Goal: Task Accomplishment & Management: Complete application form

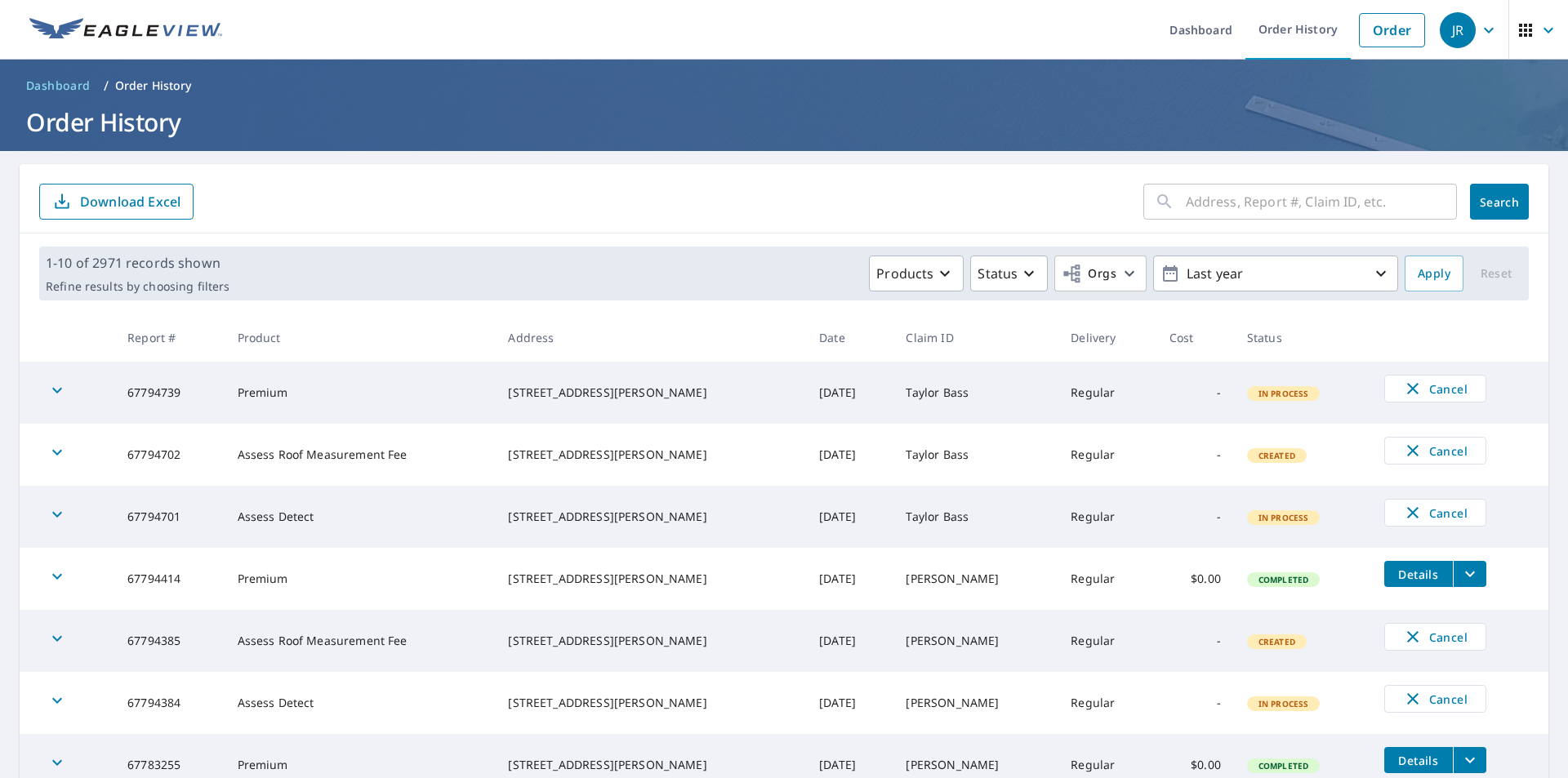
click at [1519, 26] on icon "button" at bounding box center [1526, 31] width 13 height 13
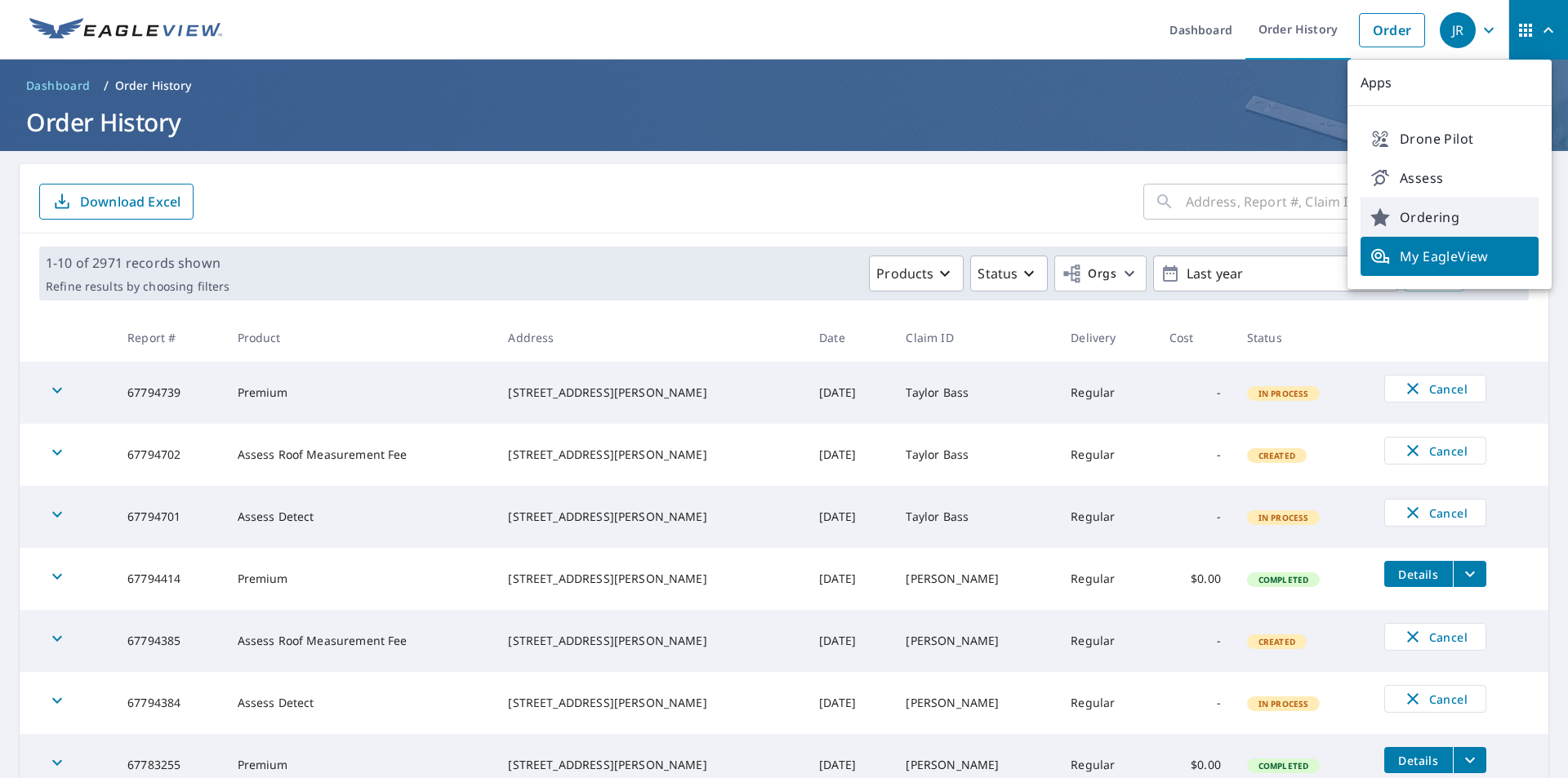
click at [1419, 218] on span "Ordering" at bounding box center [1449, 217] width 158 height 19
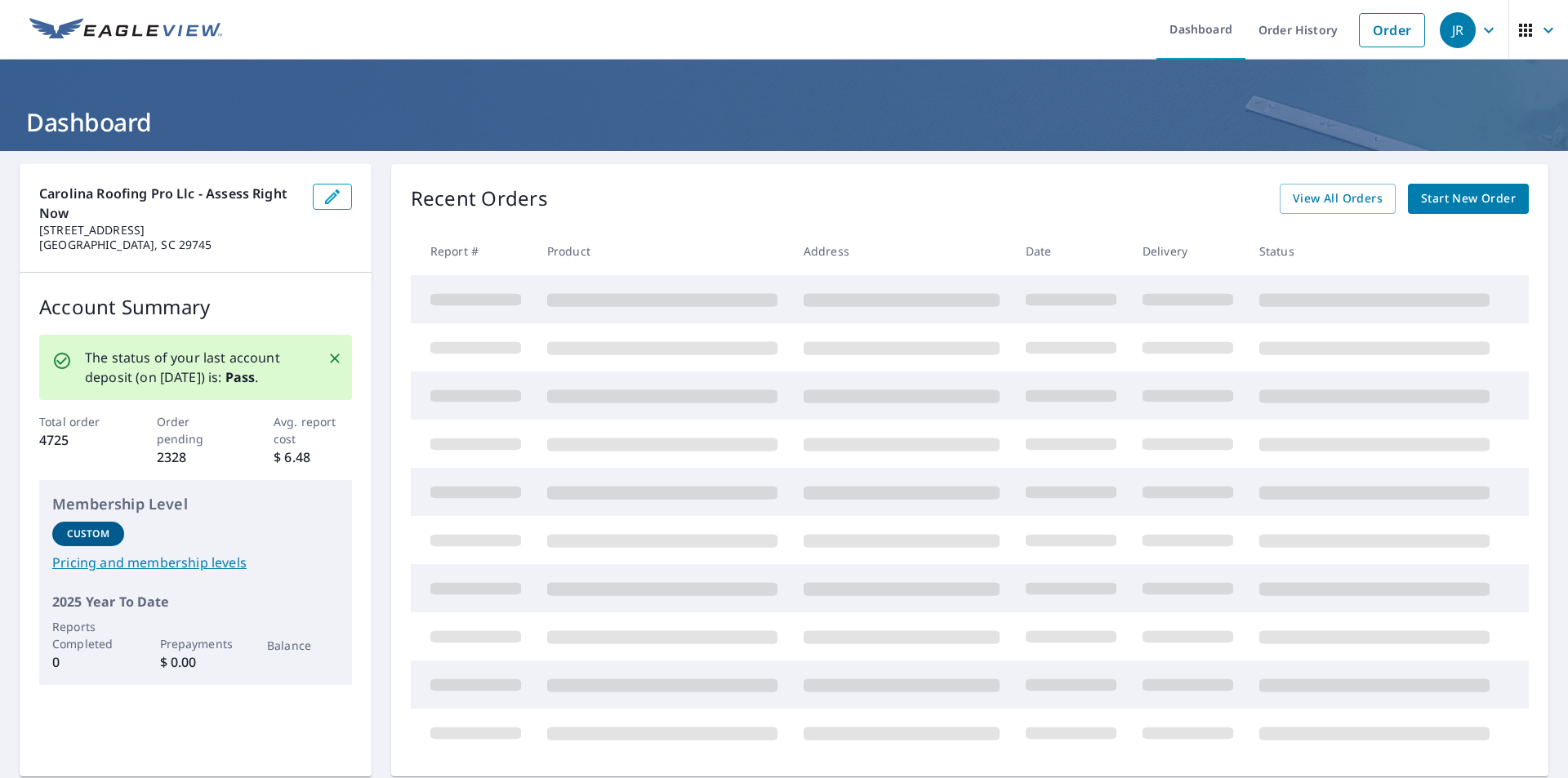
click at [1268, 200] on div "Recent Orders View All Orders Start New Order" at bounding box center [969, 199] width 1118 height 30
click at [1281, 200] on link "View All Orders" at bounding box center [1338, 199] width 116 height 30
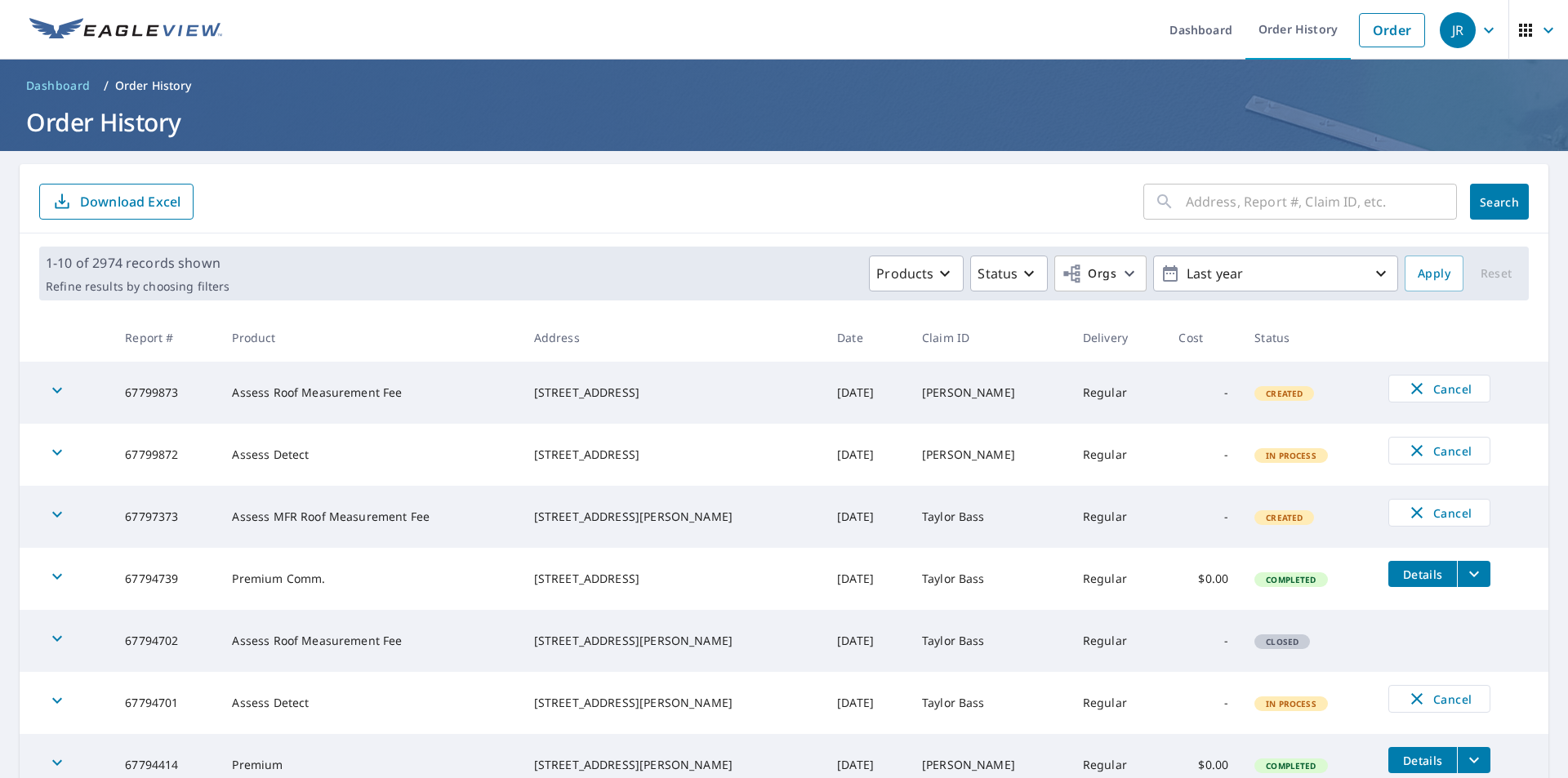
click at [1398, 568] on span "Details" at bounding box center [1422, 575] width 49 height 15
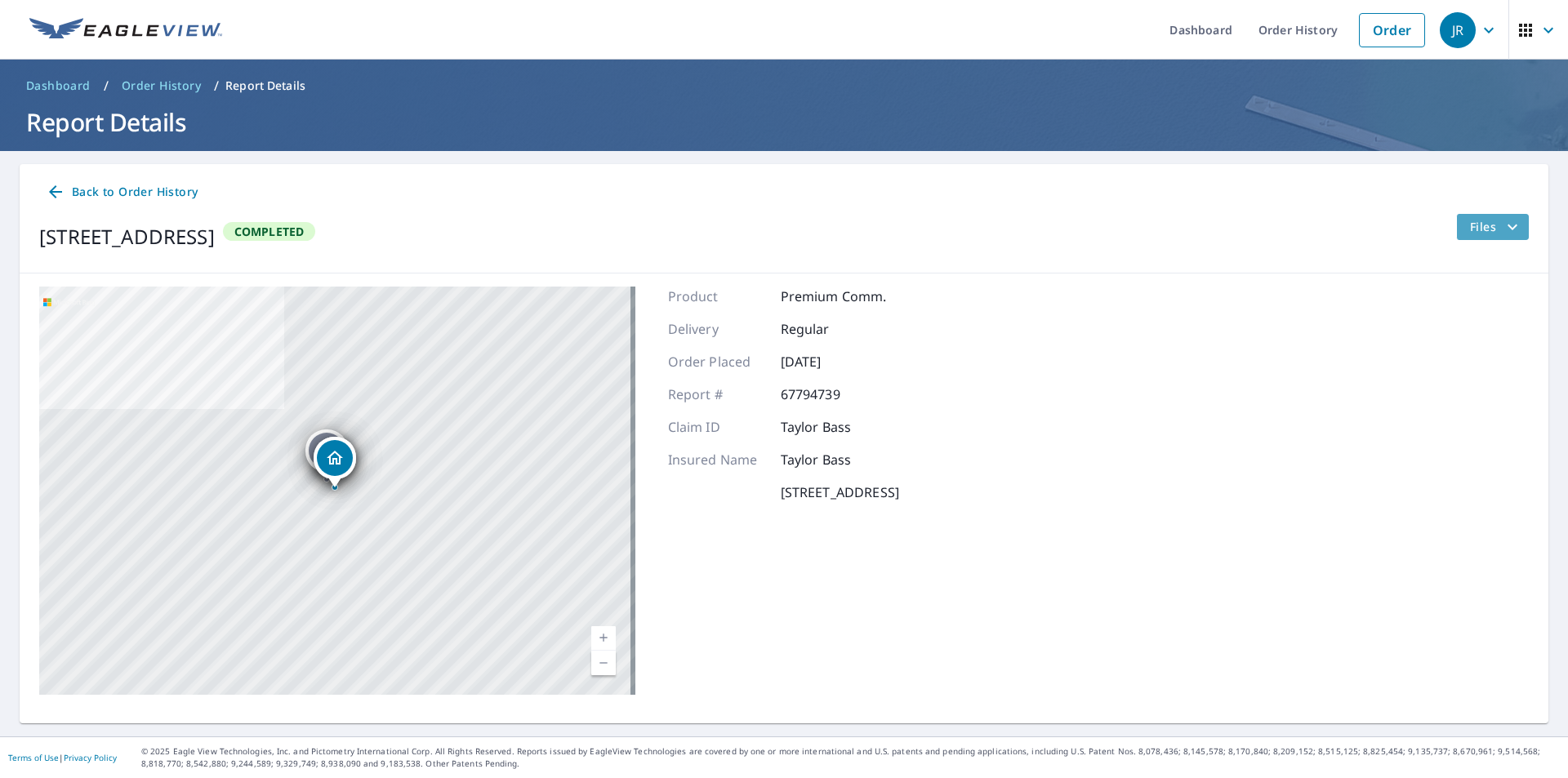
click at [1470, 225] on span "Files" at bounding box center [1496, 226] width 52 height 19
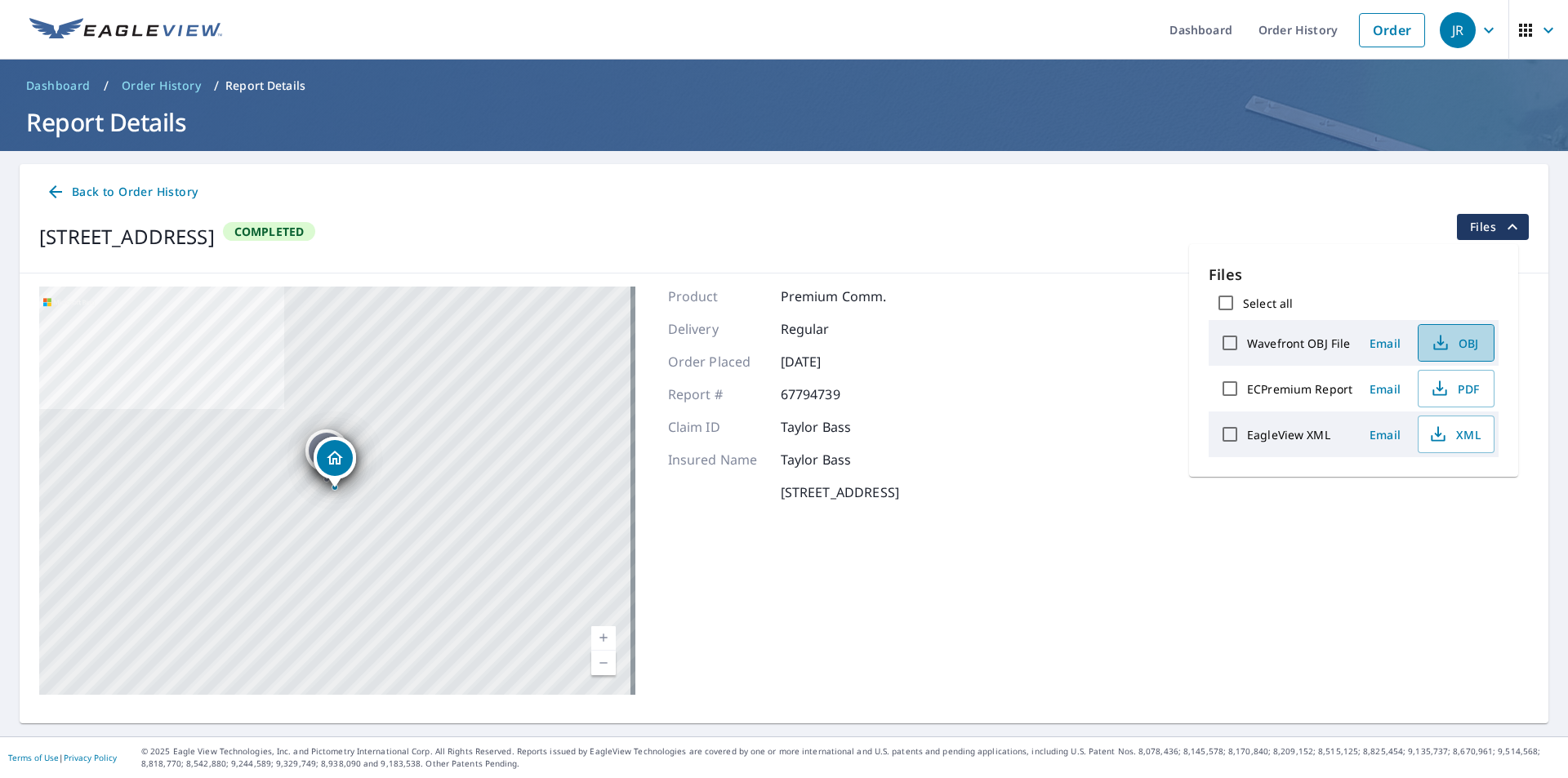
click at [1436, 343] on icon "button" at bounding box center [1440, 342] width 19 height 19
click at [1432, 389] on icon "button" at bounding box center [1439, 389] width 19 height 19
click at [152, 189] on span "Back to Order History" at bounding box center [122, 192] width 152 height 20
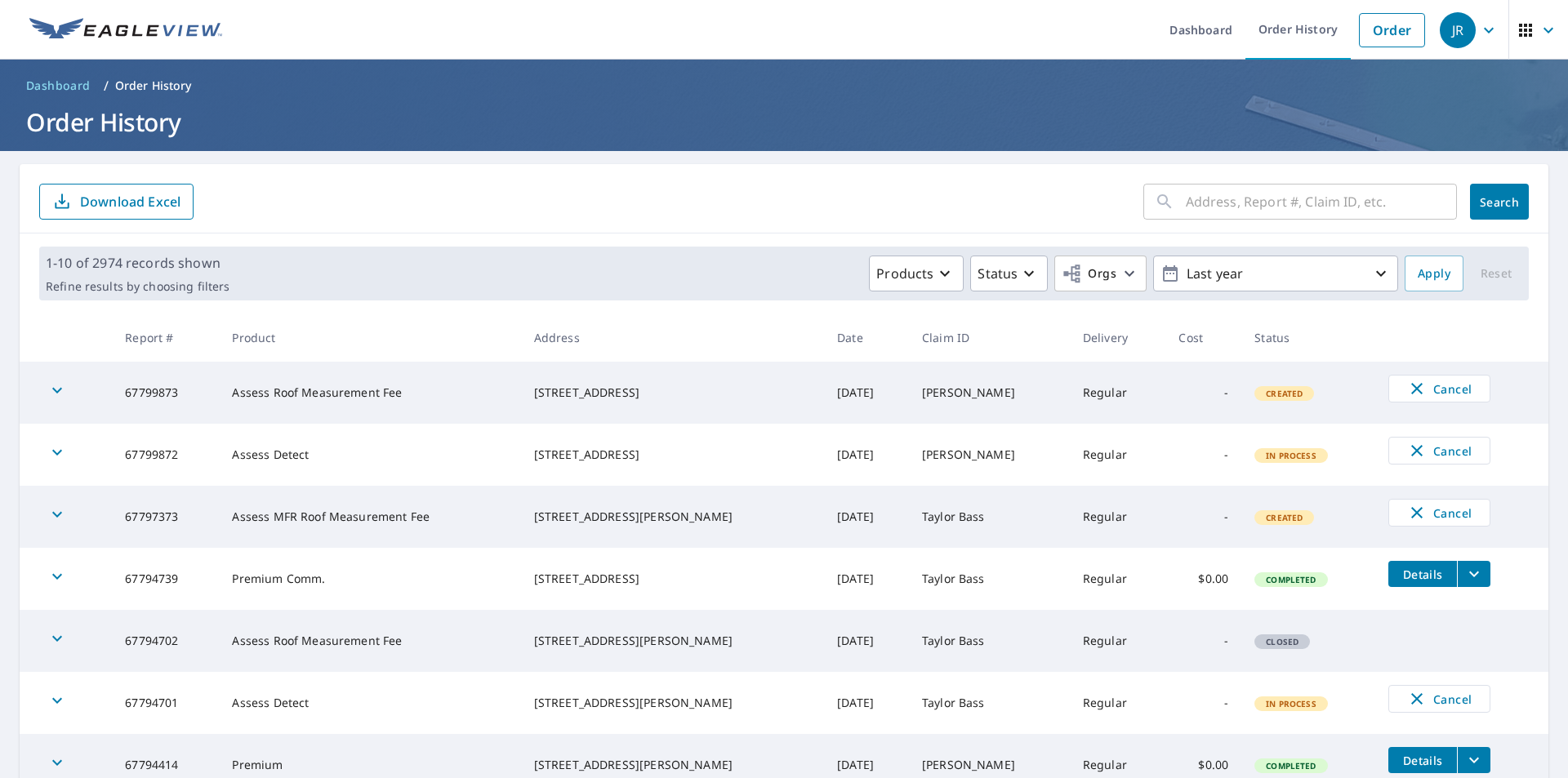
click at [1408, 576] on span "Details" at bounding box center [1422, 575] width 49 height 15
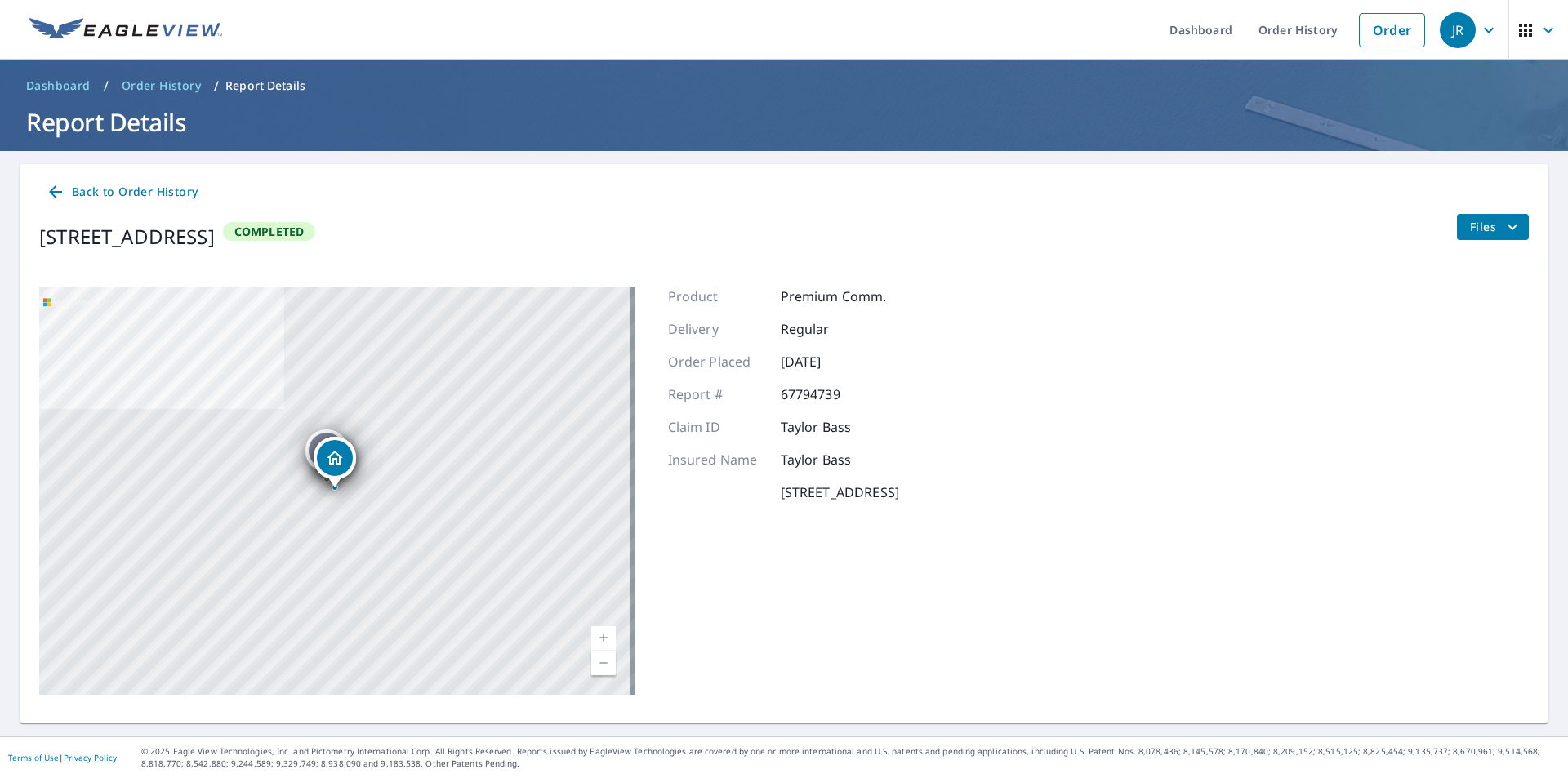
click at [1457, 219] on button "Files" at bounding box center [1493, 226] width 73 height 26
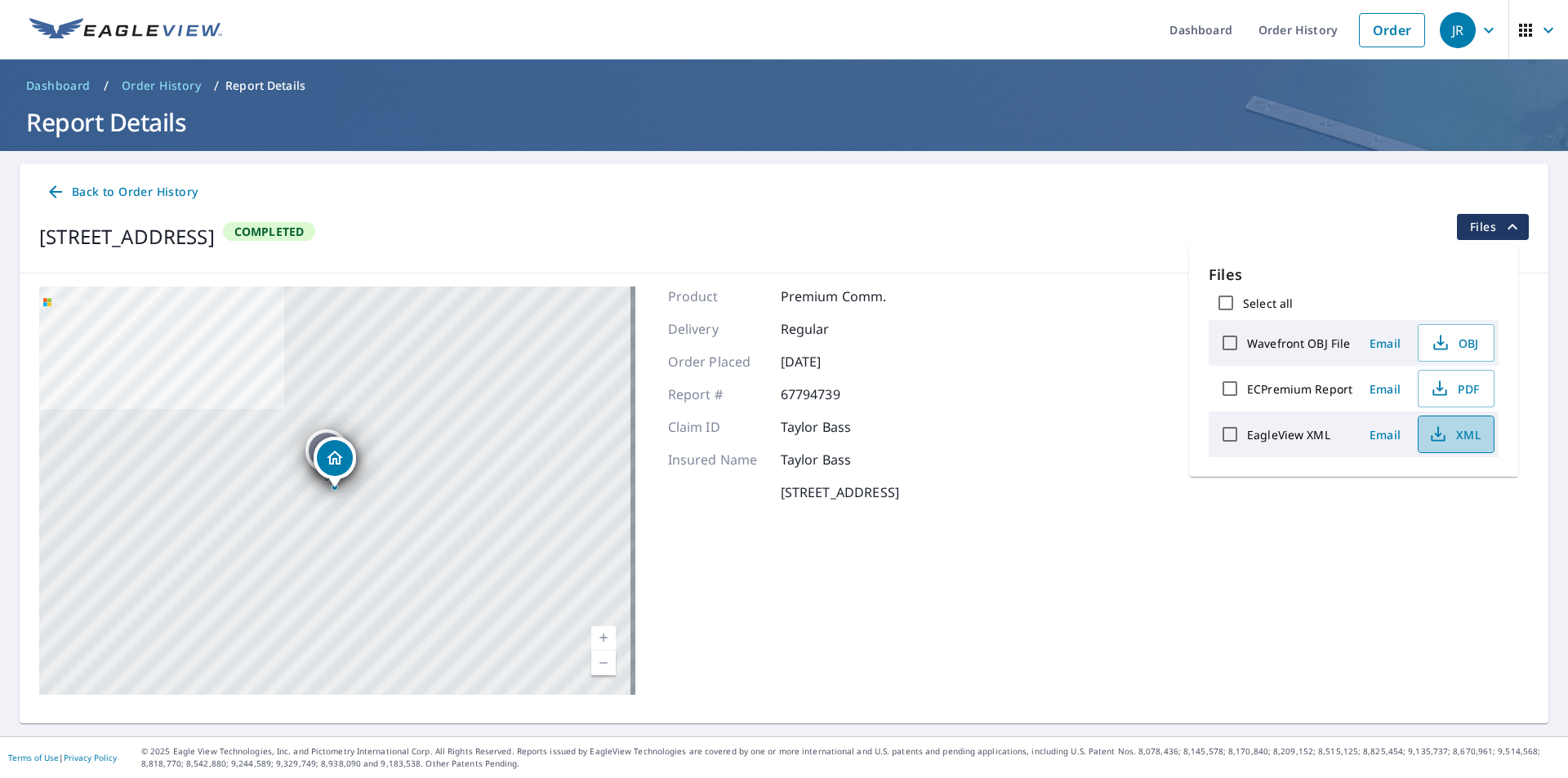
click at [1432, 432] on icon "button" at bounding box center [1438, 435] width 19 height 19
click at [413, 545] on div "[STREET_ADDRESS][PERSON_NAME] [STREET_ADDRESS] [STREET_ADDRESS] [STREET_ADDRESS]" at bounding box center [337, 491] width 596 height 409
click at [78, 187] on span "Back to Order History" at bounding box center [122, 192] width 152 height 20
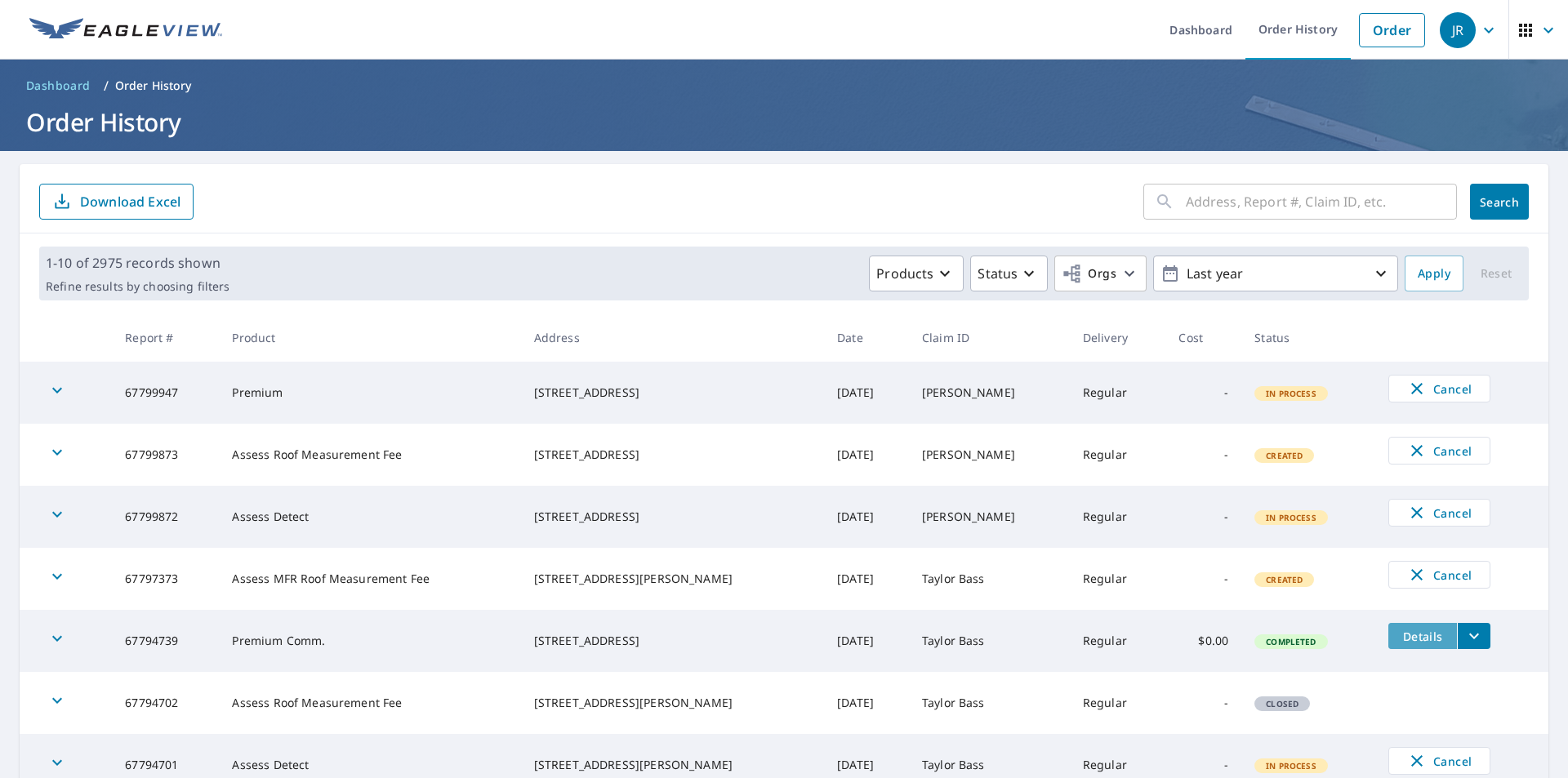
click at [1398, 630] on span "Details" at bounding box center [1422, 636] width 49 height 15
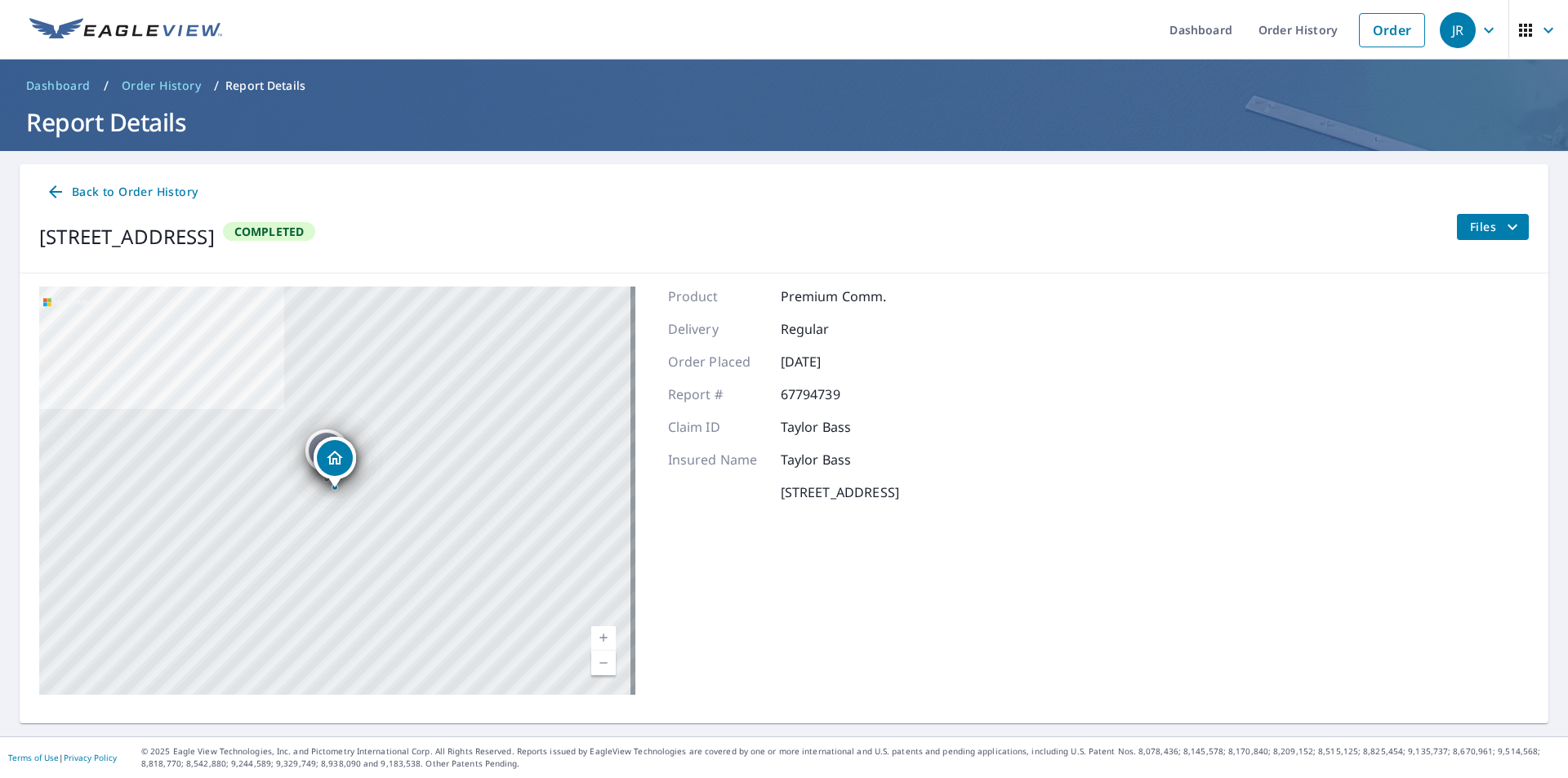
click at [408, 552] on div "[STREET_ADDRESS][PERSON_NAME] [STREET_ADDRESS] [STREET_ADDRESS] [STREET_ADDRESS]" at bounding box center [337, 491] width 596 height 409
click at [68, 184] on span "Back to Order History" at bounding box center [122, 192] width 152 height 20
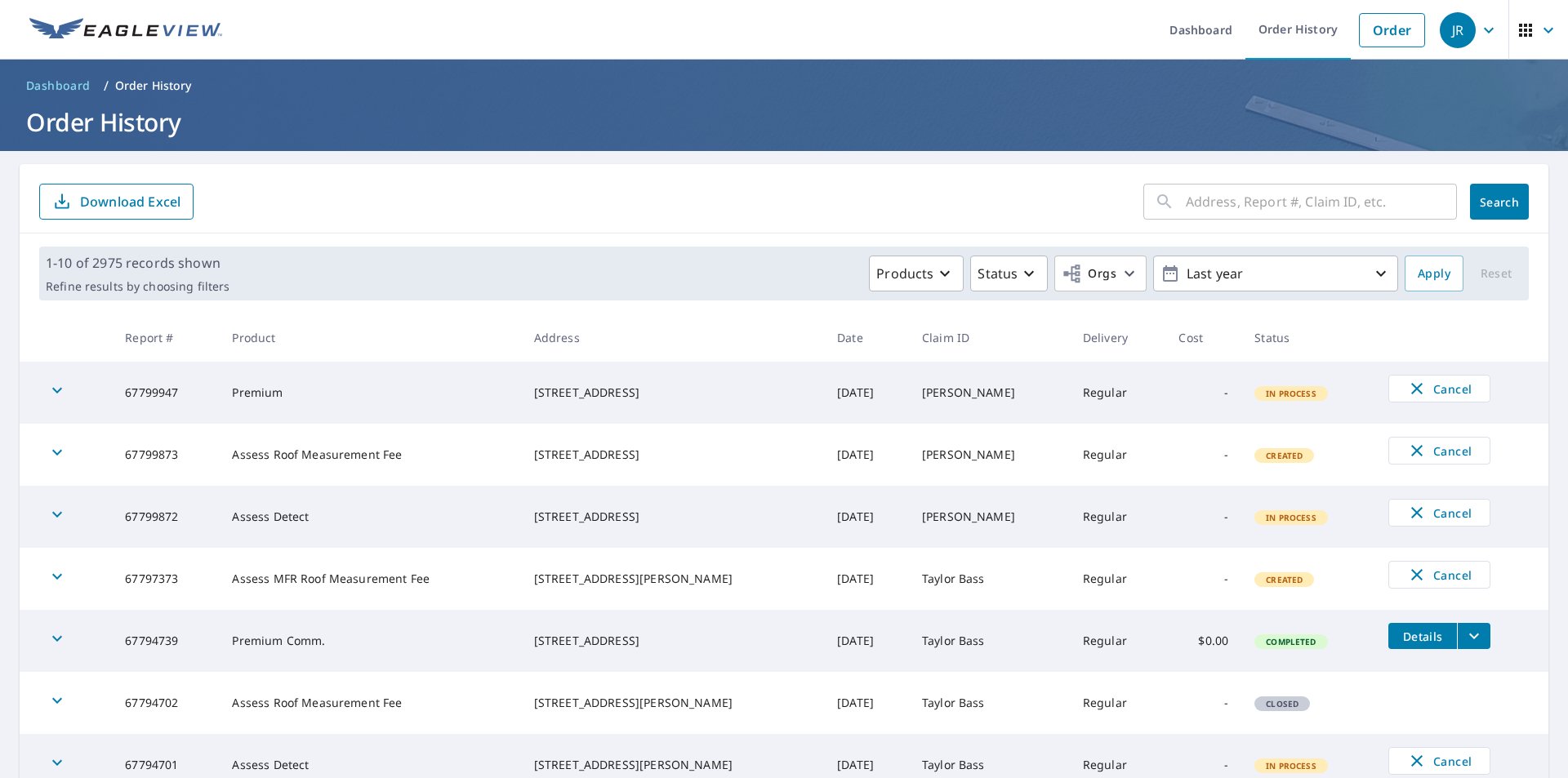
click at [1516, 28] on icon "button" at bounding box center [1526, 30] width 19 height 19
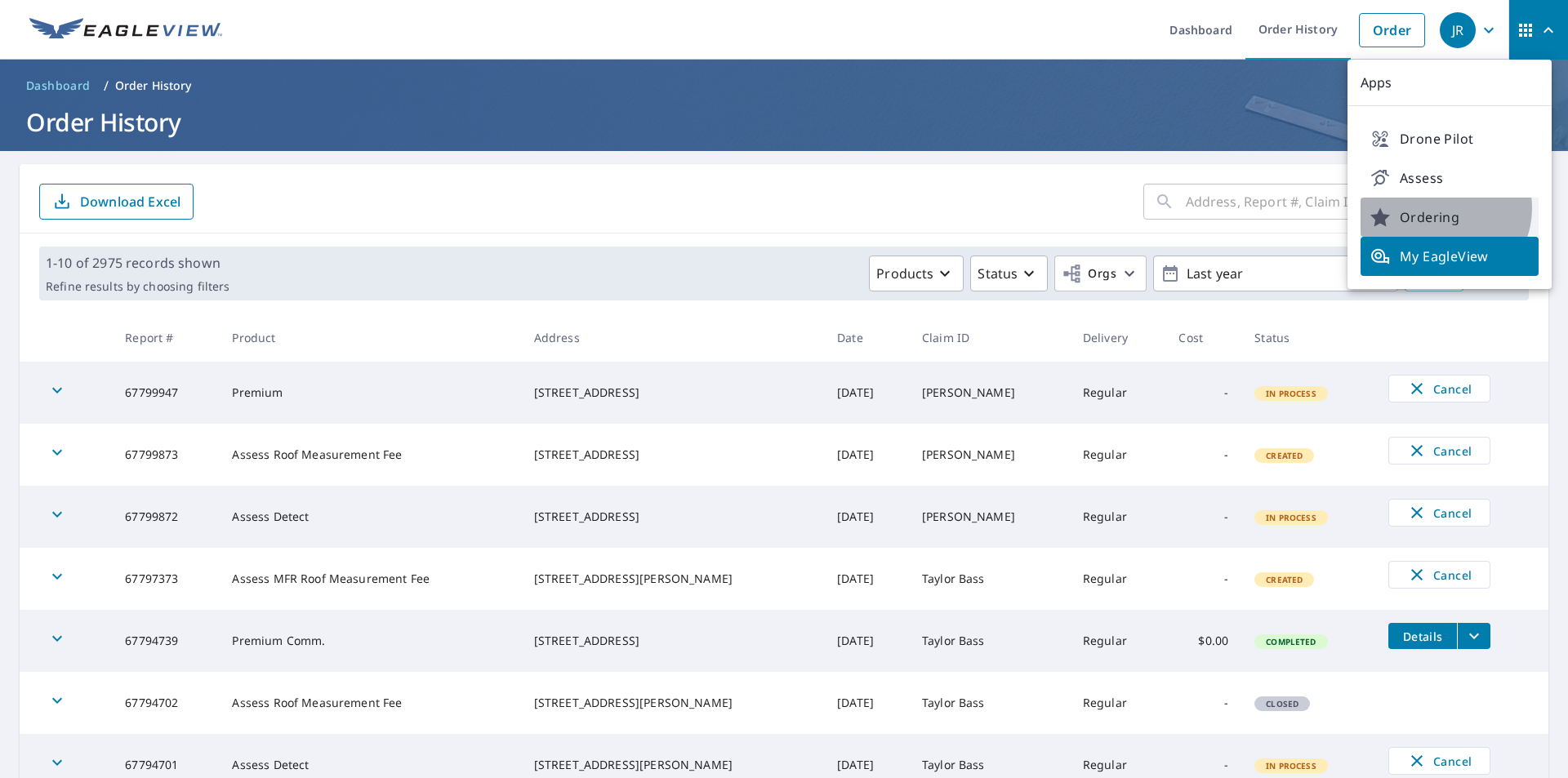
click at [1442, 208] on span "Ordering" at bounding box center [1449, 217] width 158 height 19
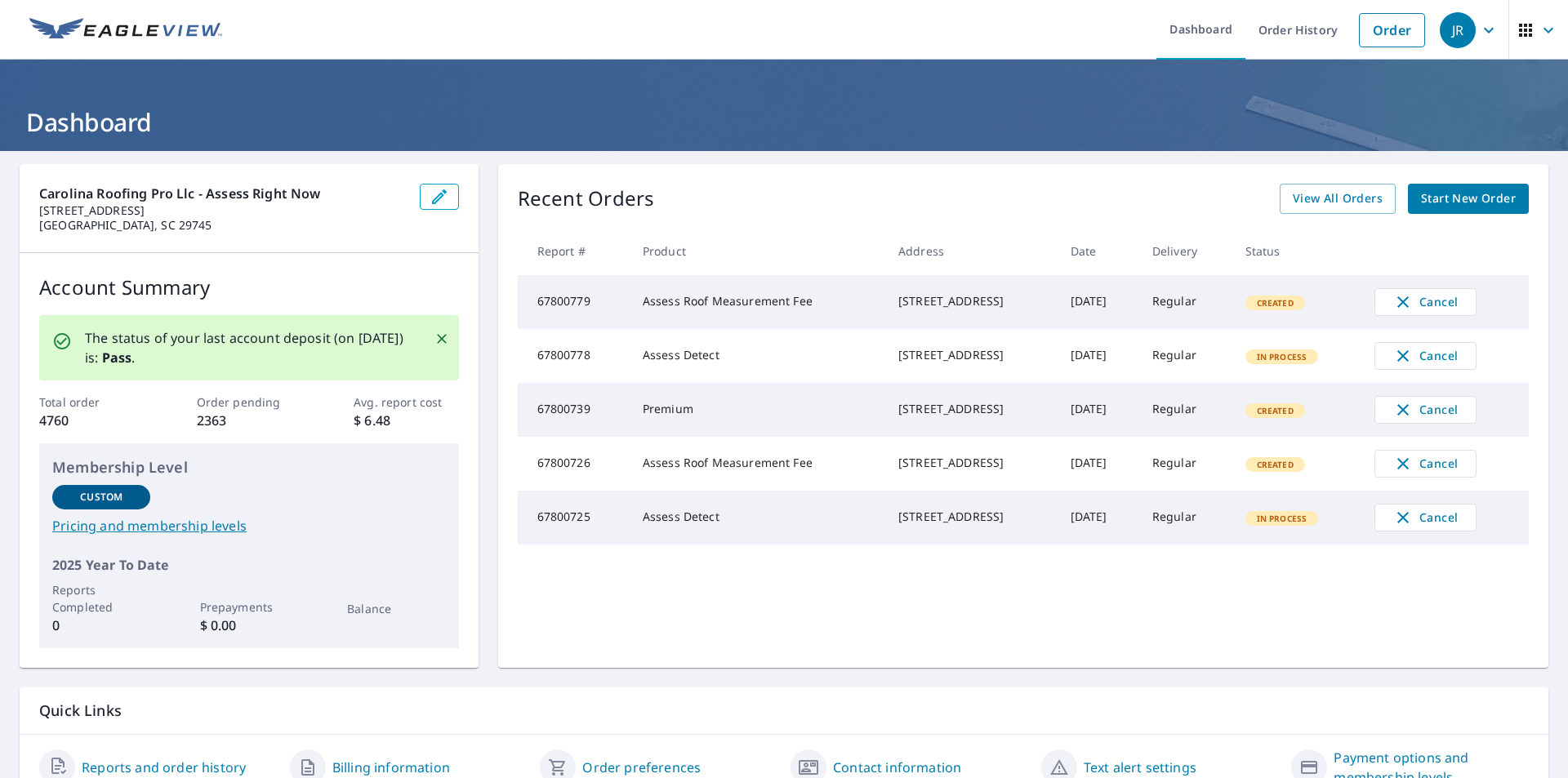
click at [1293, 201] on span "View All Orders" at bounding box center [1338, 199] width 90 height 20
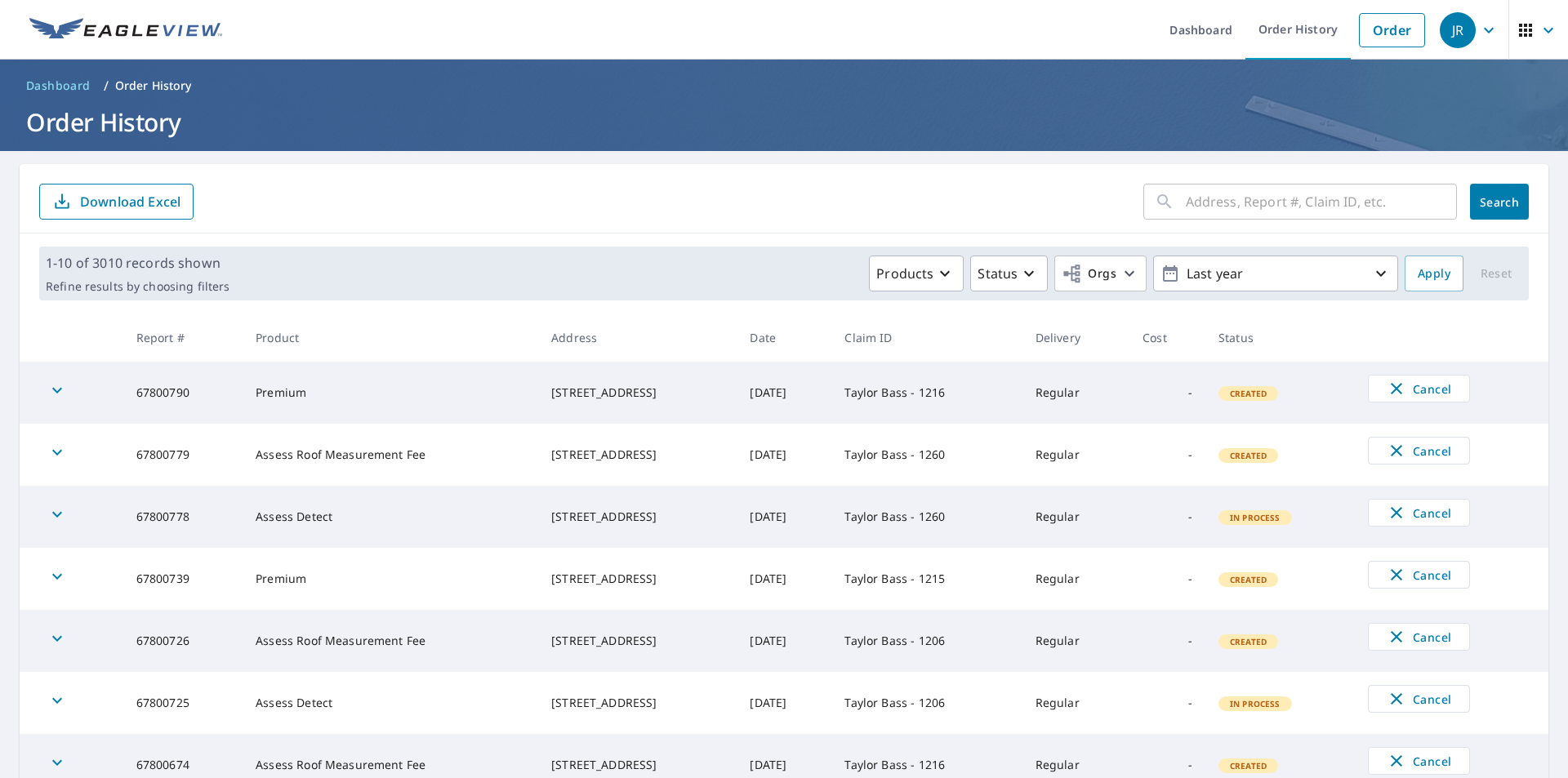
scroll to position [324, 0]
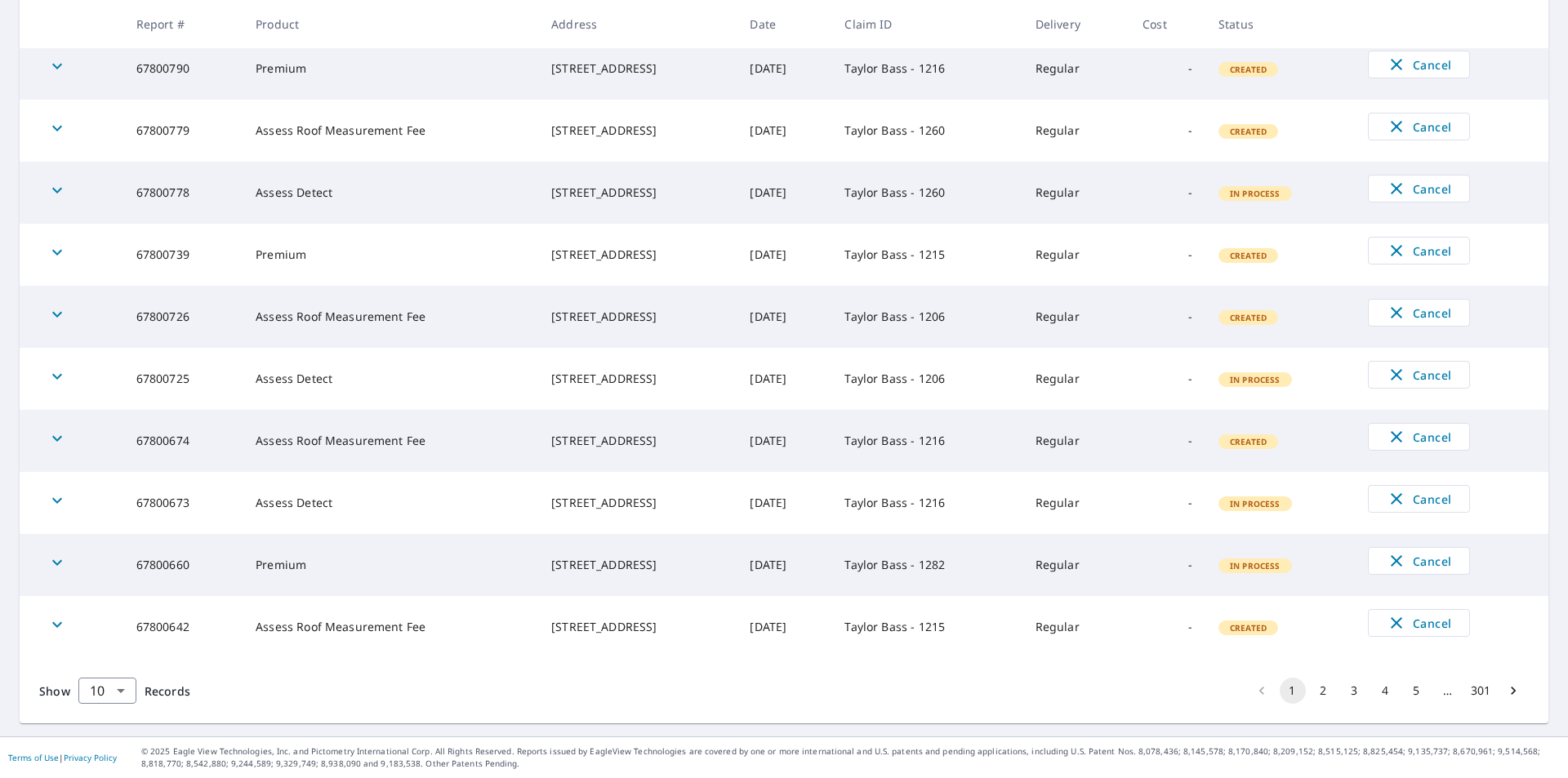
click at [1312, 691] on button "2" at bounding box center [1323, 690] width 26 height 26
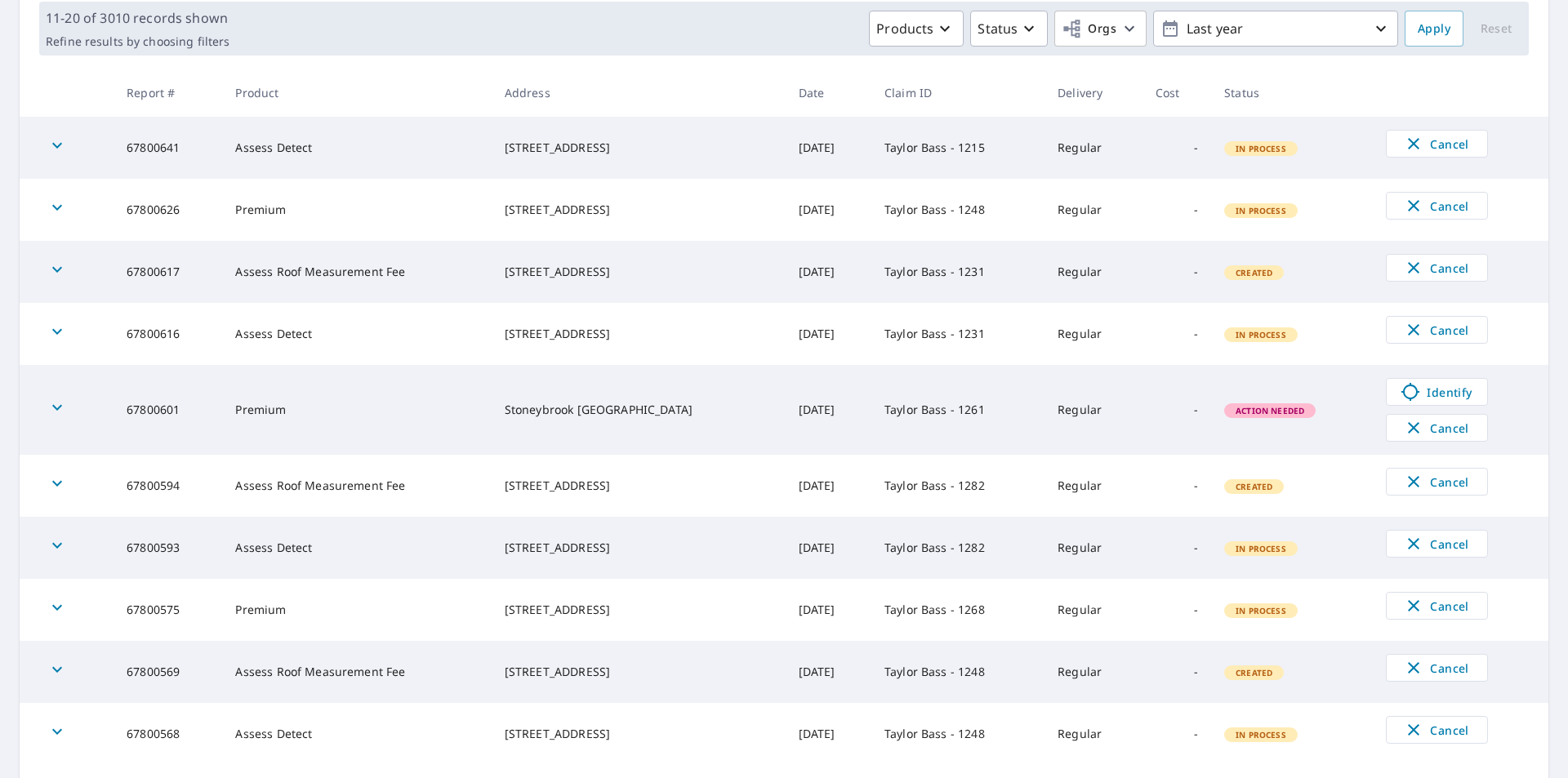
scroll to position [326, 0]
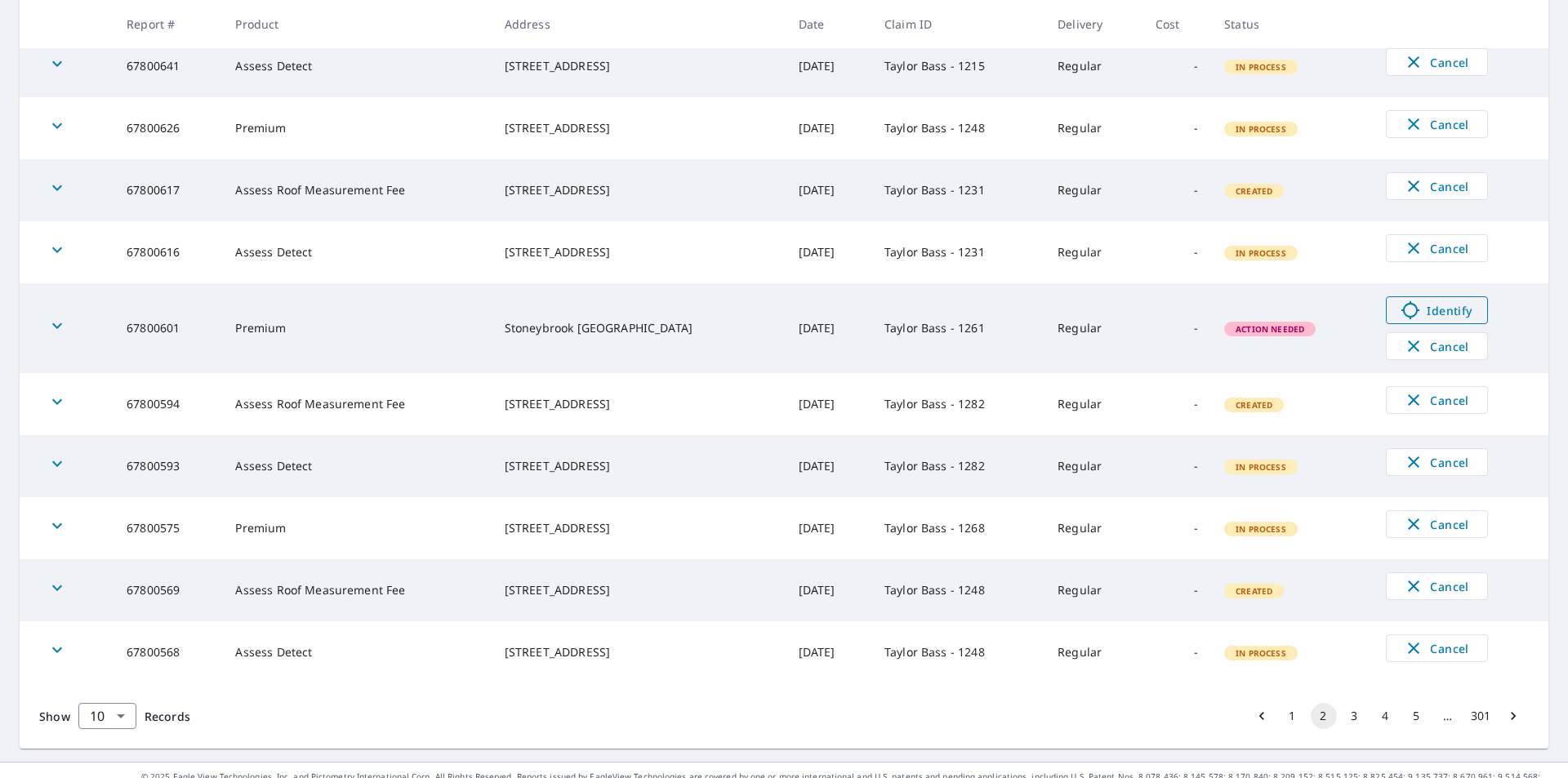
click at [1416, 310] on span "Identify" at bounding box center [1437, 310] width 81 height 19
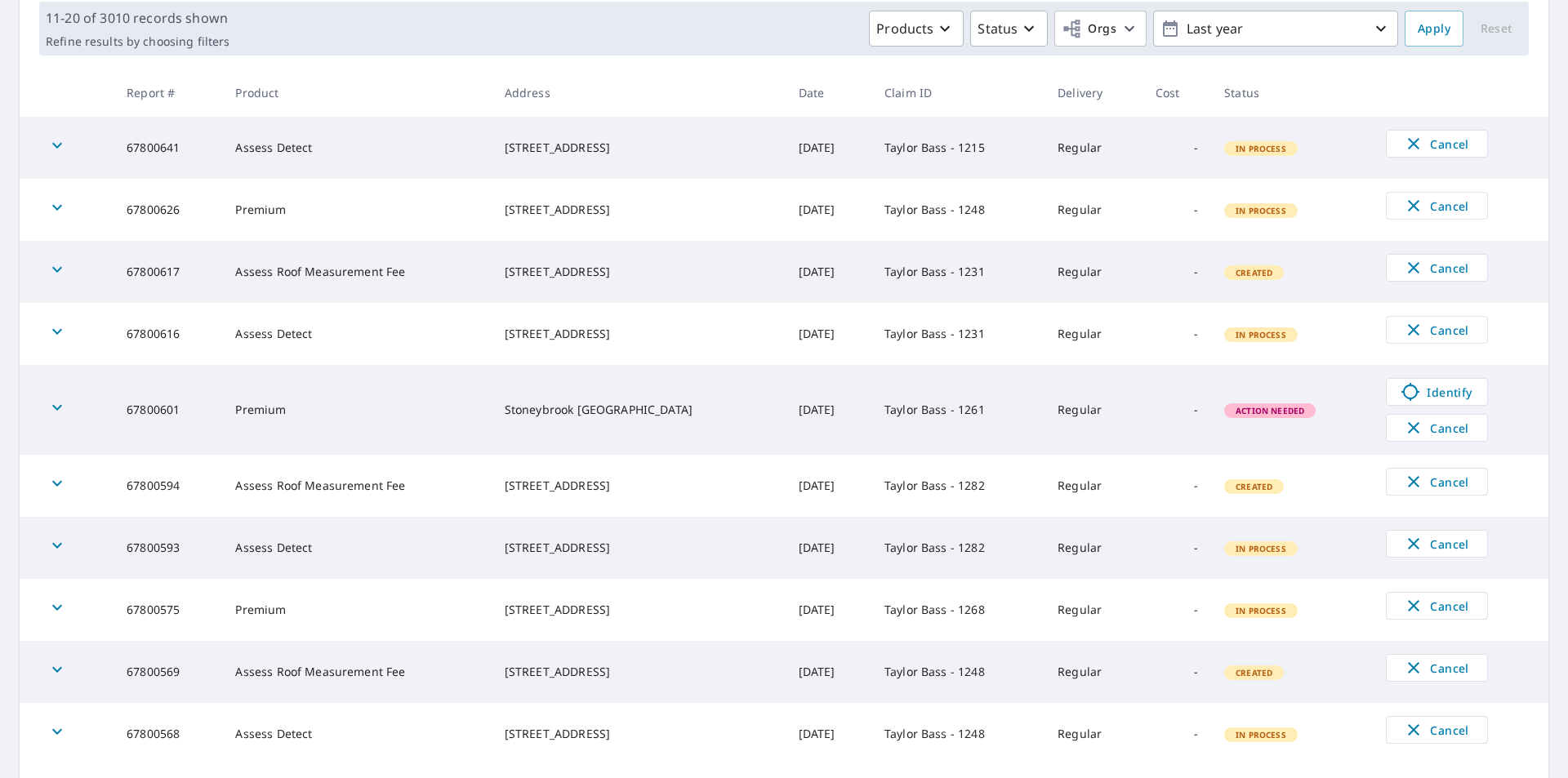
scroll to position [352, 0]
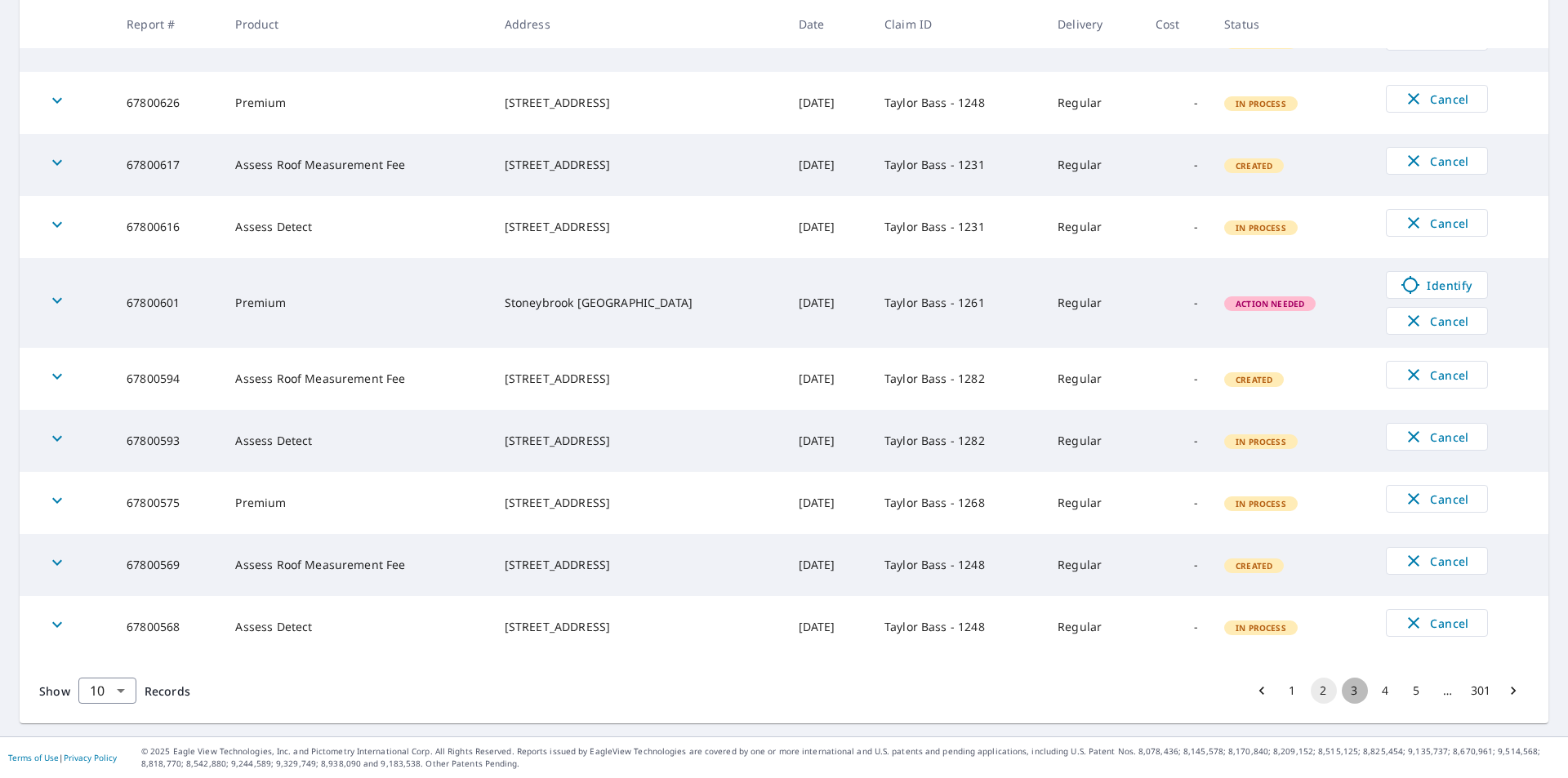
click at [1346, 693] on button "3" at bounding box center [1354, 690] width 26 height 26
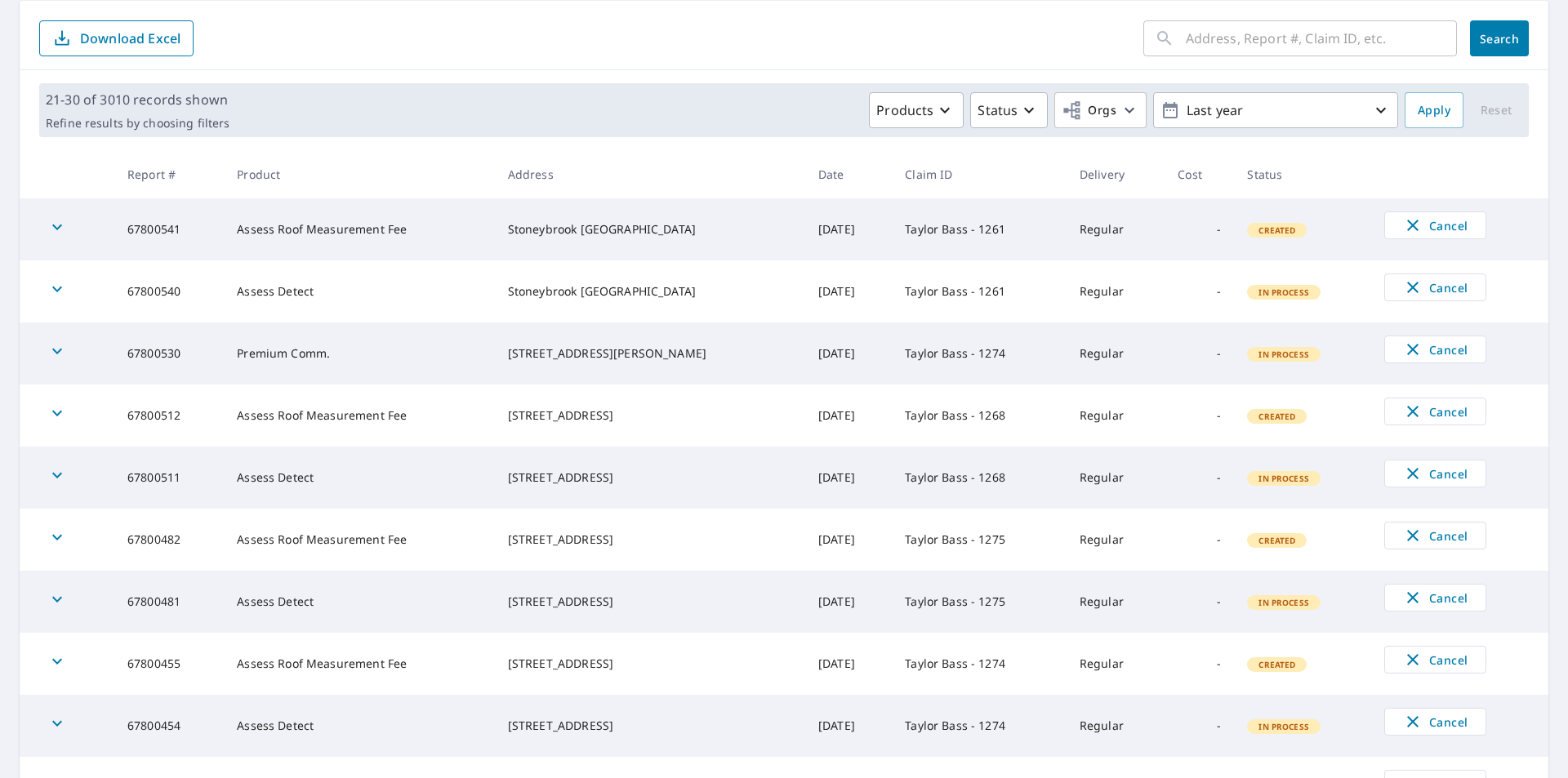
scroll to position [324, 0]
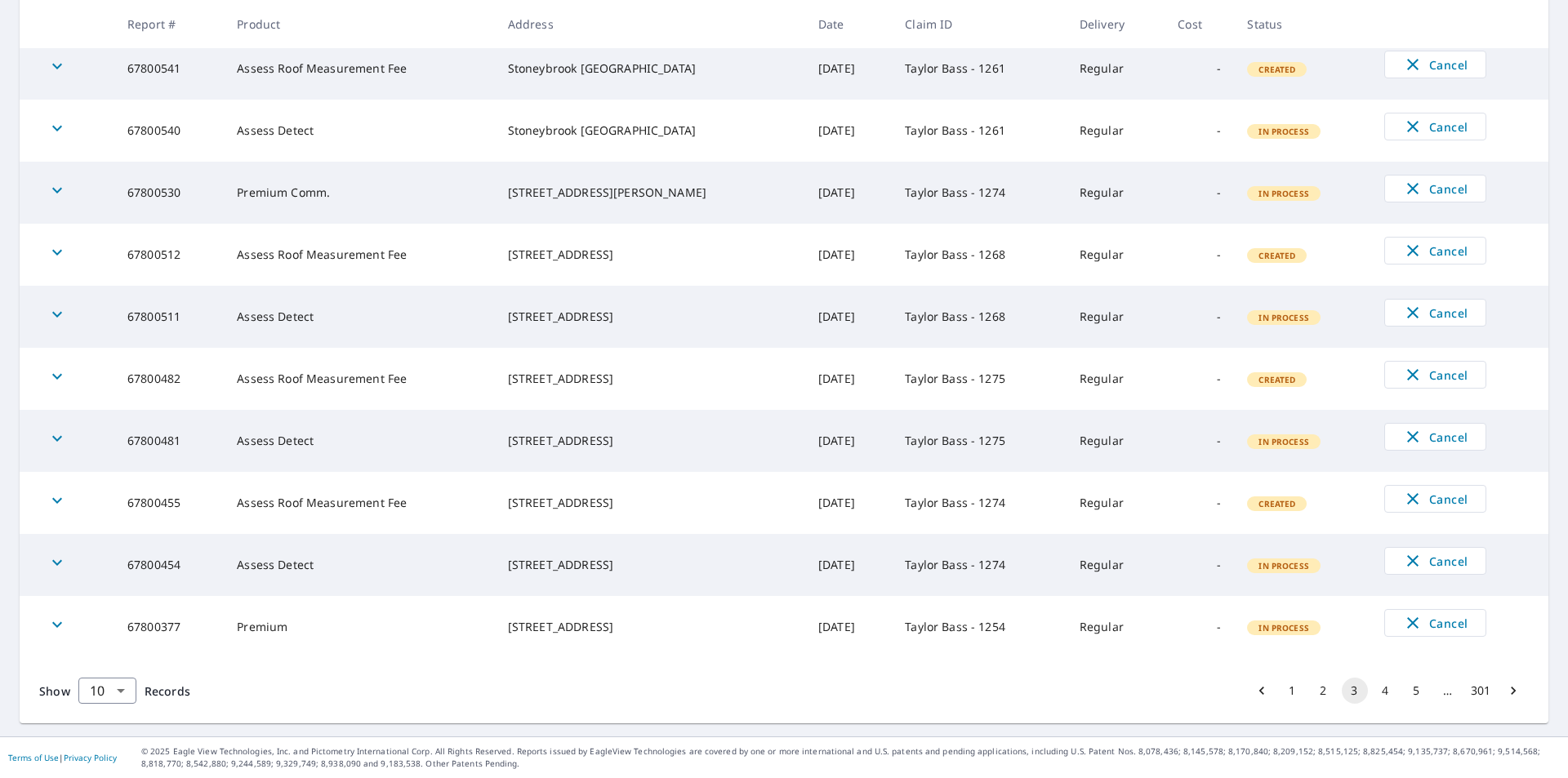
click at [59, 130] on icon "button" at bounding box center [57, 128] width 19 height 19
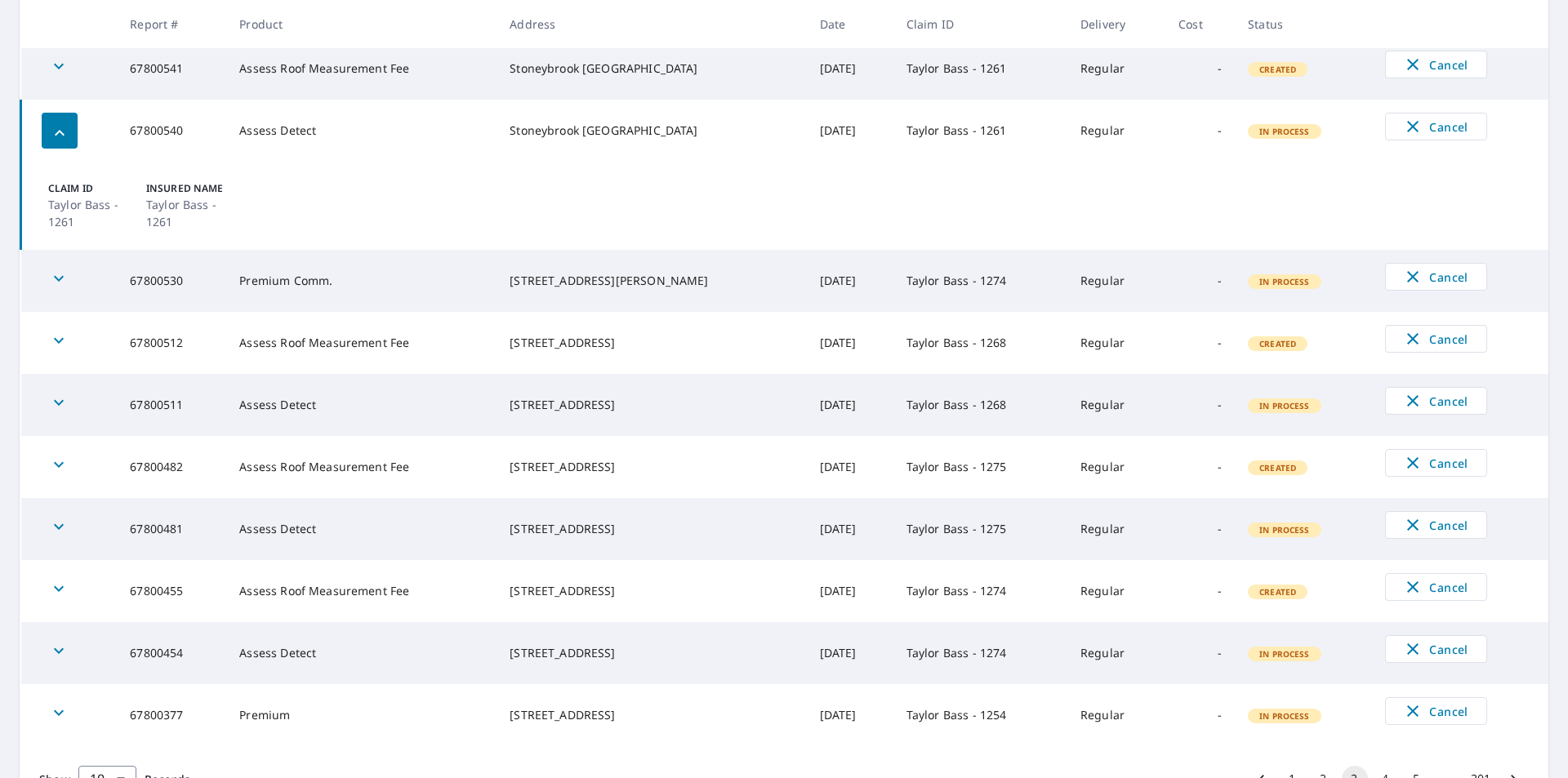
click at [43, 124] on div "button" at bounding box center [59, 130] width 36 height 35
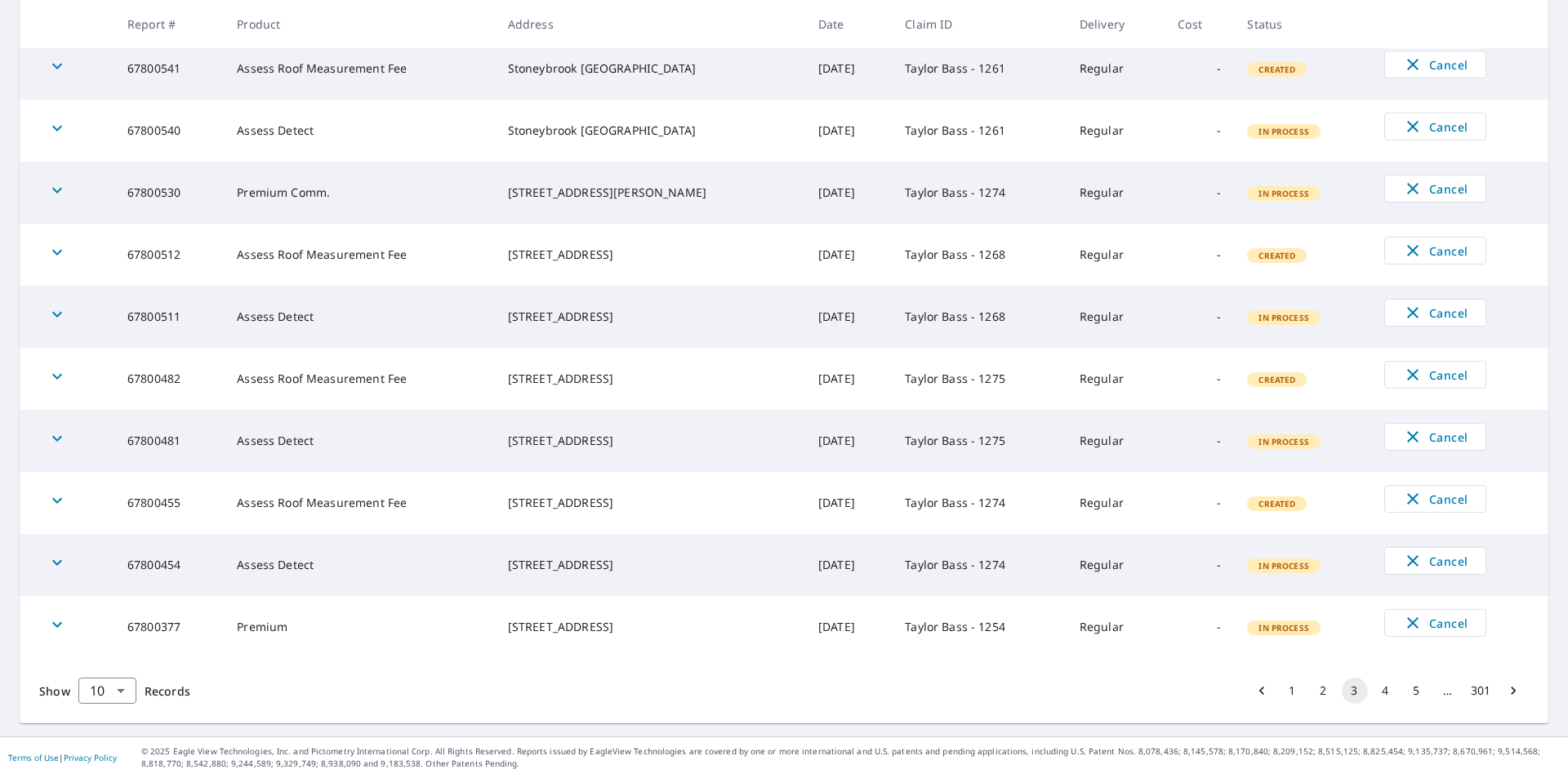
click at [1374, 687] on button "4" at bounding box center [1386, 690] width 26 height 26
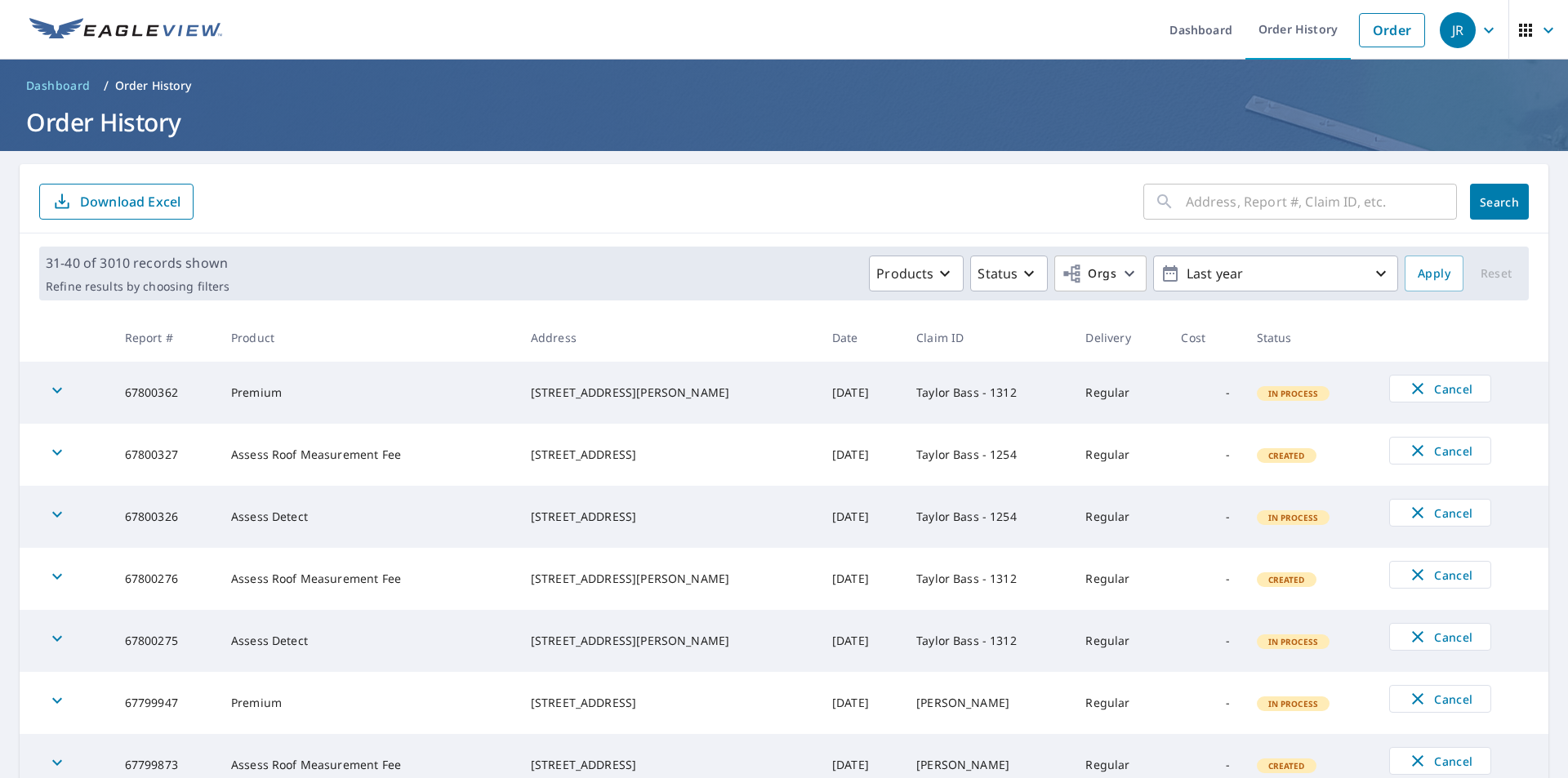
click at [1516, 35] on icon "button" at bounding box center [1526, 30] width 19 height 19
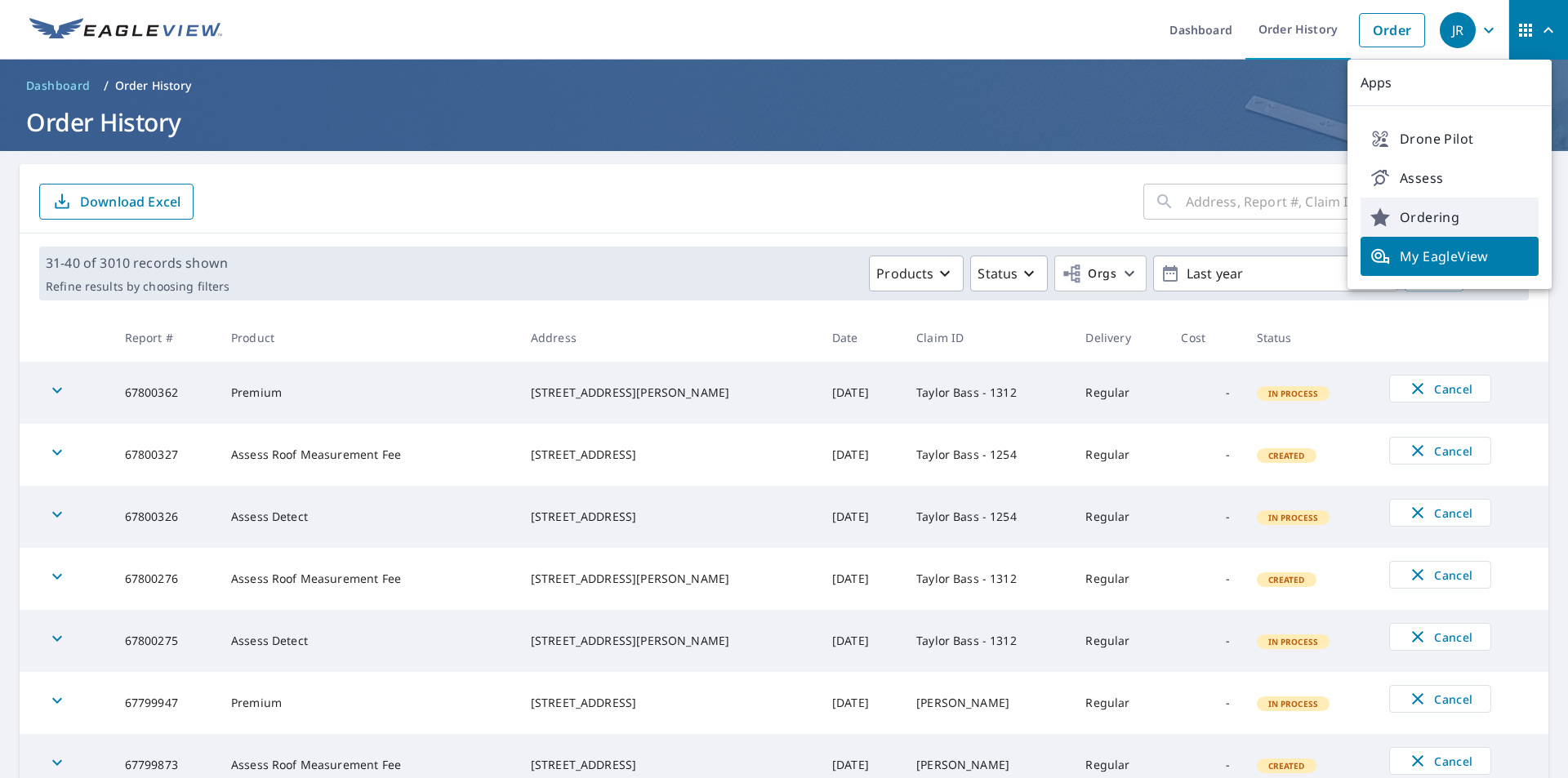
click at [1455, 211] on span "Ordering" at bounding box center [1449, 217] width 158 height 19
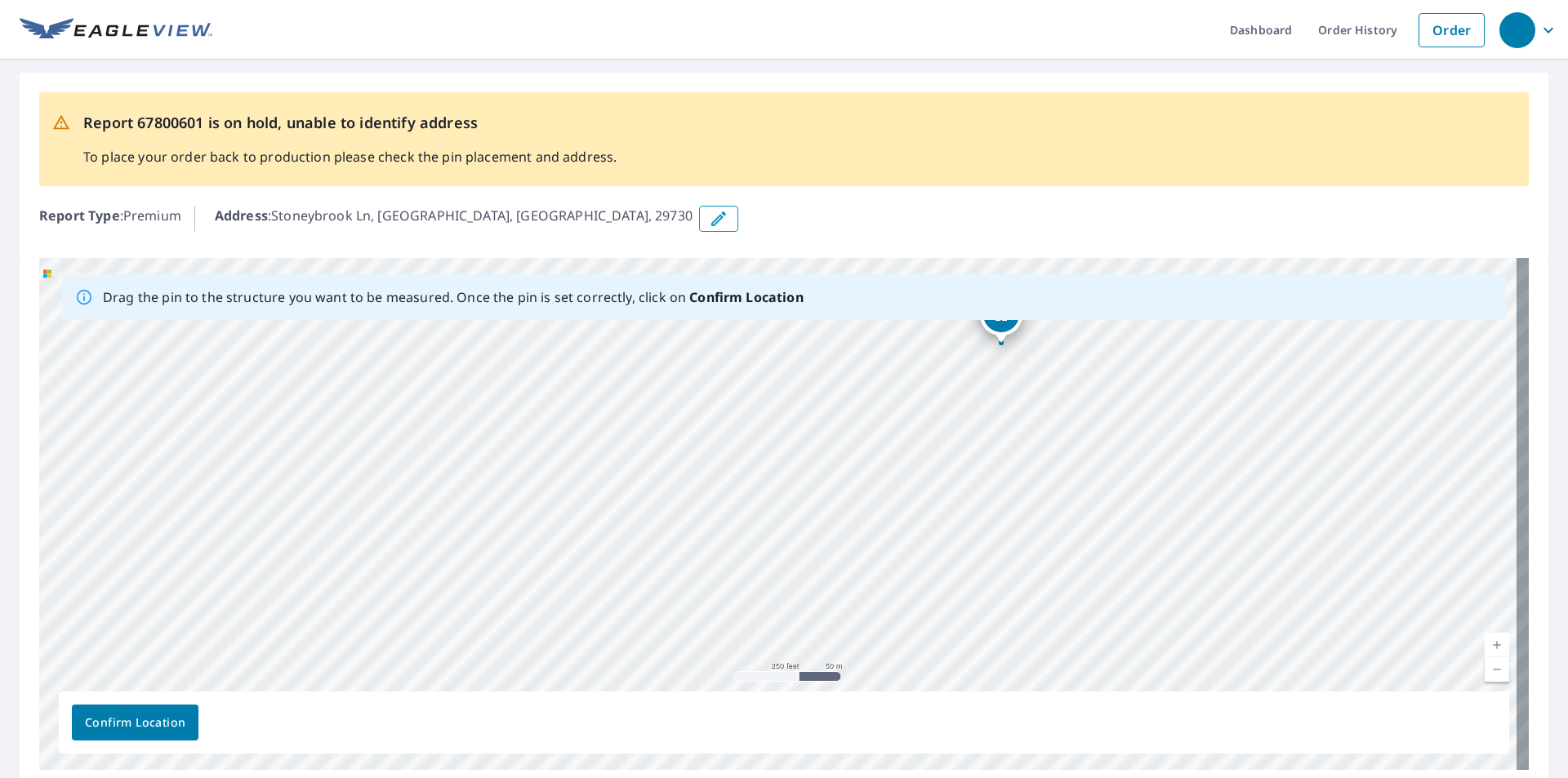
drag, startPoint x: 1009, startPoint y: 430, endPoint x: 1017, endPoint y: 336, distance: 94.3
drag, startPoint x: 996, startPoint y: 444, endPoint x: 1034, endPoint y: 335, distance: 115.4
click at [1034, 339] on div "Stoneybrook [GEOGRAPHIC_DATA]" at bounding box center [784, 514] width 1489 height 512
drag, startPoint x: 986, startPoint y: 460, endPoint x: 1068, endPoint y: 339, distance: 146.2
click at [1067, 339] on div "Stoneybrook [GEOGRAPHIC_DATA]" at bounding box center [784, 514] width 1489 height 512
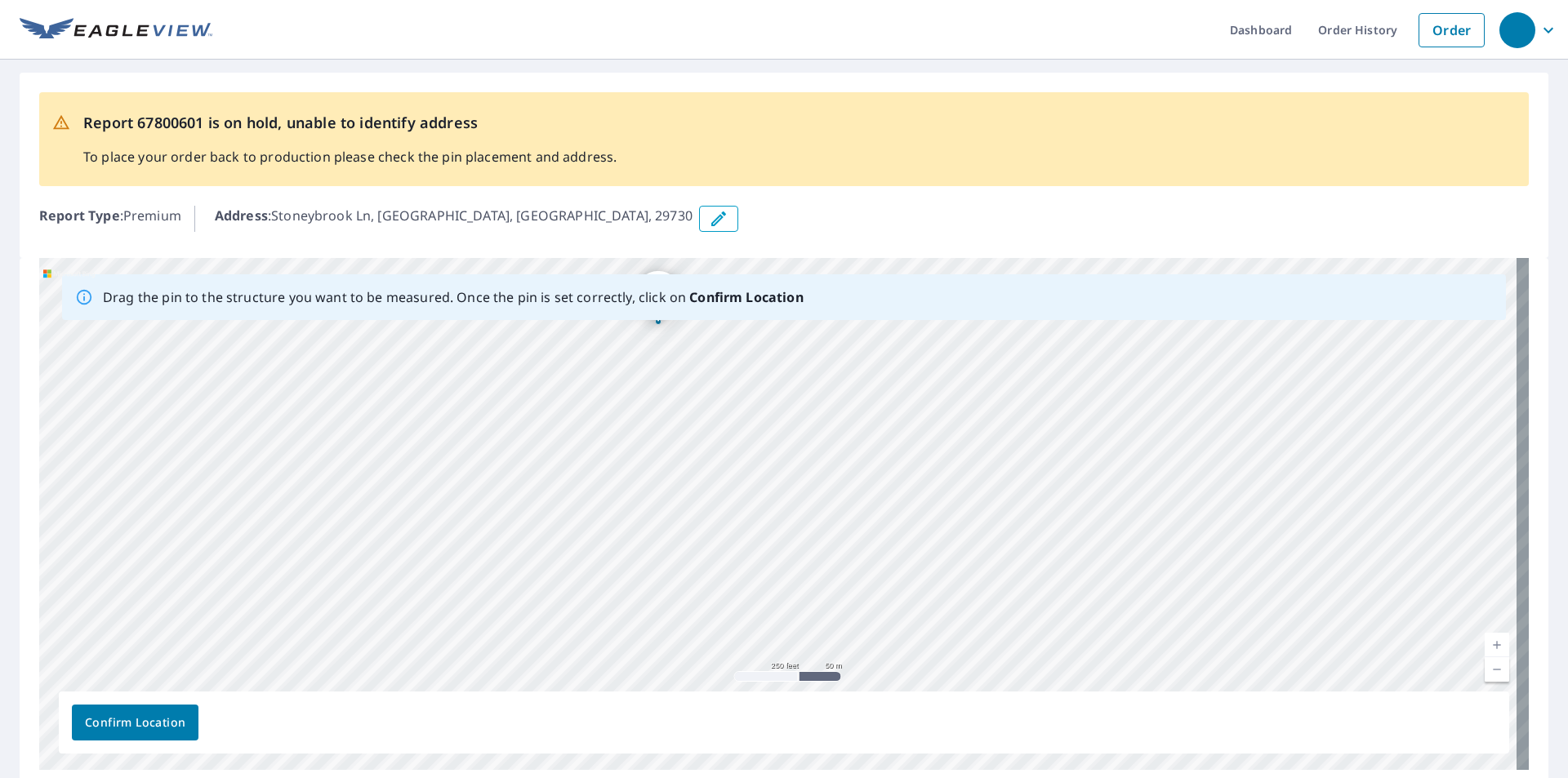
drag, startPoint x: 1150, startPoint y: 374, endPoint x: 910, endPoint y: 412, distance: 243.0
click at [910, 412] on div "Stoneybrook [GEOGRAPHIC_DATA]" at bounding box center [784, 514] width 1489 height 512
click at [709, 220] on icon "button" at bounding box center [719, 219] width 19 height 19
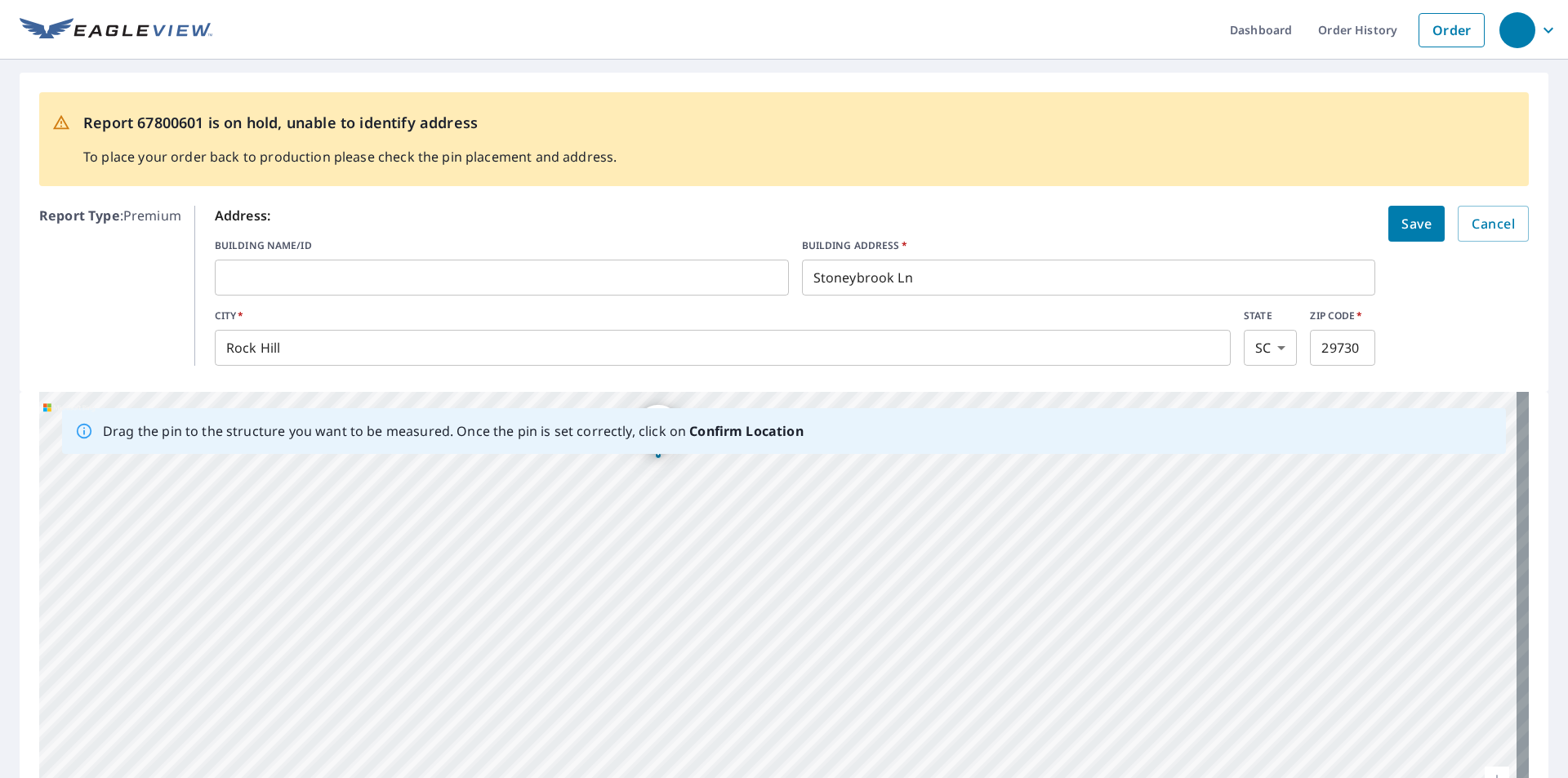
click at [887, 271] on input "Stoneybrook Ln" at bounding box center [1089, 278] width 574 height 46
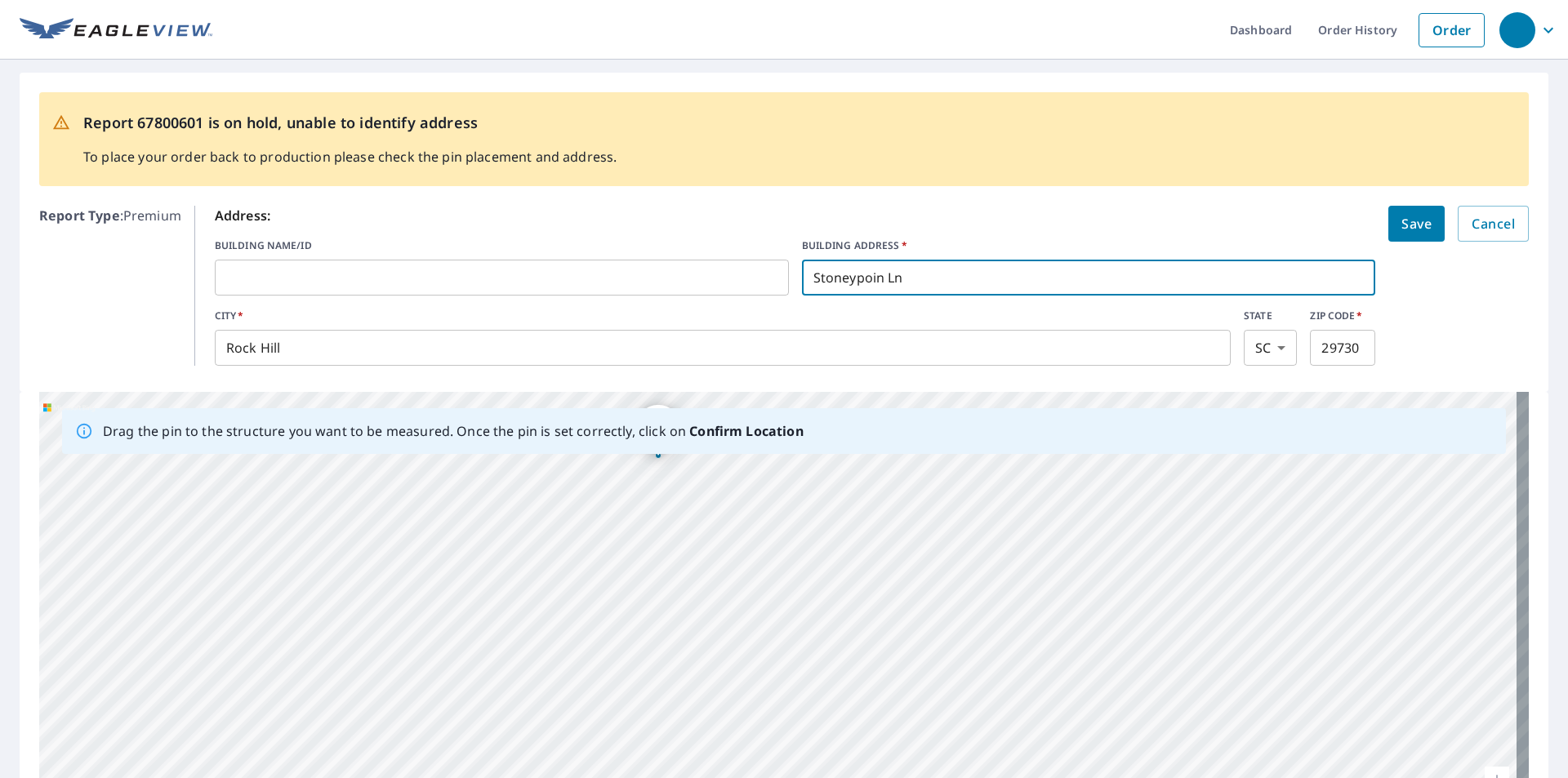
type input "Stoneypoint [PERSON_NAME]"
click at [1404, 222] on span "Save" at bounding box center [1416, 224] width 30 height 23
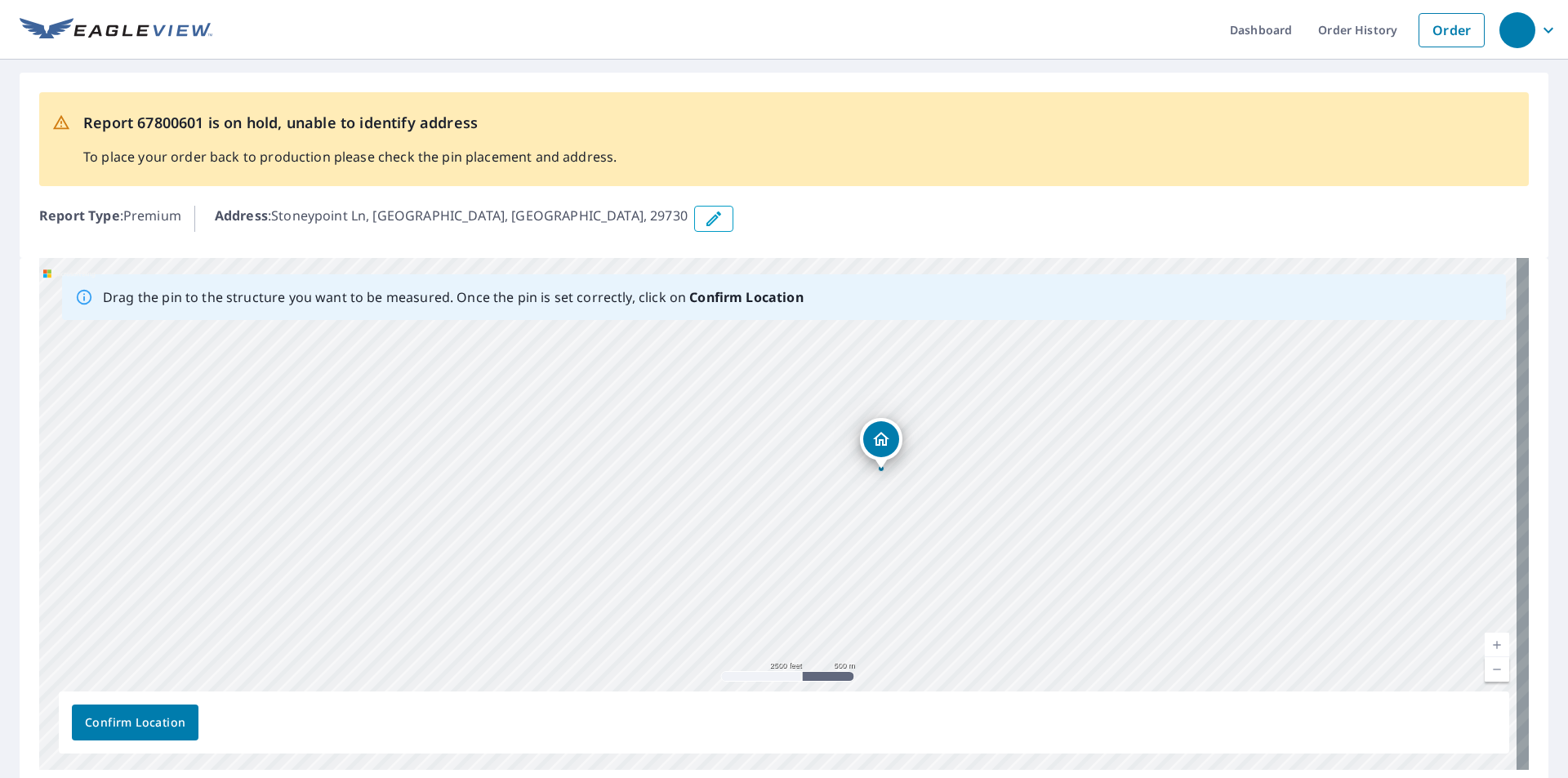
drag, startPoint x: 1072, startPoint y: 470, endPoint x: 858, endPoint y: 495, distance: 215.5
click at [860, 495] on div "Stoneypoint Ln Rock Hill, SC 29730" at bounding box center [784, 514] width 1489 height 512
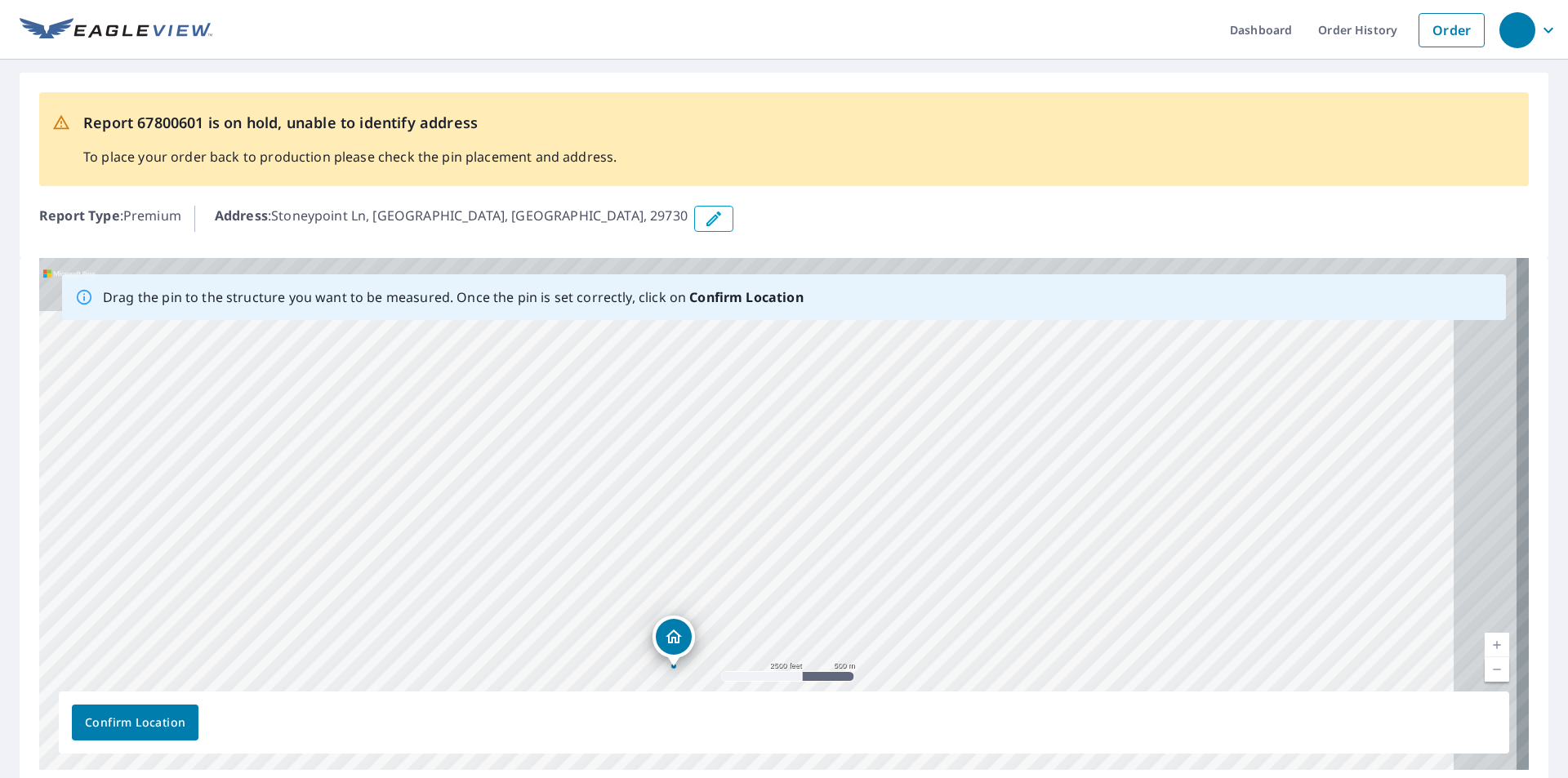
drag, startPoint x: 942, startPoint y: 328, endPoint x: 770, endPoint y: 536, distance: 269.9
click at [775, 540] on div "Stoneypoint Ln Rock Hill, SC 29730" at bounding box center [784, 514] width 1489 height 512
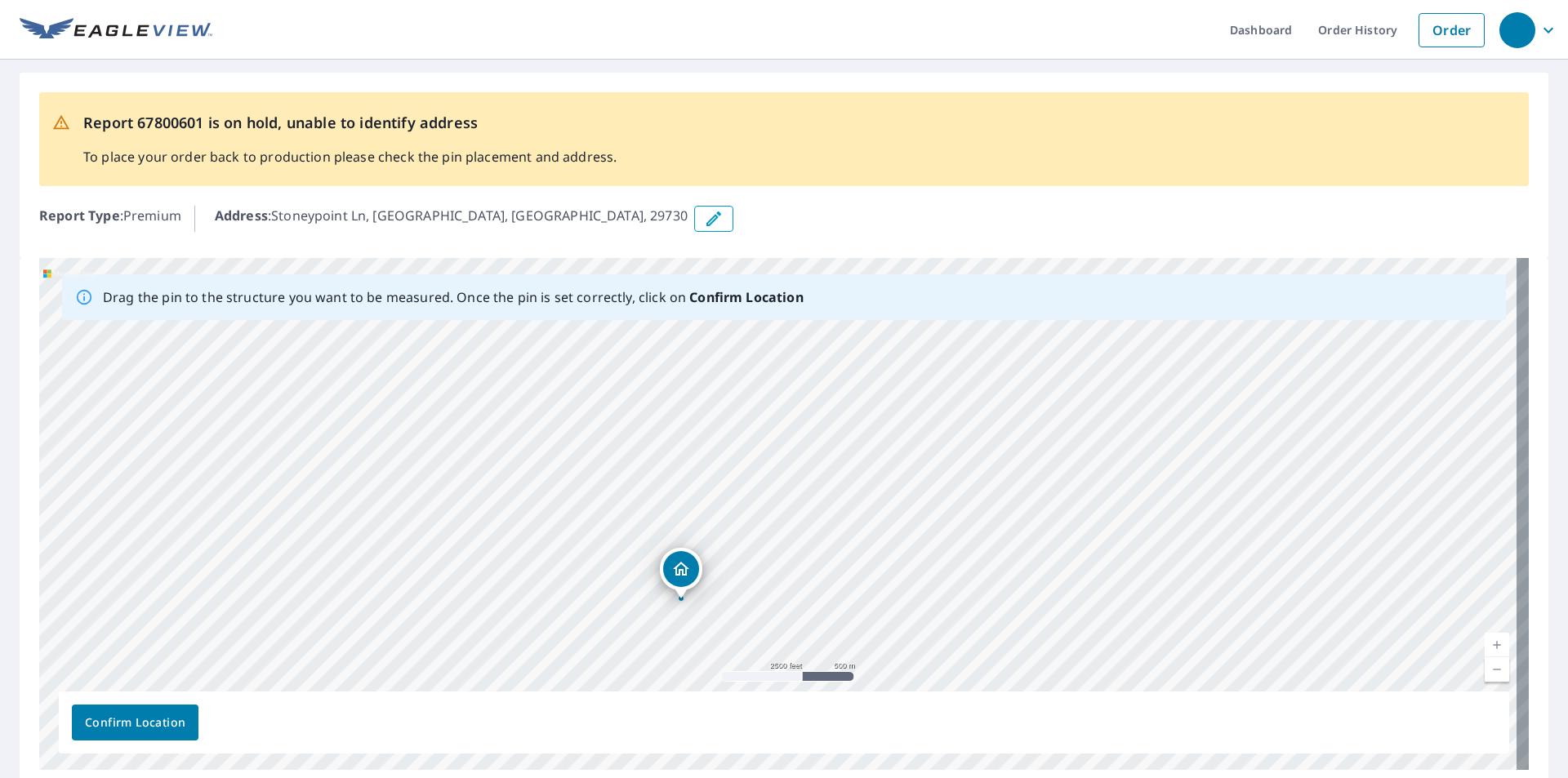
drag, startPoint x: 861, startPoint y: 526, endPoint x: 860, endPoint y: 358, distance: 168.0
click at [870, 369] on div "Stoneypoint Ln Rock Hill, SC 29730" at bounding box center [784, 514] width 1489 height 512
drag, startPoint x: 876, startPoint y: 517, endPoint x: 844, endPoint y: 356, distance: 164.1
click at [847, 361] on div "Stoneypoint Ln Rock Hill, SC 29730" at bounding box center [784, 514] width 1489 height 512
drag, startPoint x: 791, startPoint y: 373, endPoint x: 661, endPoint y: 488, distance: 173.6
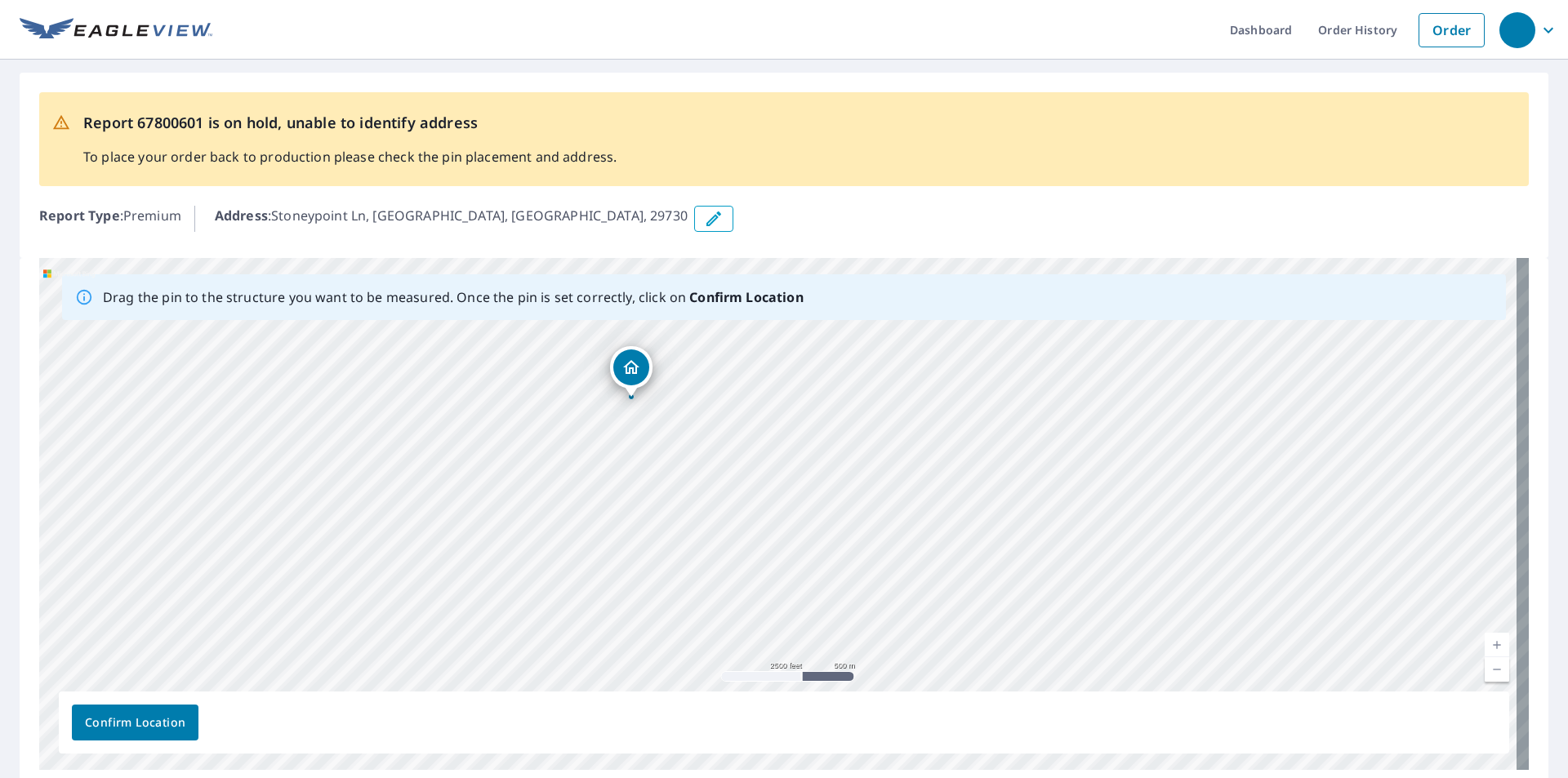
click at [667, 492] on div "Stoneypoint Ln Rock Hill, SC 29730" at bounding box center [784, 514] width 1489 height 512
drag, startPoint x: 693, startPoint y: 463, endPoint x: 535, endPoint y: 578, distance: 195.4
click at [610, 542] on div "Stoneypoint Ln Rock Hill, SC 29730" at bounding box center [784, 514] width 1489 height 512
drag, startPoint x: 673, startPoint y: 338, endPoint x: 545, endPoint y: 518, distance: 220.9
click at [553, 563] on div "Stoneypoint Ln Rock Hill, SC 29730" at bounding box center [784, 514] width 1489 height 512
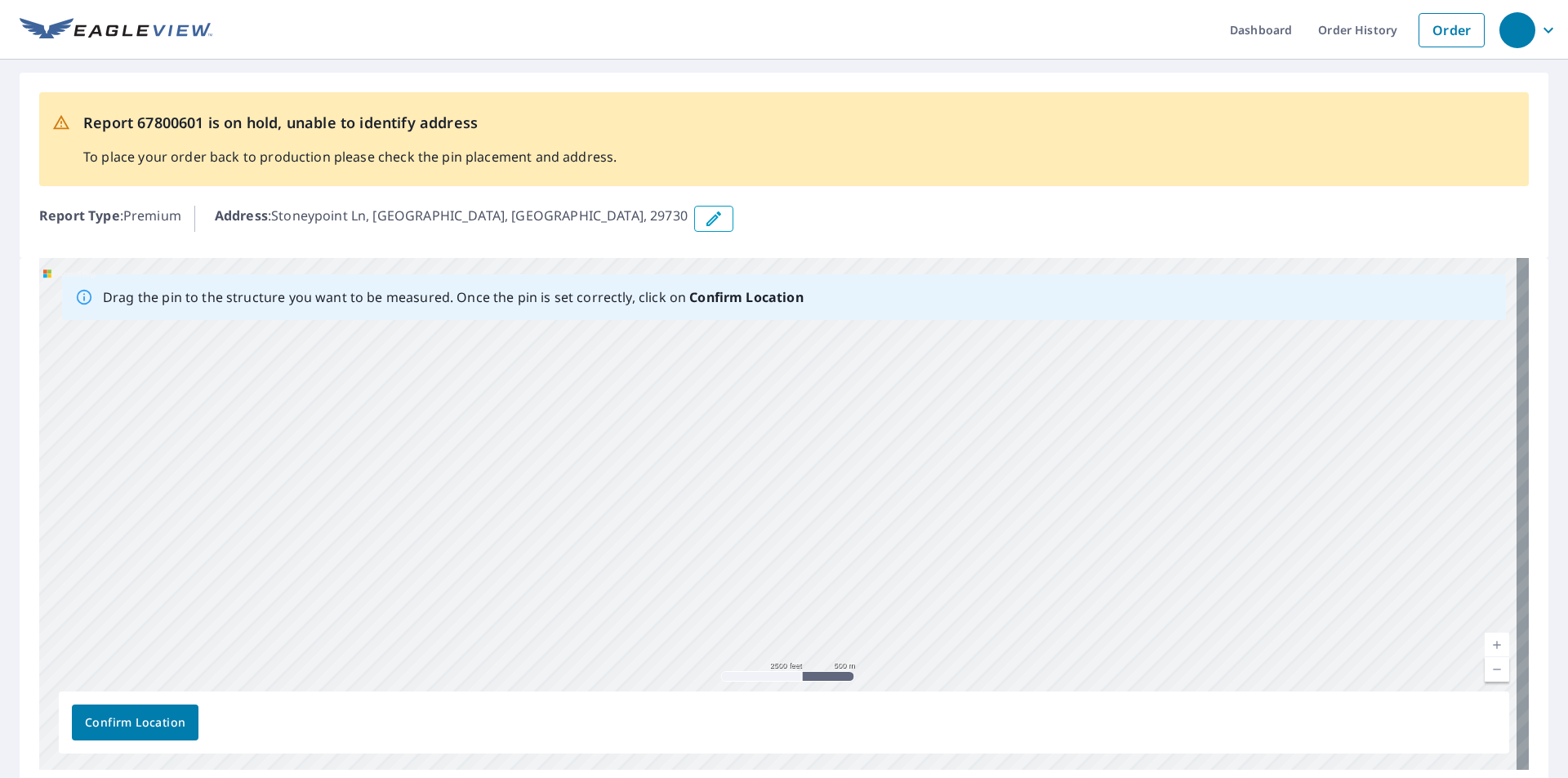
drag, startPoint x: 761, startPoint y: 540, endPoint x: 504, endPoint y: 647, distance: 278.4
click at [505, 646] on div "Stoneypoint Ln Rock Hill, SC 29730" at bounding box center [784, 514] width 1489 height 512
drag, startPoint x: 483, startPoint y: 359, endPoint x: 534, endPoint y: 609, distance: 255.1
click at [534, 607] on div "Stoneypoint Ln Rock Hill, SC 29730" at bounding box center [784, 514] width 1489 height 512
drag, startPoint x: 517, startPoint y: 451, endPoint x: 696, endPoint y: 726, distance: 328.1
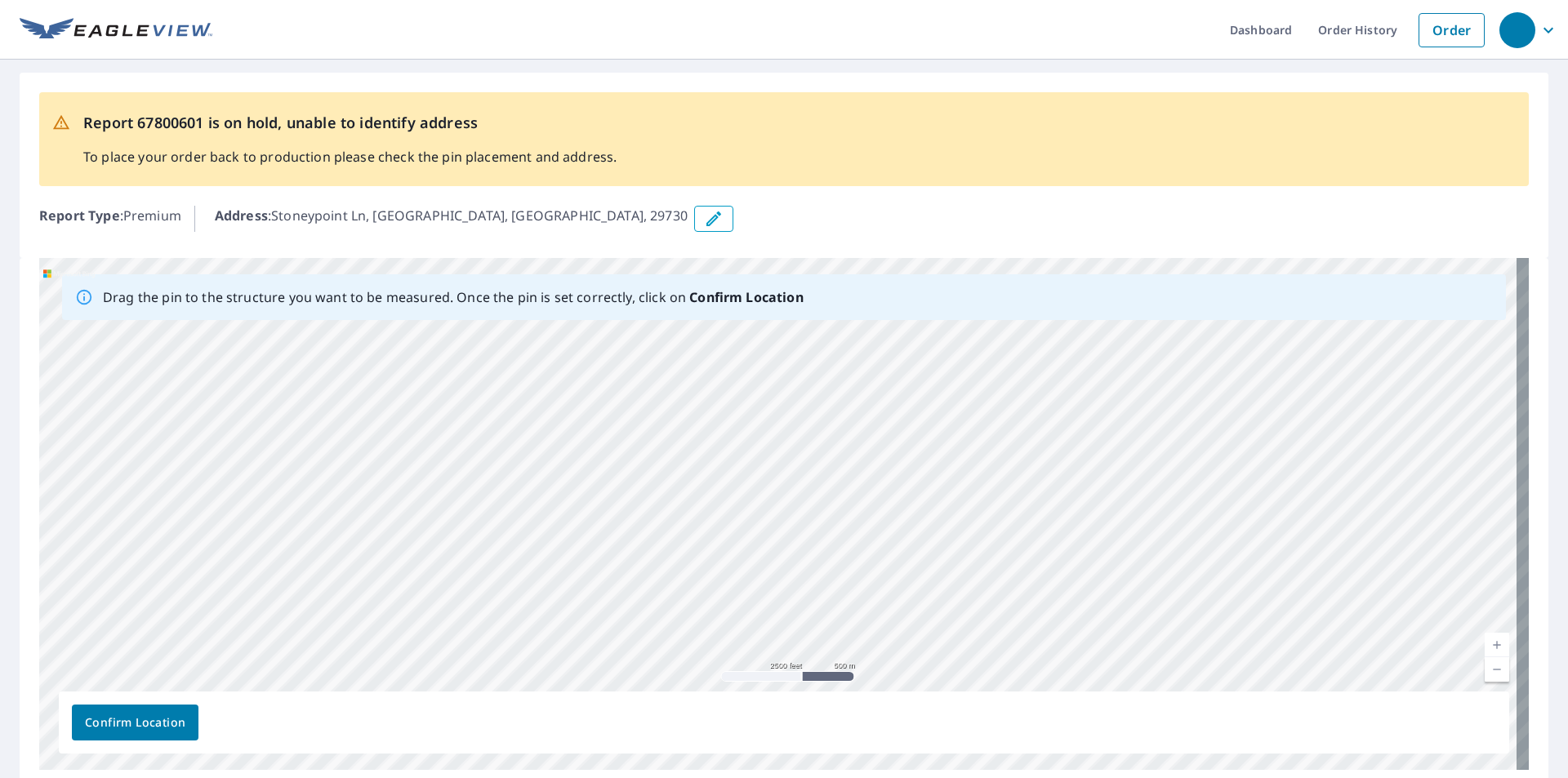
click at [698, 728] on div "Drag the pin to the structure you want to be measured. Once the pin is set corr…" at bounding box center [784, 514] width 1489 height 512
drag, startPoint x: 657, startPoint y: 515, endPoint x: 802, endPoint y: 598, distance: 167.1
click at [791, 594] on div "Stoneypoint Ln Rock Hill, SC 29730" at bounding box center [784, 514] width 1489 height 512
drag, startPoint x: 635, startPoint y: 467, endPoint x: 861, endPoint y: 497, distance: 228.0
click at [861, 497] on div "Stoneypoint Ln Rock Hill, SC 29730" at bounding box center [784, 514] width 1489 height 512
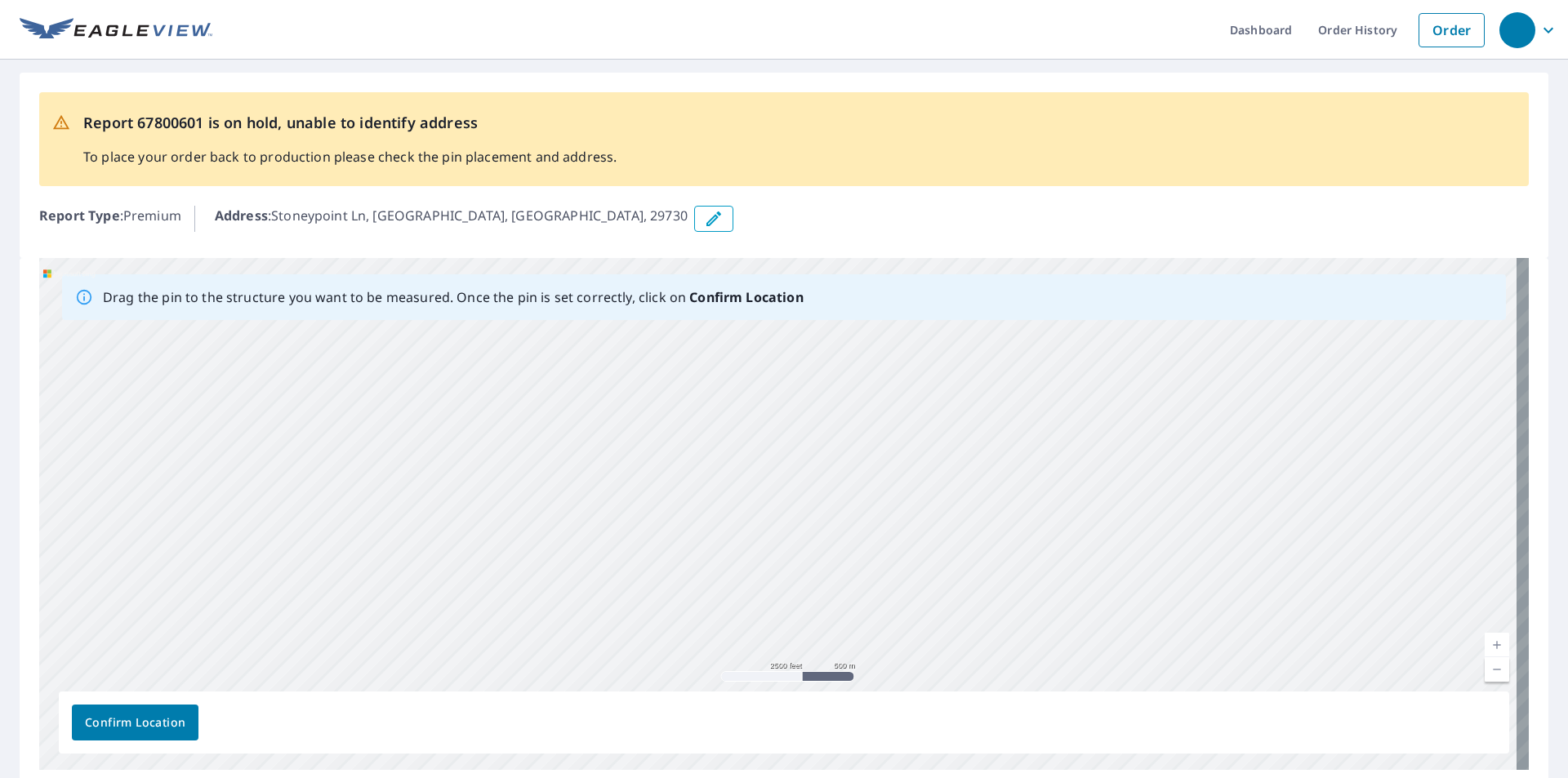
drag, startPoint x: 815, startPoint y: 454, endPoint x: 847, endPoint y: 648, distance: 196.6
click at [847, 648] on div "Stoneypoint Ln Rock Hill, SC 29730" at bounding box center [784, 514] width 1489 height 512
drag, startPoint x: 772, startPoint y: 463, endPoint x: 651, endPoint y: 449, distance: 121.8
click at [651, 449] on div "Stoneypoint Ln Rock Hill, SC 29730" at bounding box center [784, 514] width 1489 height 512
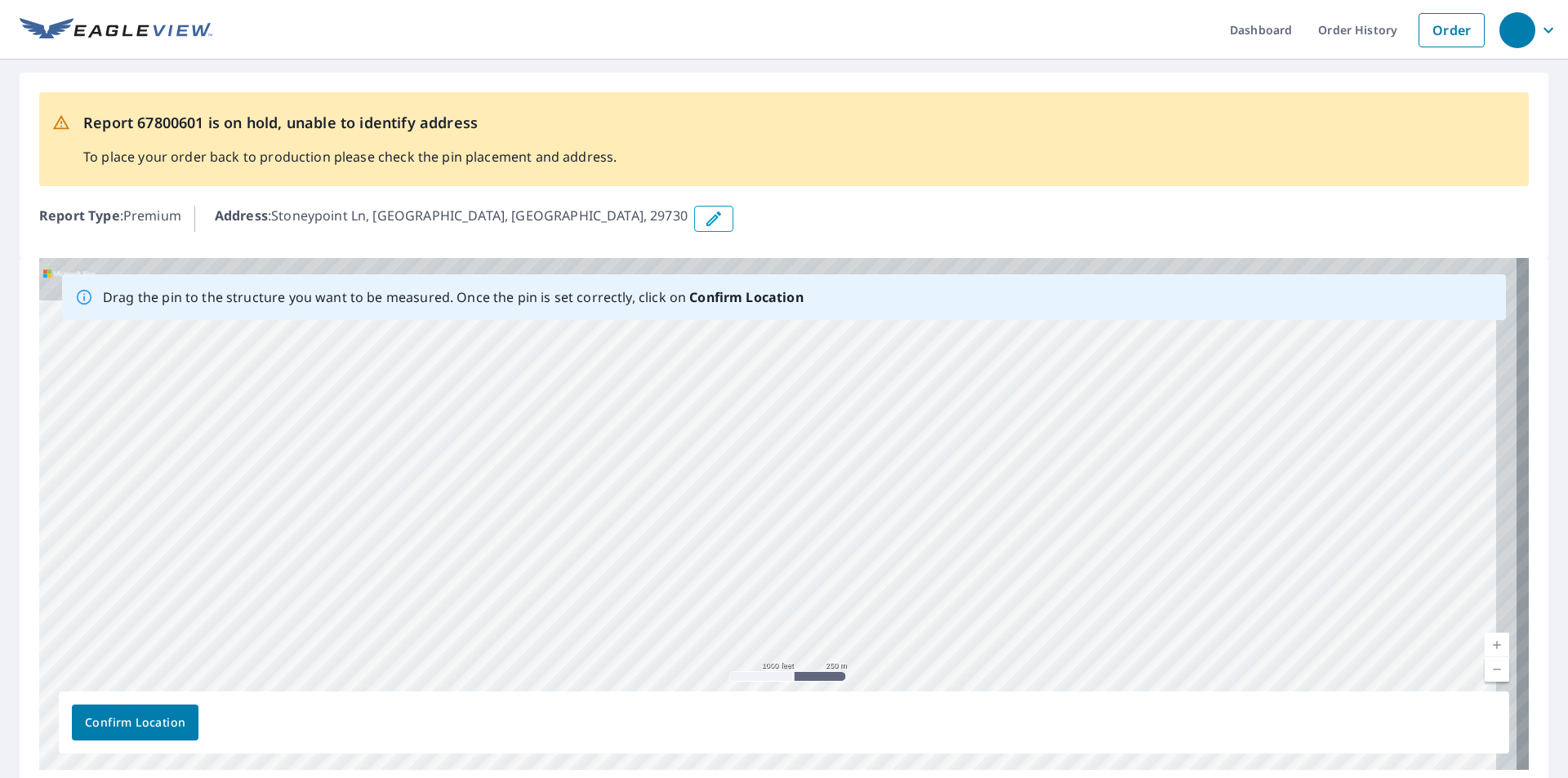
drag, startPoint x: 748, startPoint y: 442, endPoint x: 689, endPoint y: 578, distance: 148.2
click at [690, 578] on div "Stoneypoint Ln Rock Hill, SC 29730" at bounding box center [784, 514] width 1489 height 512
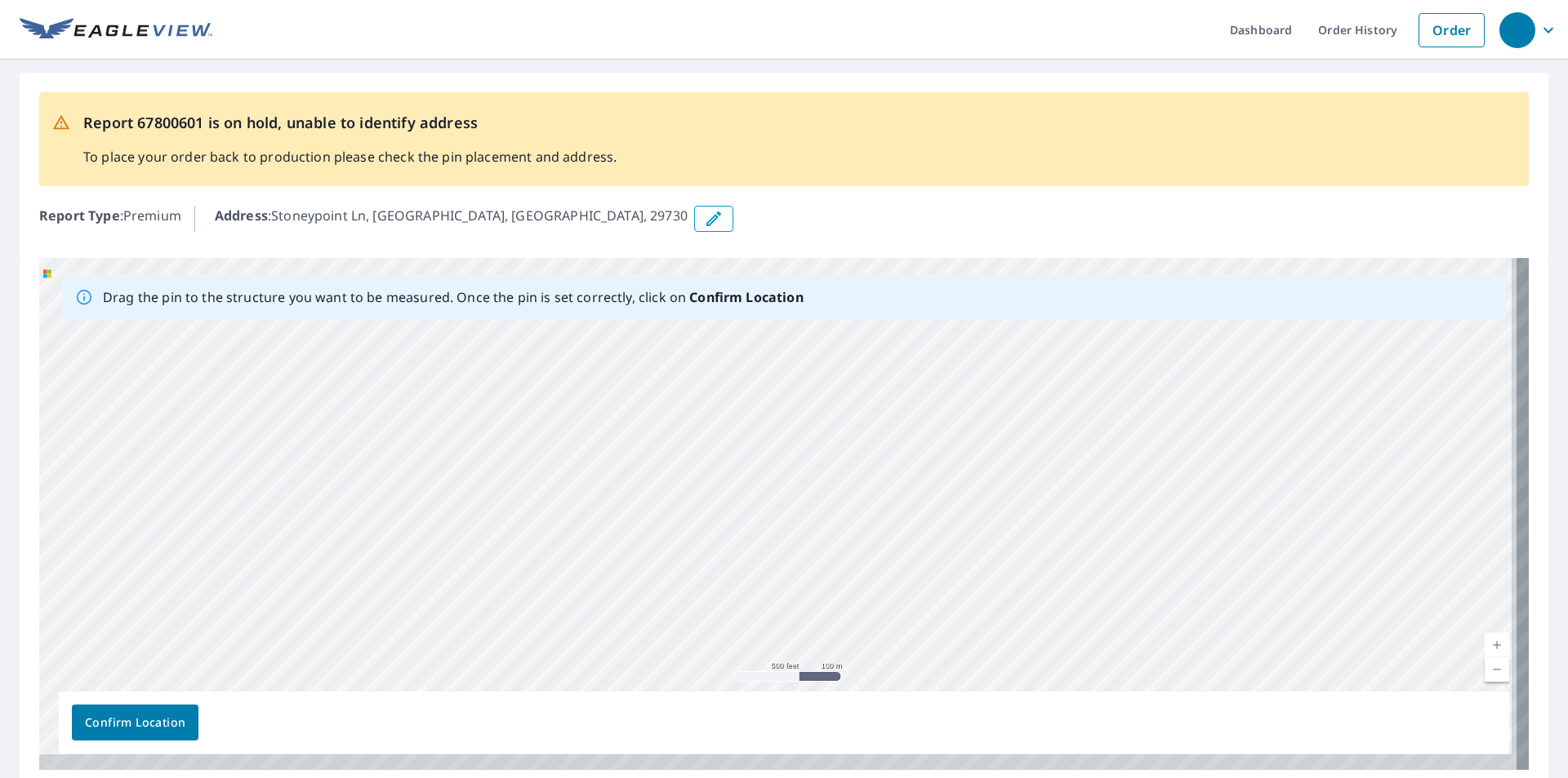
drag, startPoint x: 738, startPoint y: 491, endPoint x: 679, endPoint y: 389, distance: 117.8
click at [683, 392] on div "Stoneypoint Ln Rock Hill, SC 29730" at bounding box center [784, 514] width 1489 height 512
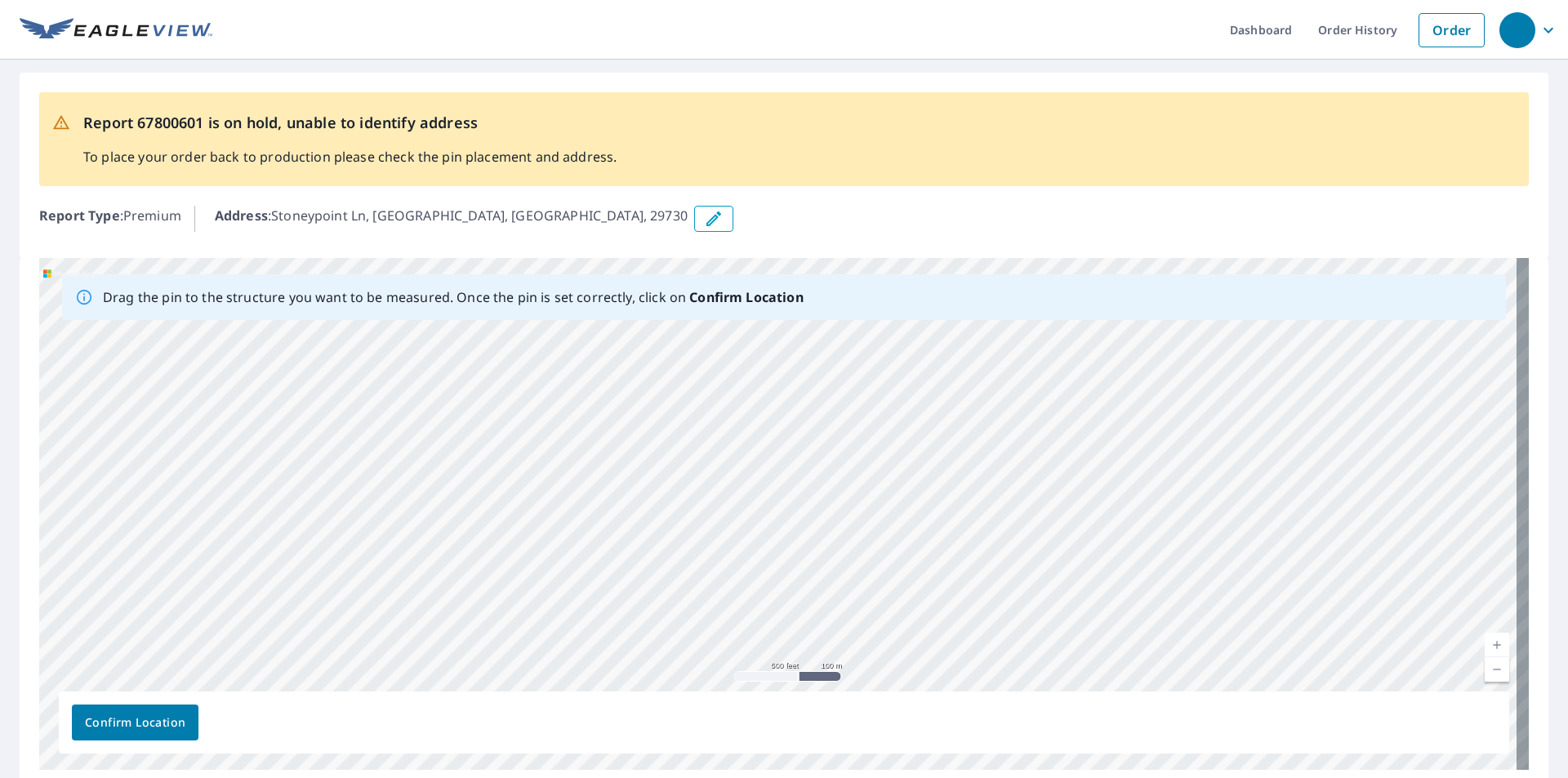
drag, startPoint x: 782, startPoint y: 485, endPoint x: 667, endPoint y: 397, distance: 144.8
click at [667, 397] on div "Stoneypoint Ln Rock Hill, SC 29730" at bounding box center [784, 514] width 1489 height 512
drag, startPoint x: 824, startPoint y: 528, endPoint x: 764, endPoint y: 431, distance: 114.1
click at [768, 435] on div "Stoneypoint Ln Rock Hill, SC 29730" at bounding box center [784, 514] width 1489 height 512
drag, startPoint x: 813, startPoint y: 548, endPoint x: 806, endPoint y: 442, distance: 106.2
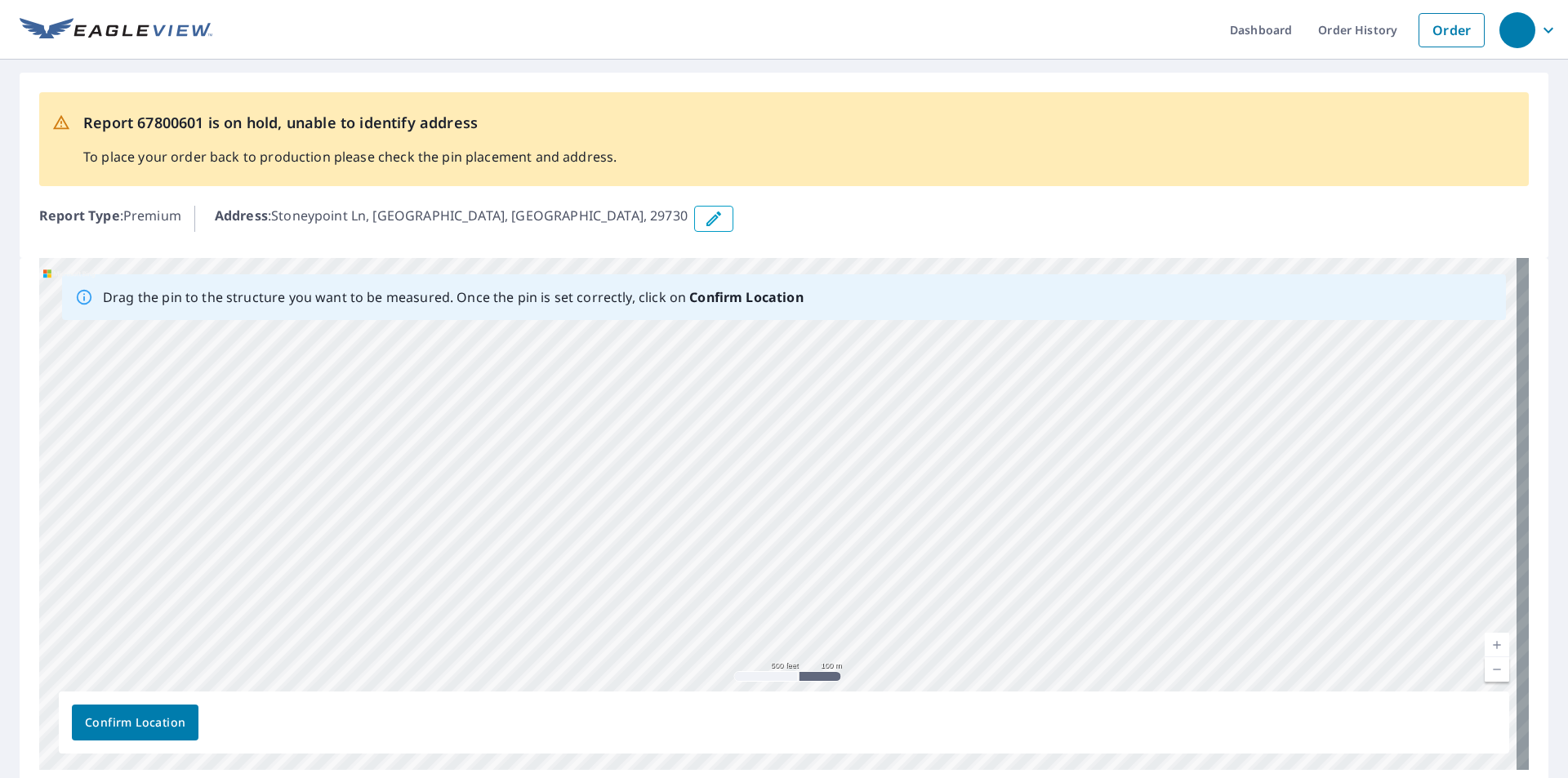
click at [806, 448] on div "Stoneypoint Ln Rock Hill, SC 29730" at bounding box center [784, 514] width 1489 height 512
drag, startPoint x: 798, startPoint y: 556, endPoint x: 806, endPoint y: 487, distance: 69.5
click at [804, 504] on div "Stoneypoint Ln Rock Hill, SC 29730" at bounding box center [784, 514] width 1489 height 512
drag, startPoint x: 766, startPoint y: 503, endPoint x: 771, endPoint y: 469, distance: 34.4
click at [771, 469] on div "Stoneypoint Ln Rock Hill, SC 29730" at bounding box center [784, 514] width 1489 height 512
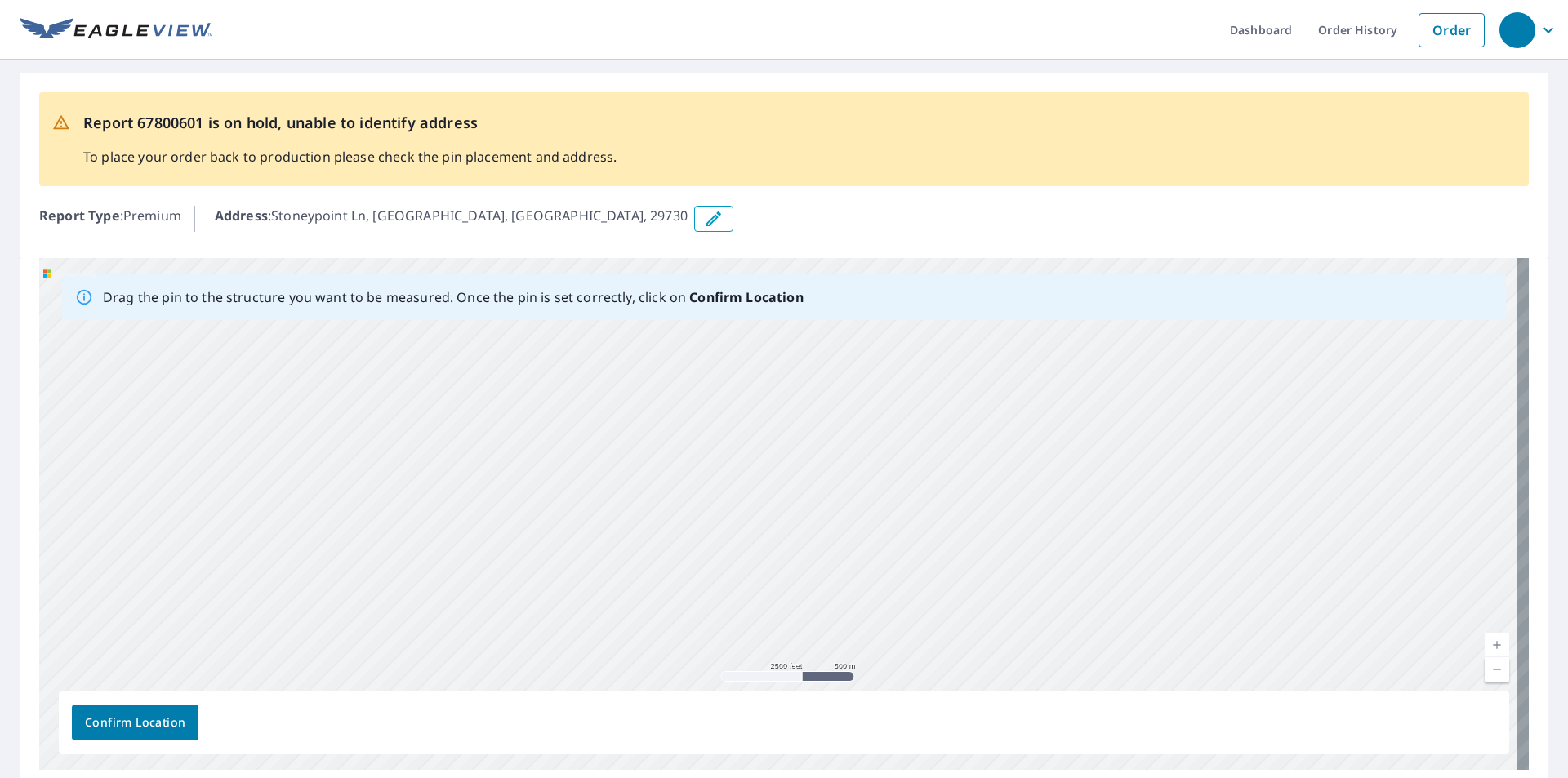
drag, startPoint x: 762, startPoint y: 542, endPoint x: 786, endPoint y: 454, distance: 91.2
click at [786, 454] on div "Stoneypoint Ln Rock Hill, SC 29730" at bounding box center [784, 514] width 1489 height 512
drag, startPoint x: 734, startPoint y: 516, endPoint x: 925, endPoint y: 474, distance: 195.6
click at [925, 474] on div "Stoneypoint Ln Rock Hill, SC 29730" at bounding box center [784, 514] width 1489 height 512
drag, startPoint x: 719, startPoint y: 488, endPoint x: 817, endPoint y: 498, distance: 98.5
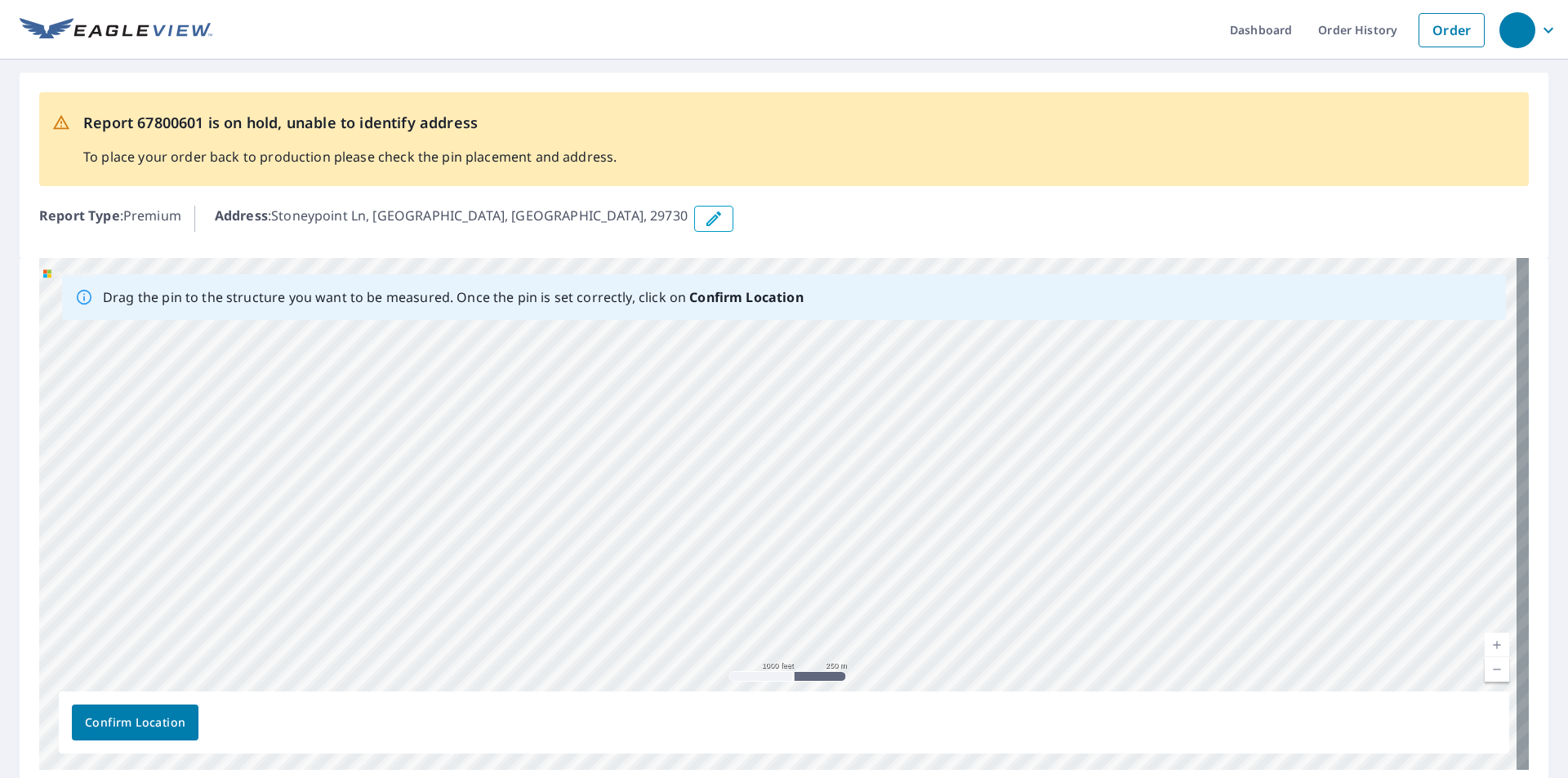
click at [817, 498] on div "Stoneypoint Ln Rock Hill, SC 29730" at bounding box center [784, 514] width 1489 height 512
drag, startPoint x: 745, startPoint y: 555, endPoint x: 963, endPoint y: 559, distance: 218.0
click at [963, 559] on div "Stoneypoint Ln Rock Hill, SC 29730" at bounding box center [784, 514] width 1489 height 512
drag, startPoint x: 712, startPoint y: 537, endPoint x: 856, endPoint y: 512, distance: 146.2
click at [856, 512] on div "Stoneypoint Ln Rock Hill, SC 29730" at bounding box center [784, 514] width 1489 height 512
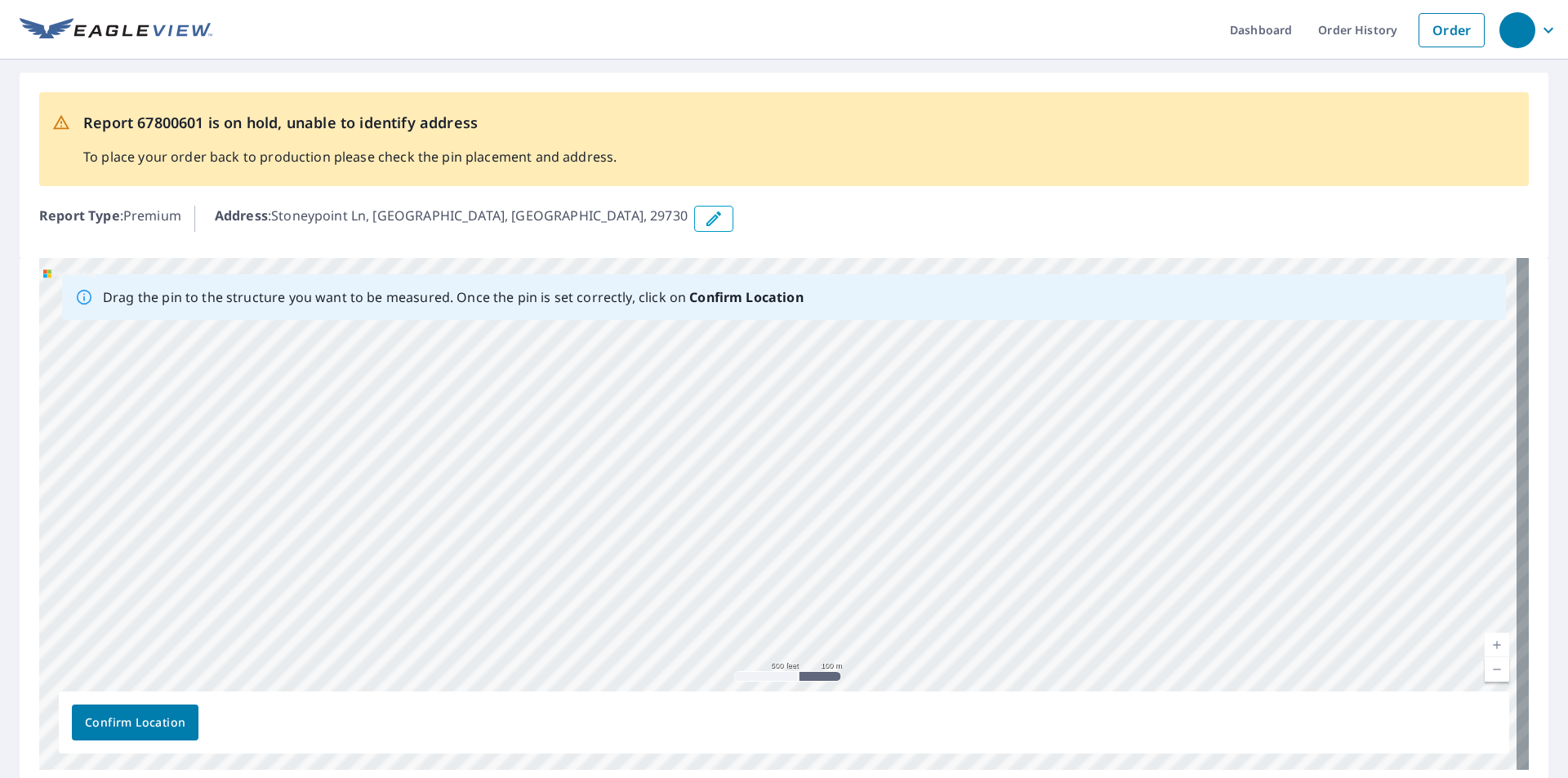
drag, startPoint x: 773, startPoint y: 518, endPoint x: 771, endPoint y: 479, distance: 39.1
click at [771, 479] on div "Stoneypoint Ln Rock Hill, SC 29730" at bounding box center [784, 514] width 1489 height 512
drag, startPoint x: 789, startPoint y: 491, endPoint x: 602, endPoint y: 463, distance: 189.1
click at [603, 463] on div "Stoneypoint Ln Rock Hill, SC 29730" at bounding box center [784, 514] width 1489 height 512
drag, startPoint x: 843, startPoint y: 480, endPoint x: 583, endPoint y: 530, distance: 264.8
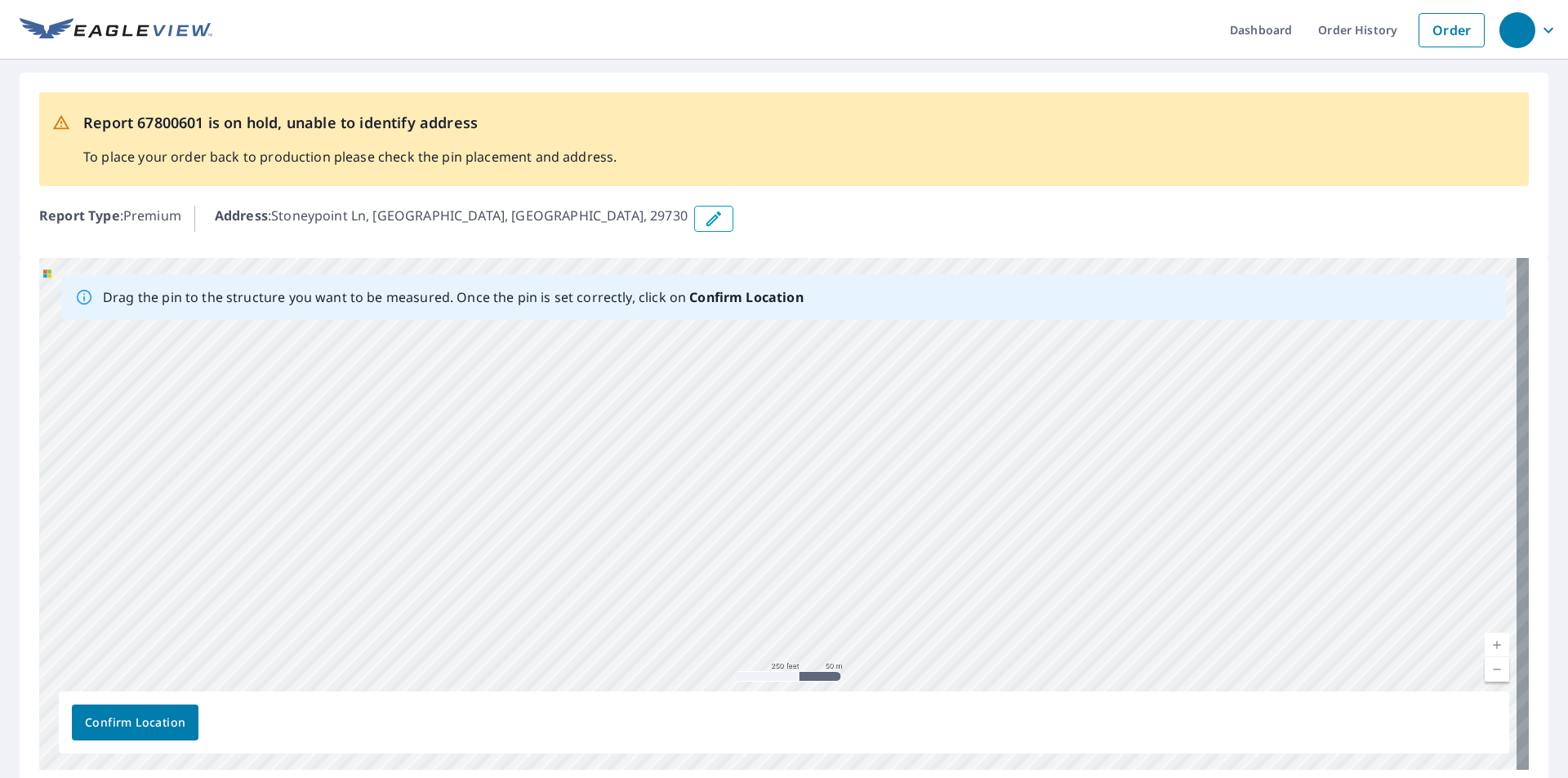
click at [587, 530] on div "Stoneypoint Ln Rock Hill, SC 29730" at bounding box center [784, 514] width 1489 height 512
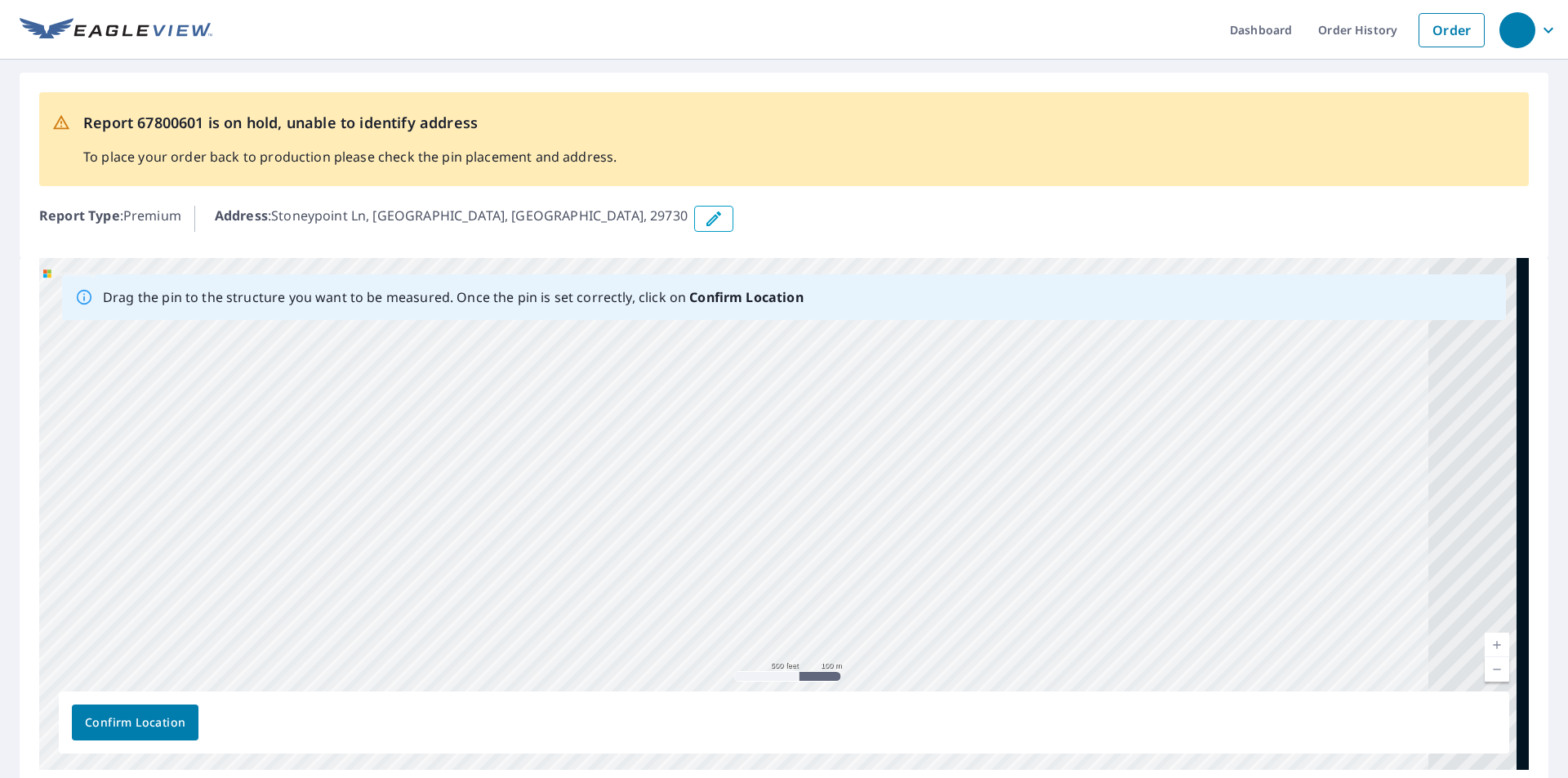
drag, startPoint x: 798, startPoint y: 534, endPoint x: 481, endPoint y: 590, distance: 321.9
click at [481, 590] on div "Stoneypoint Ln Rock Hill, SC 29730" at bounding box center [784, 514] width 1489 height 512
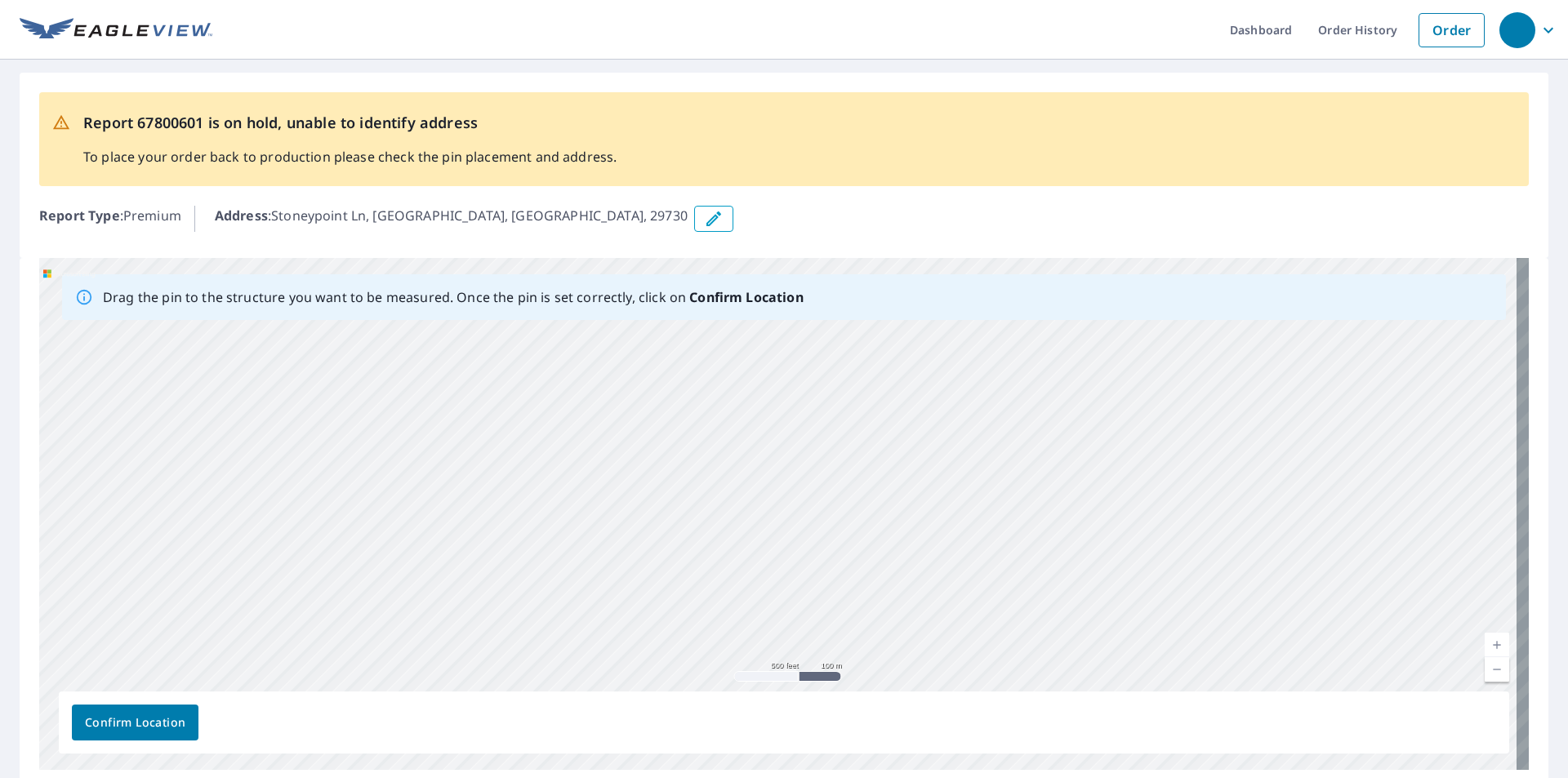
drag, startPoint x: 791, startPoint y: 572, endPoint x: 633, endPoint y: 556, distance: 158.8
click at [633, 556] on div "Stoneypoint Ln Rock Hill, SC 29730" at bounding box center [784, 514] width 1489 height 512
click at [556, 441] on div "Stoneypoint Ln Rock Hill, SC 29730" at bounding box center [784, 514] width 1489 height 512
click at [717, 453] on div "Stoneypoint Ln Rock Hill, SC 29730" at bounding box center [784, 514] width 1489 height 512
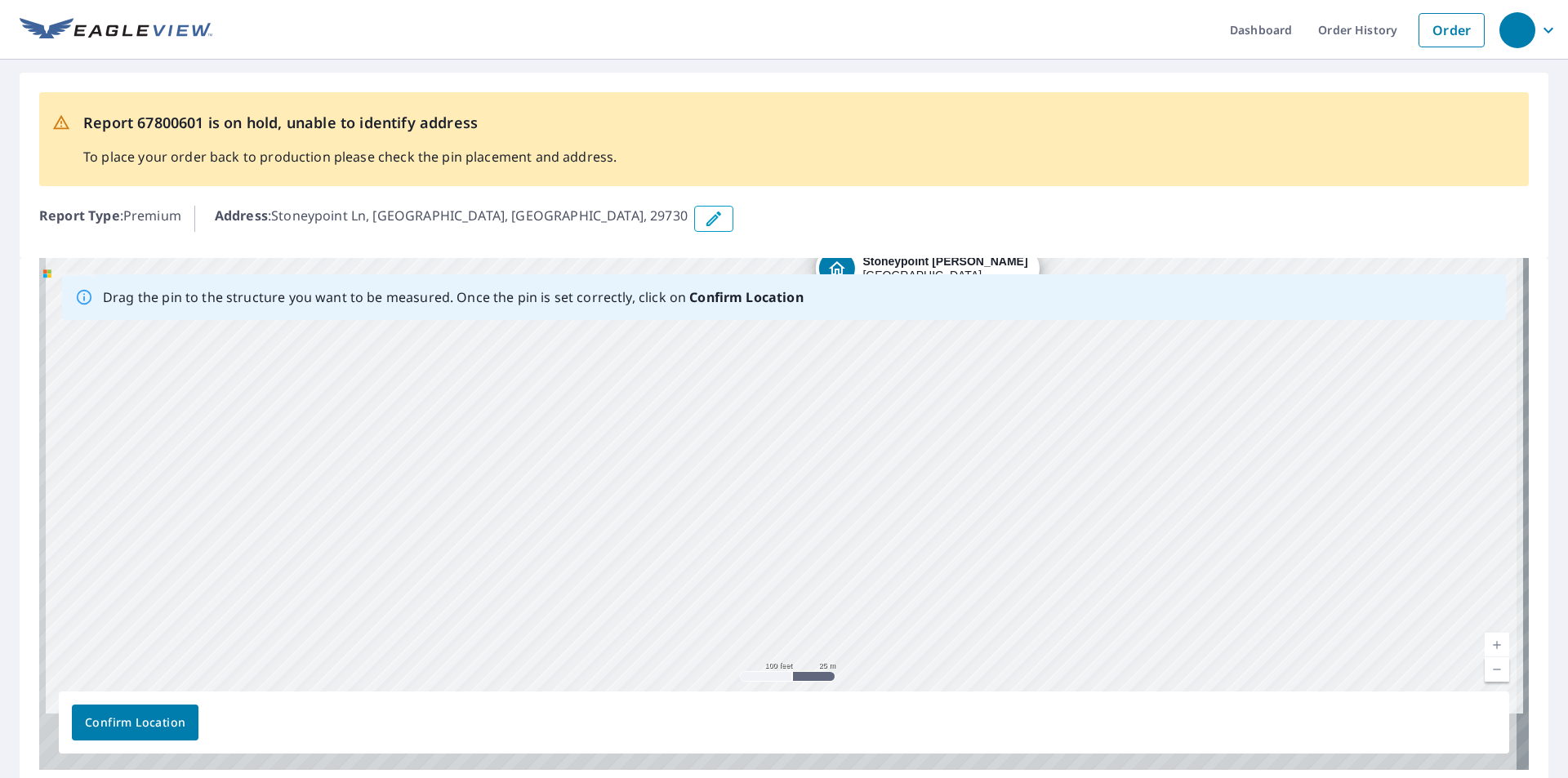
drag, startPoint x: 632, startPoint y: 539, endPoint x: 670, endPoint y: 392, distance: 151.8
click at [684, 392] on div "Stoneypoint Ln Rock Hill, SC 29730" at bounding box center [784, 514] width 1489 height 512
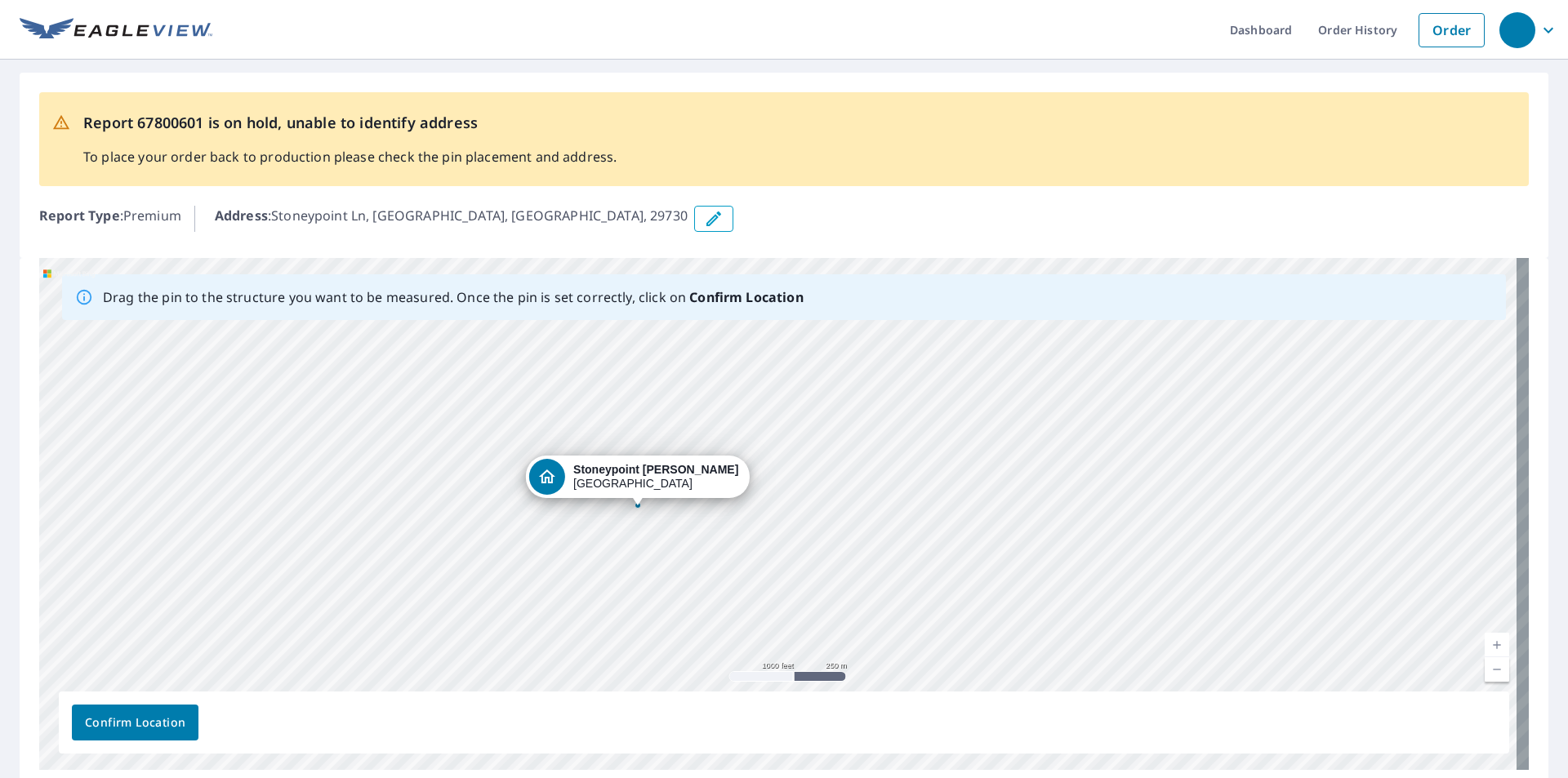
drag, startPoint x: 623, startPoint y: 441, endPoint x: 567, endPoint y: 539, distance: 112.9
click at [567, 537] on div "Stoneypoint Ln Rock Hill, SC 29730" at bounding box center [784, 514] width 1489 height 512
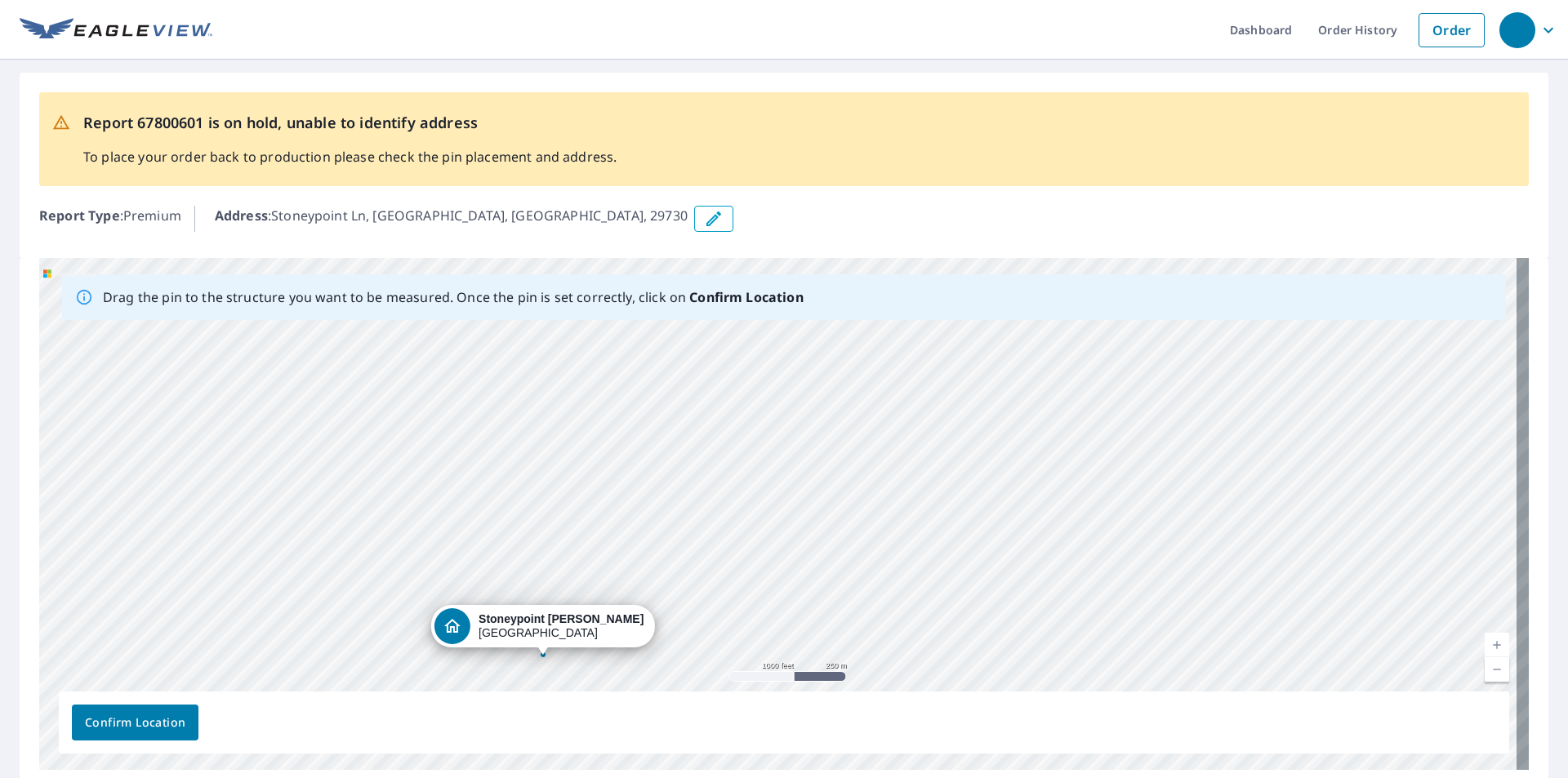
drag, startPoint x: 640, startPoint y: 487, endPoint x: 567, endPoint y: 586, distance: 123.0
click at [574, 563] on div "Stoneypoint Ln Rock Hill, SC 29730" at bounding box center [784, 514] width 1489 height 512
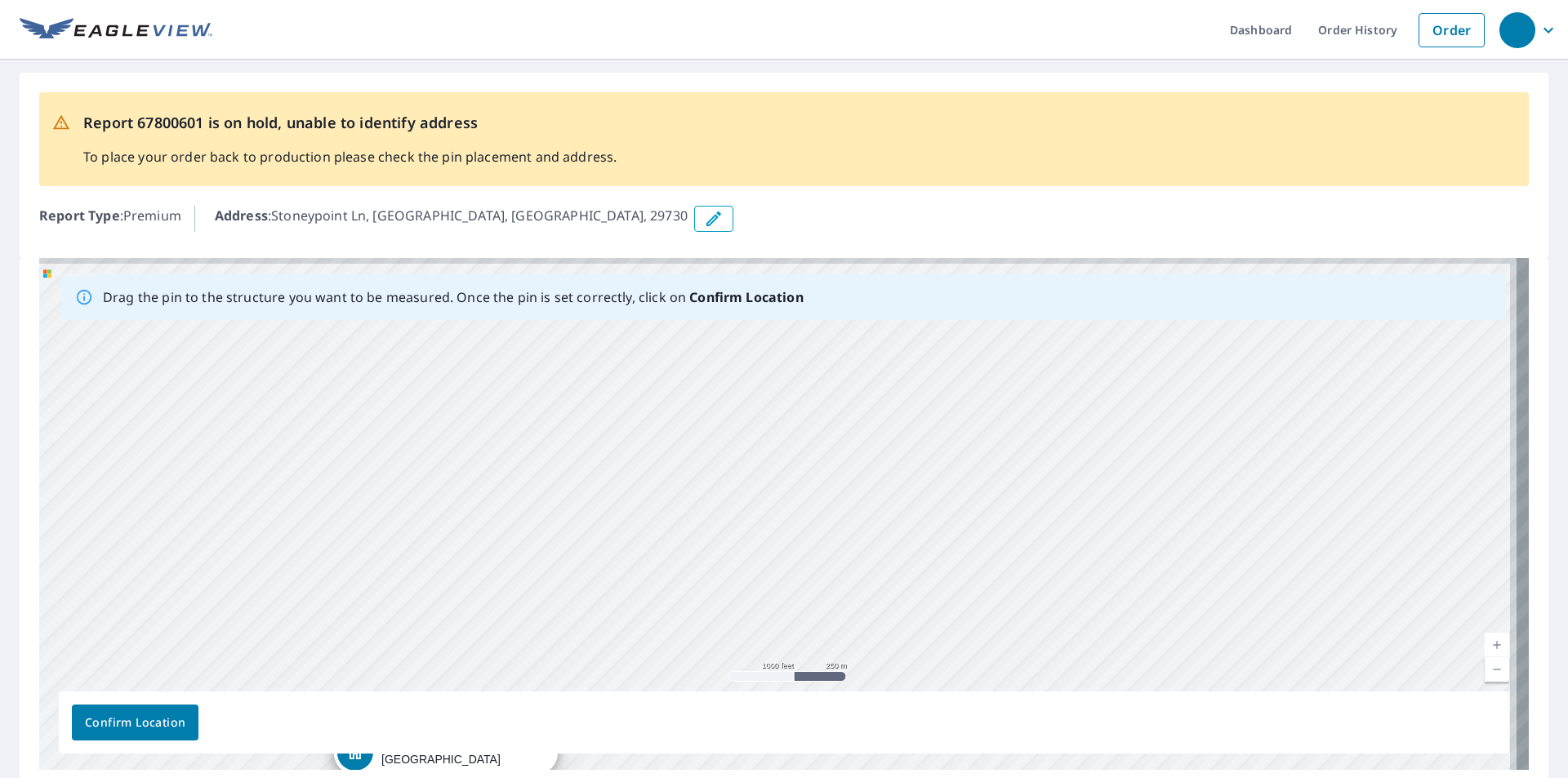
drag, startPoint x: 629, startPoint y: 520, endPoint x: 537, endPoint y: 597, distance: 120.0
click at [541, 590] on div "Stoneypoint Ln Rock Hill, SC 29730" at bounding box center [784, 514] width 1489 height 512
drag, startPoint x: 657, startPoint y: 461, endPoint x: 614, endPoint y: 623, distance: 167.6
click at [619, 617] on div "Stoneypoint Ln Rock Hill, SC 29730" at bounding box center [784, 514] width 1489 height 512
drag, startPoint x: 703, startPoint y: 460, endPoint x: 677, endPoint y: 640, distance: 181.9
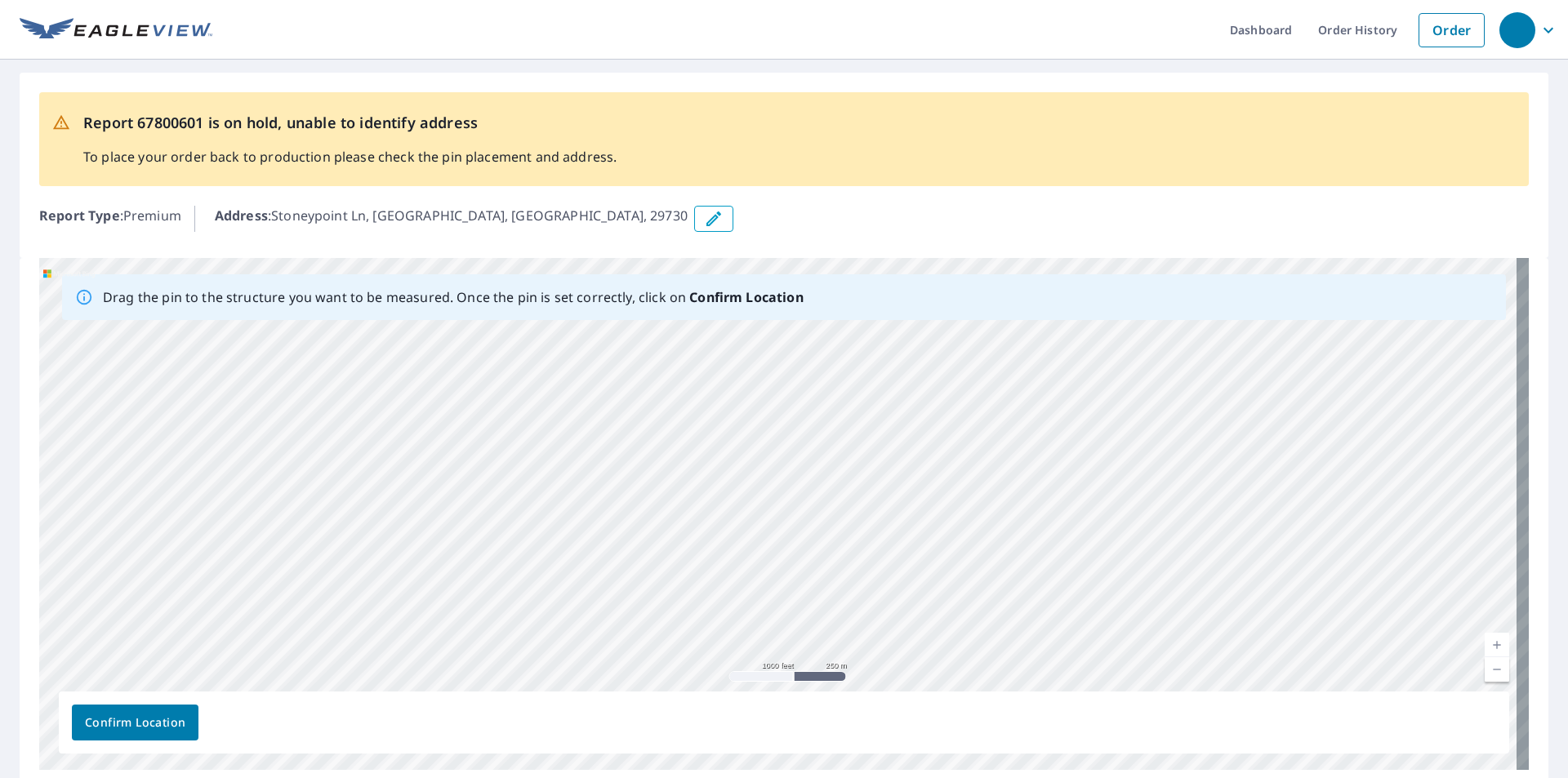
click at [677, 640] on div "Stoneypoint Ln Rock Hill, SC 29730" at bounding box center [784, 514] width 1489 height 512
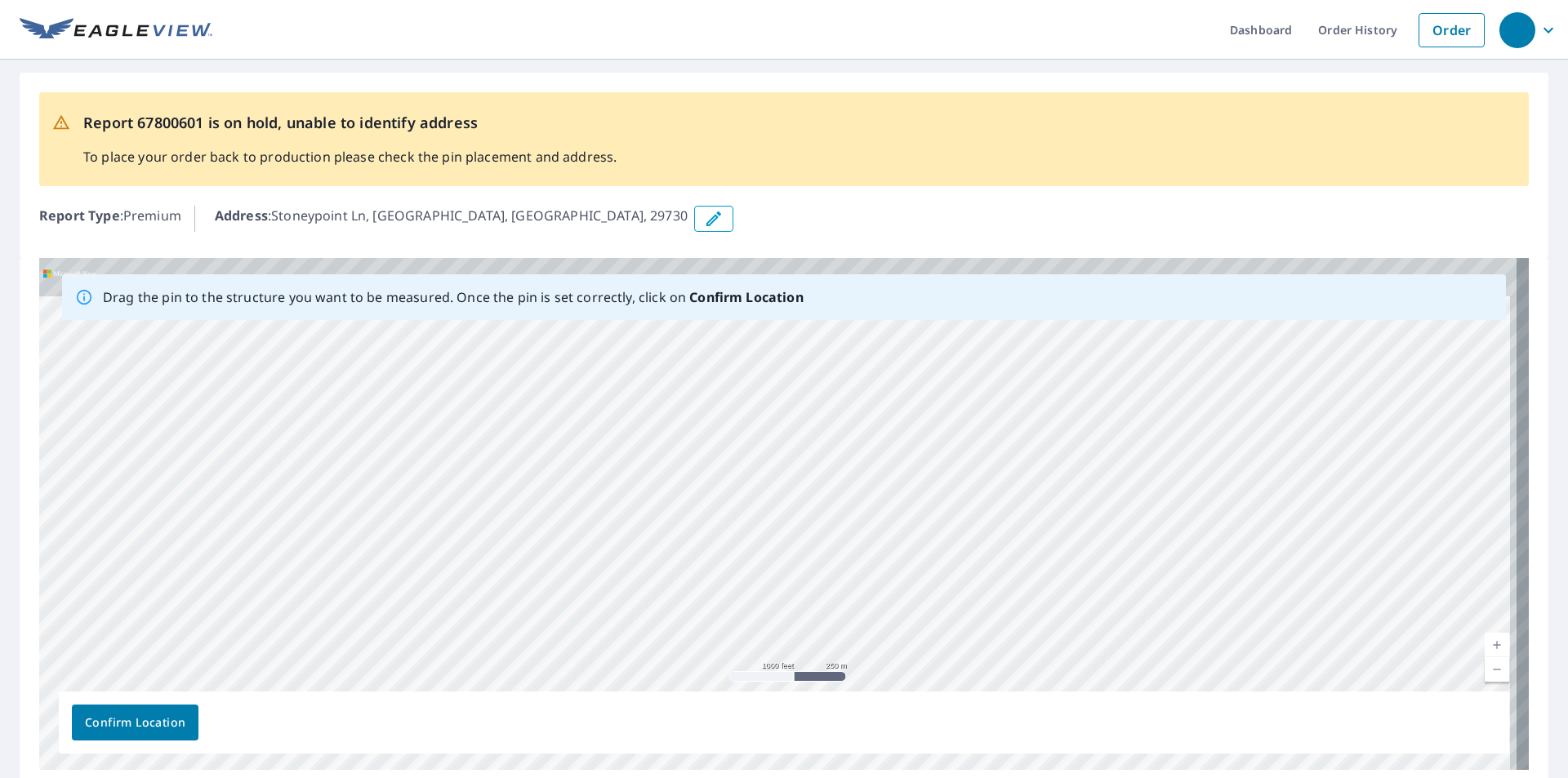
drag, startPoint x: 757, startPoint y: 469, endPoint x: 636, endPoint y: 673, distance: 237.2
click at [637, 672] on div "Stoneypoint Ln Rock Hill, SC 29730" at bounding box center [784, 514] width 1489 height 512
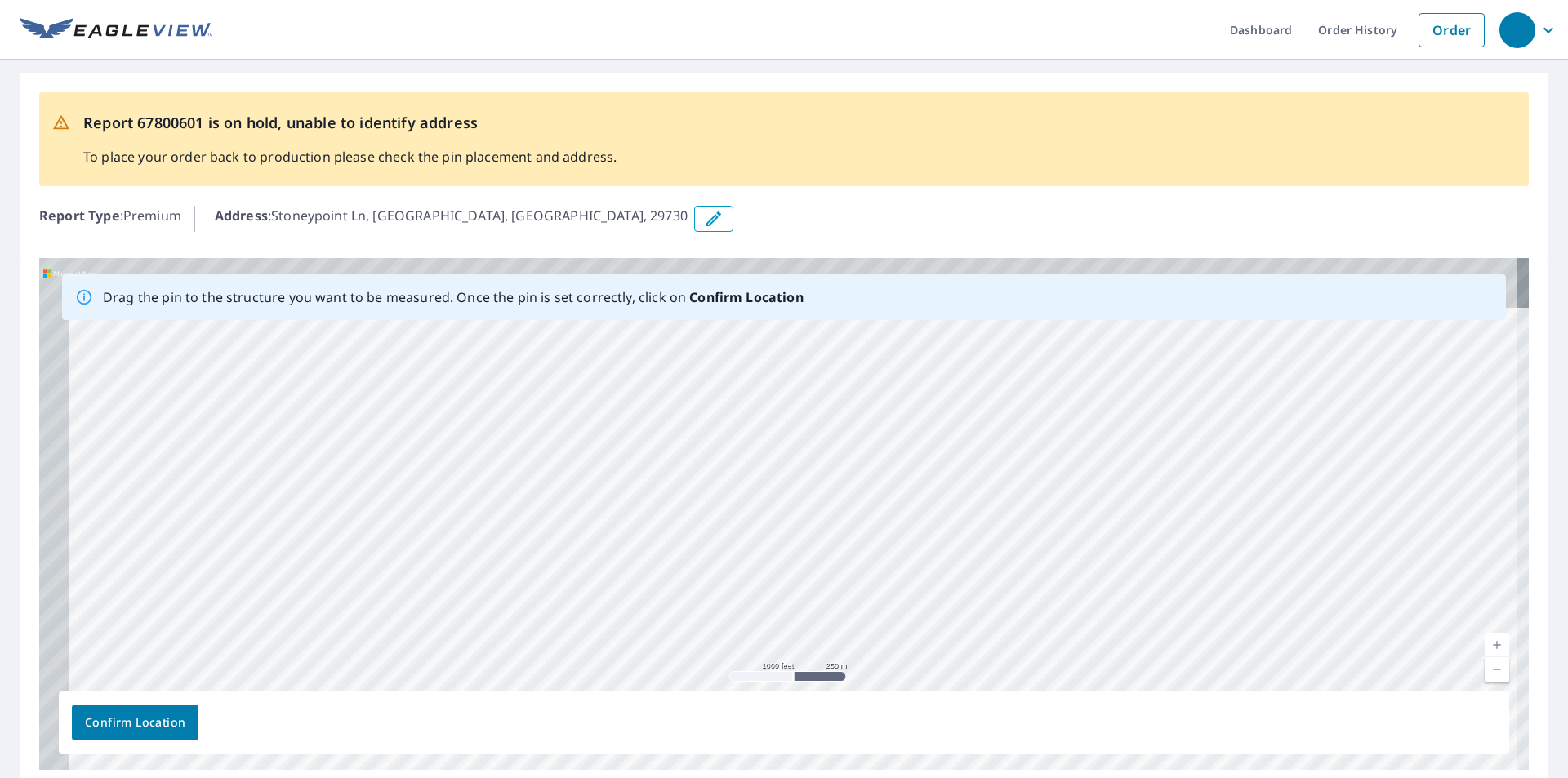
drag, startPoint x: 744, startPoint y: 524, endPoint x: 765, endPoint y: 660, distance: 137.6
click at [765, 656] on div "Stoneypoint Ln Rock Hill, SC 29730" at bounding box center [784, 514] width 1489 height 512
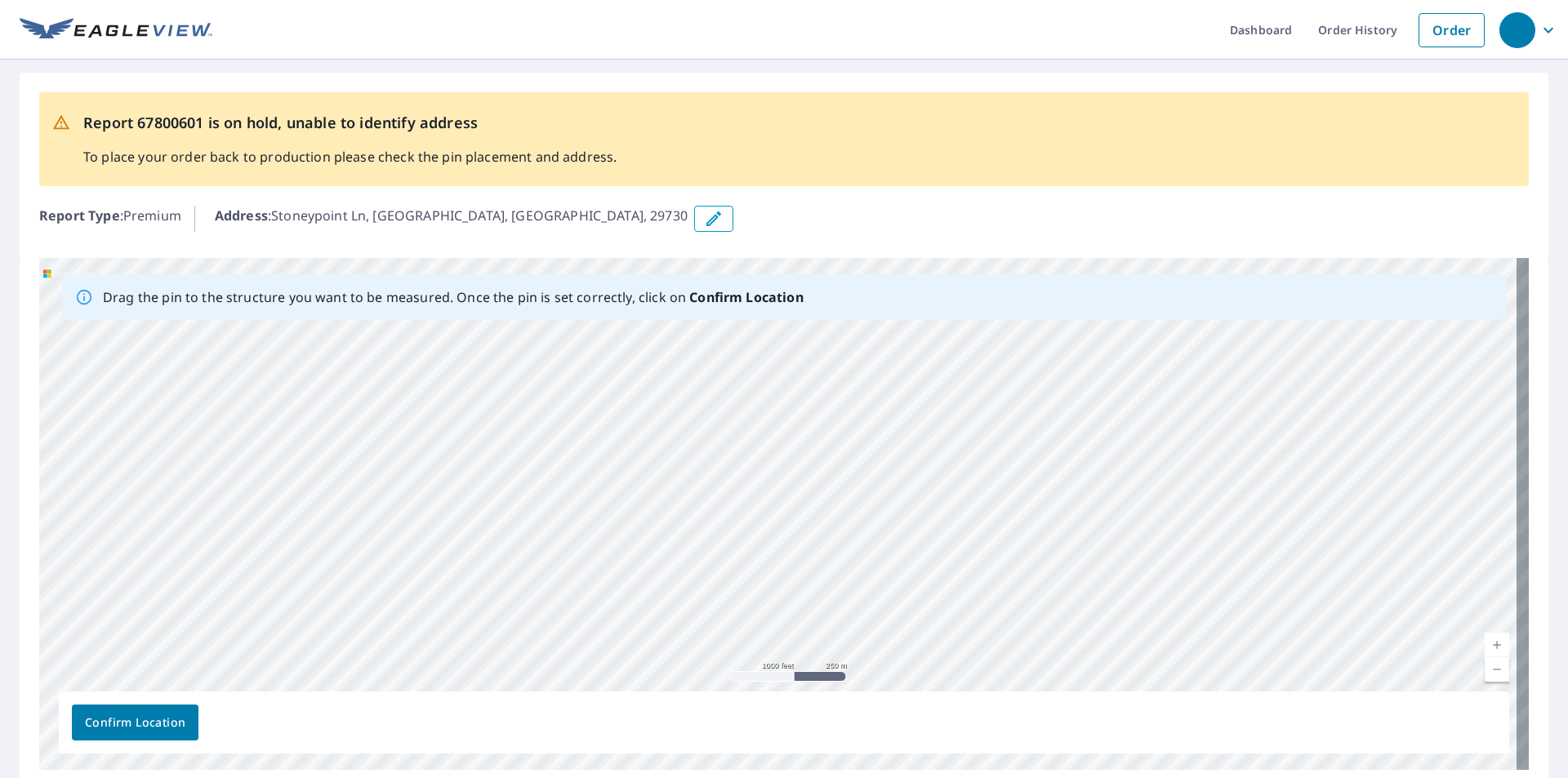
drag, startPoint x: 731, startPoint y: 480, endPoint x: 746, endPoint y: 647, distance: 167.7
click at [746, 647] on div "Stoneypoint Ln Rock Hill, SC 29730" at bounding box center [784, 514] width 1489 height 512
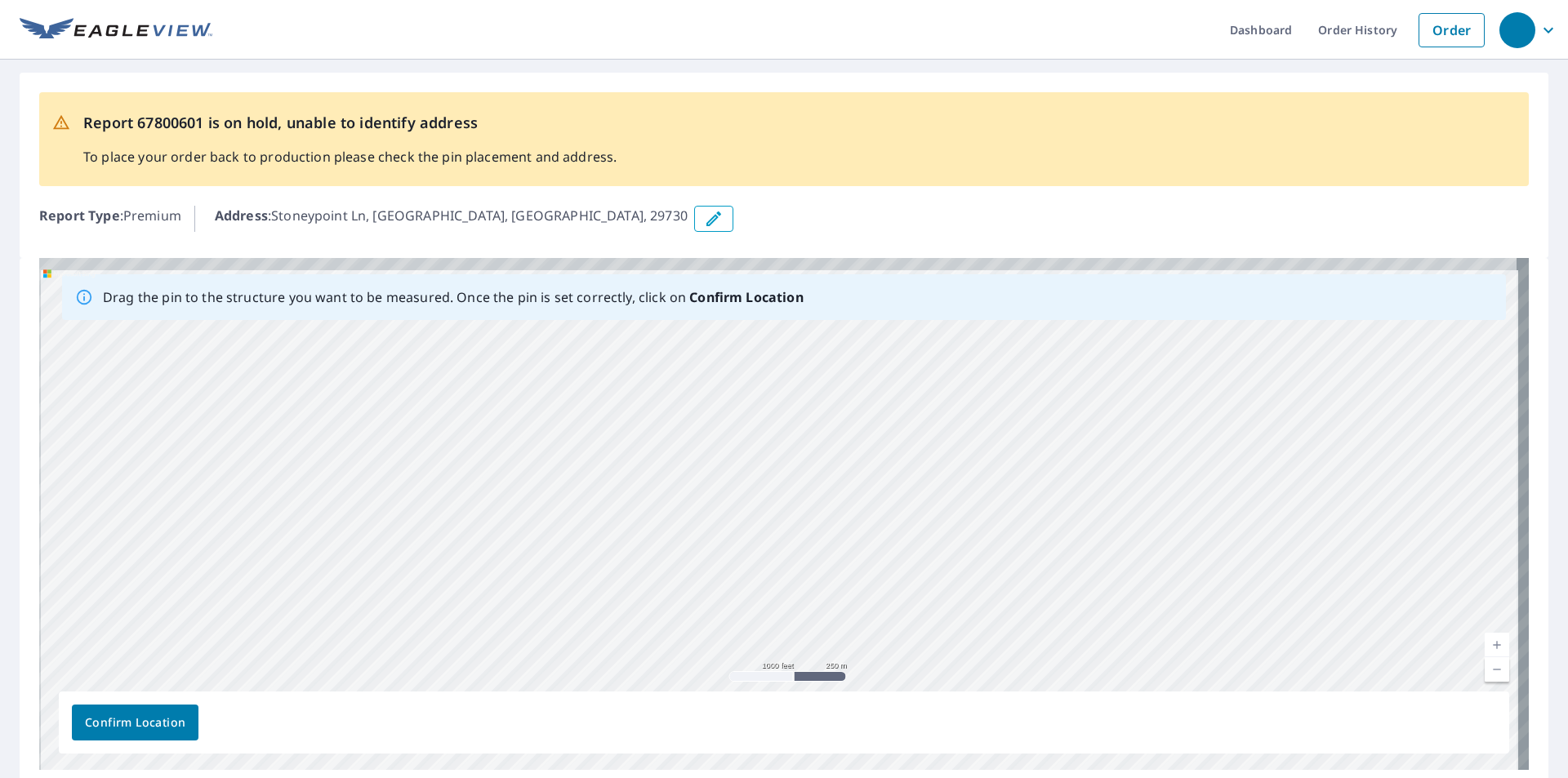
drag, startPoint x: 798, startPoint y: 554, endPoint x: 801, endPoint y: 645, distance: 91.0
click at [801, 645] on div "Stoneypoint Ln Rock Hill, SC 29730" at bounding box center [784, 514] width 1489 height 512
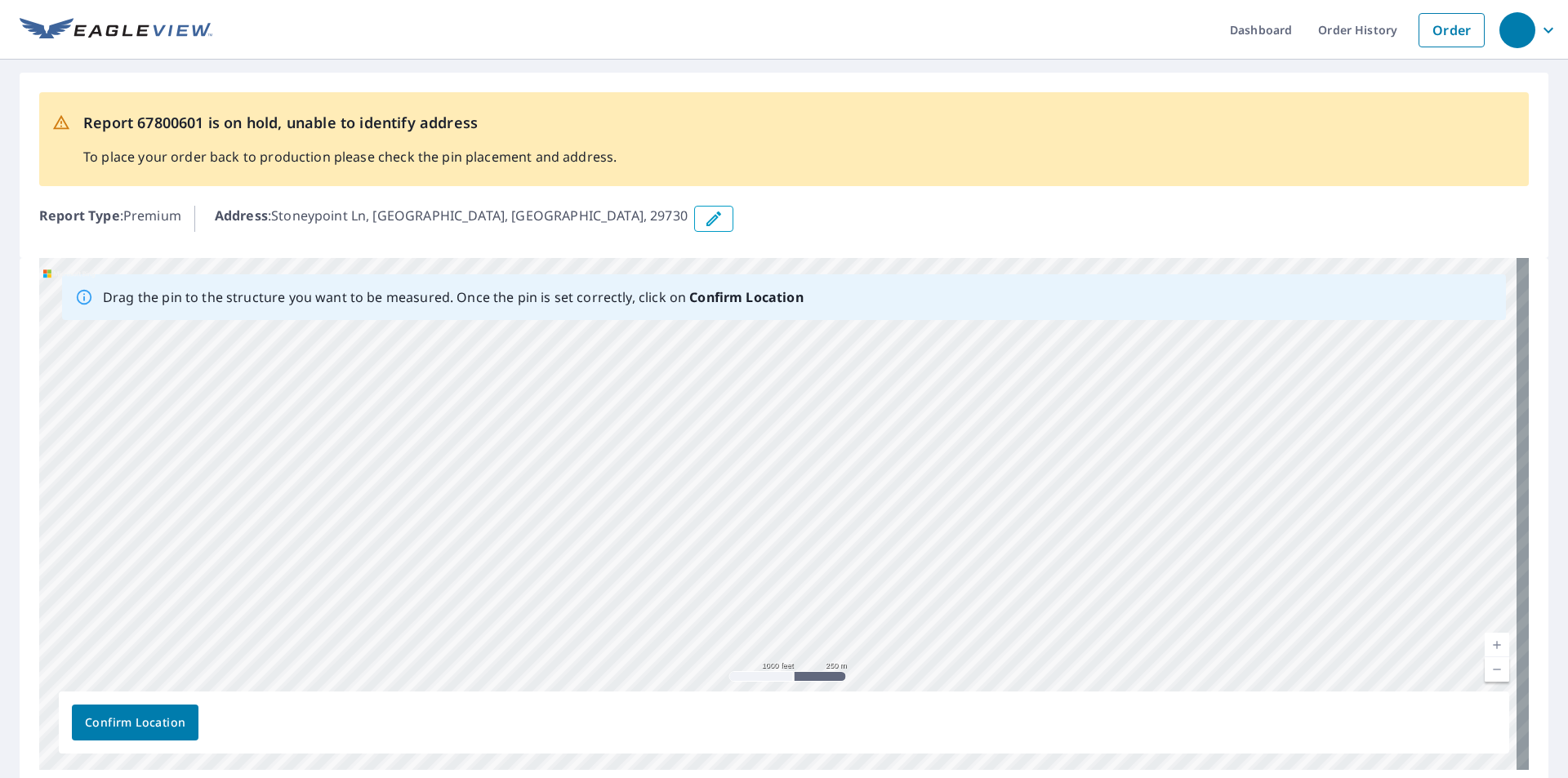
drag, startPoint x: 798, startPoint y: 538, endPoint x: 865, endPoint y: 642, distance: 123.7
click at [865, 642] on div "Stoneypoint Ln Rock Hill, SC 29730" at bounding box center [784, 514] width 1489 height 512
click at [706, 218] on icon "button" at bounding box center [713, 218] width 14 height 14
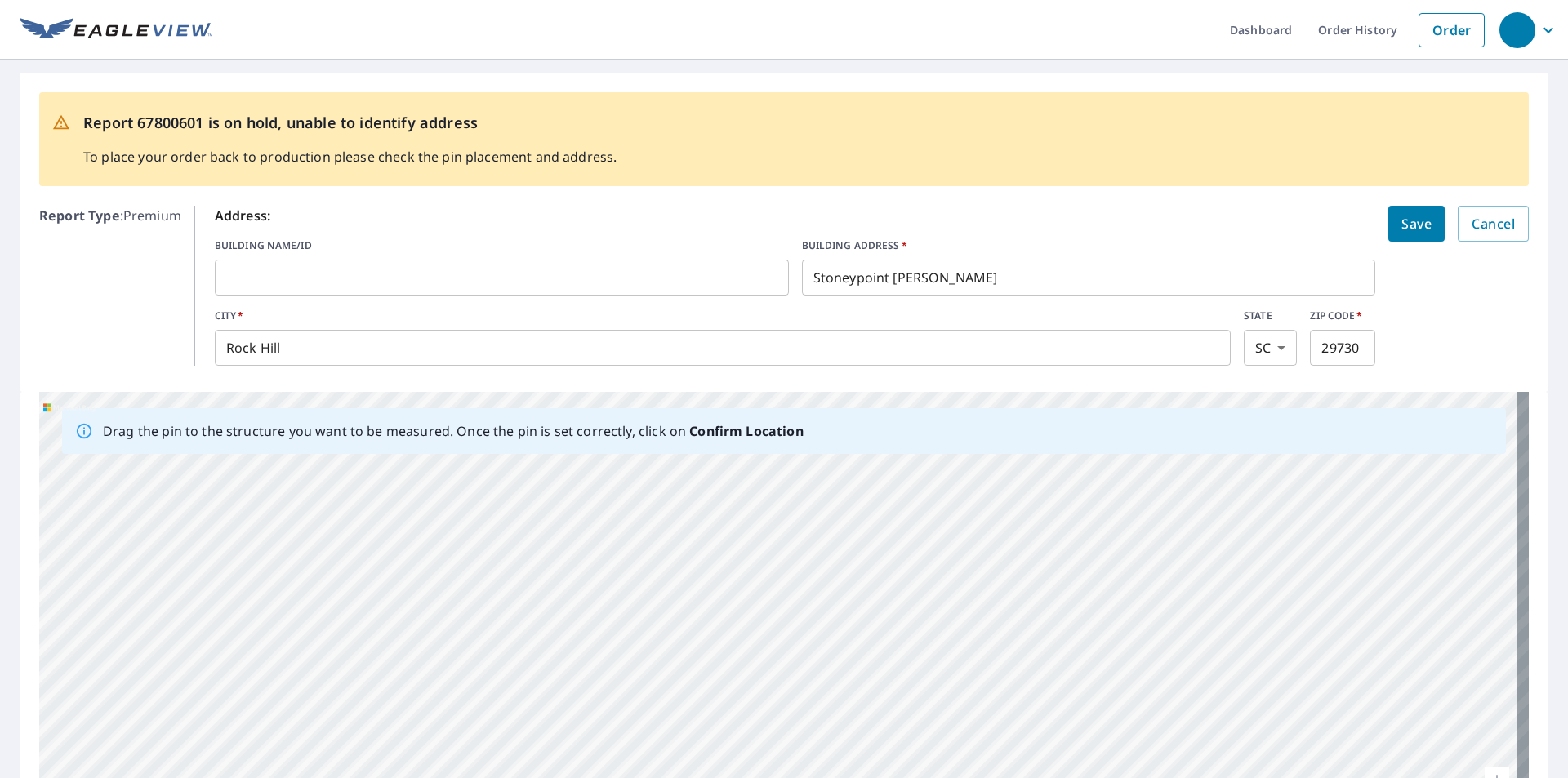
click at [882, 281] on input "Stoneypoint Ln" at bounding box center [1089, 278] width 574 height 46
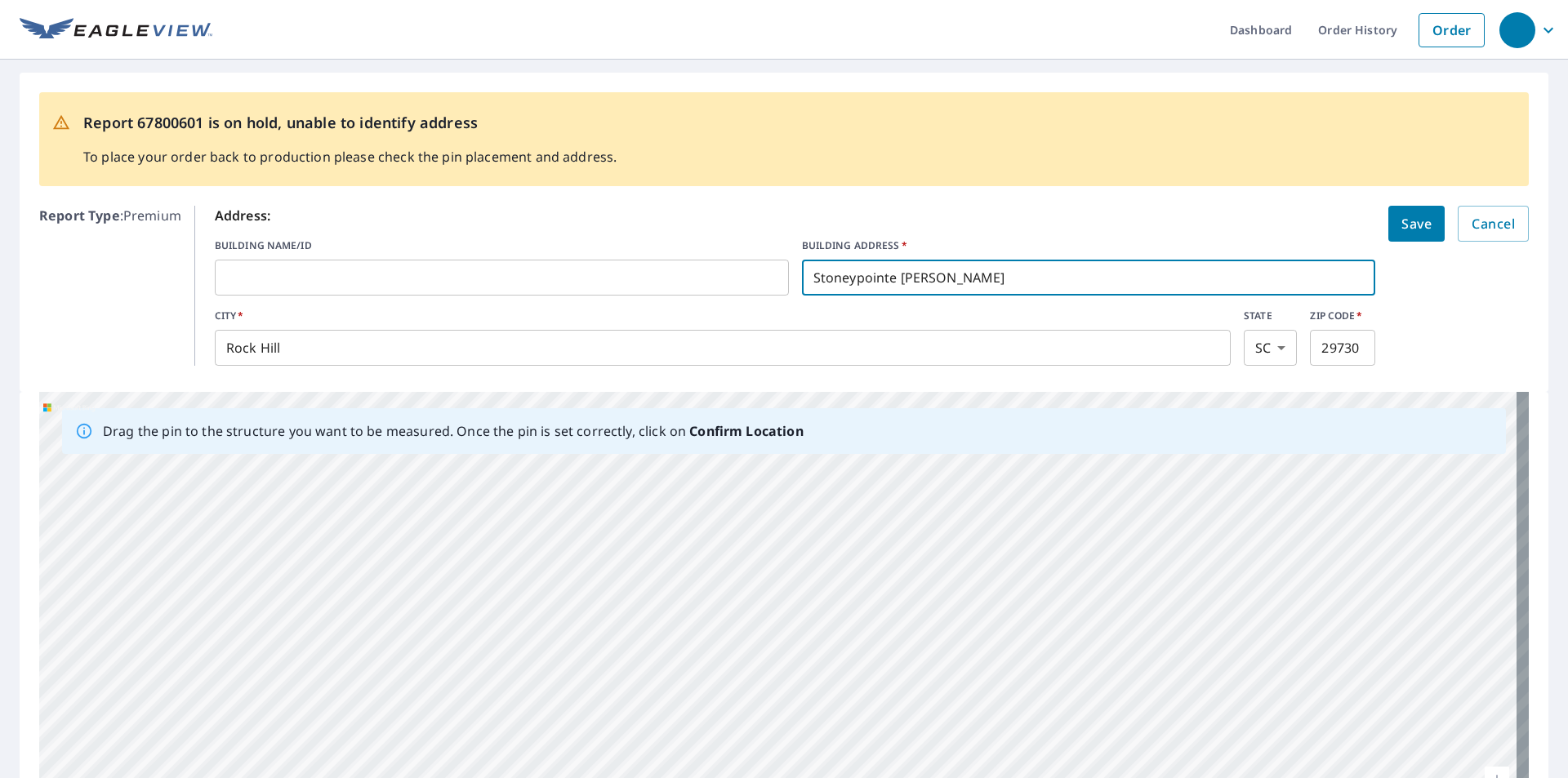
type input "Stoneypointe Ln"
click at [1402, 226] on span "Save" at bounding box center [1416, 224] width 30 height 23
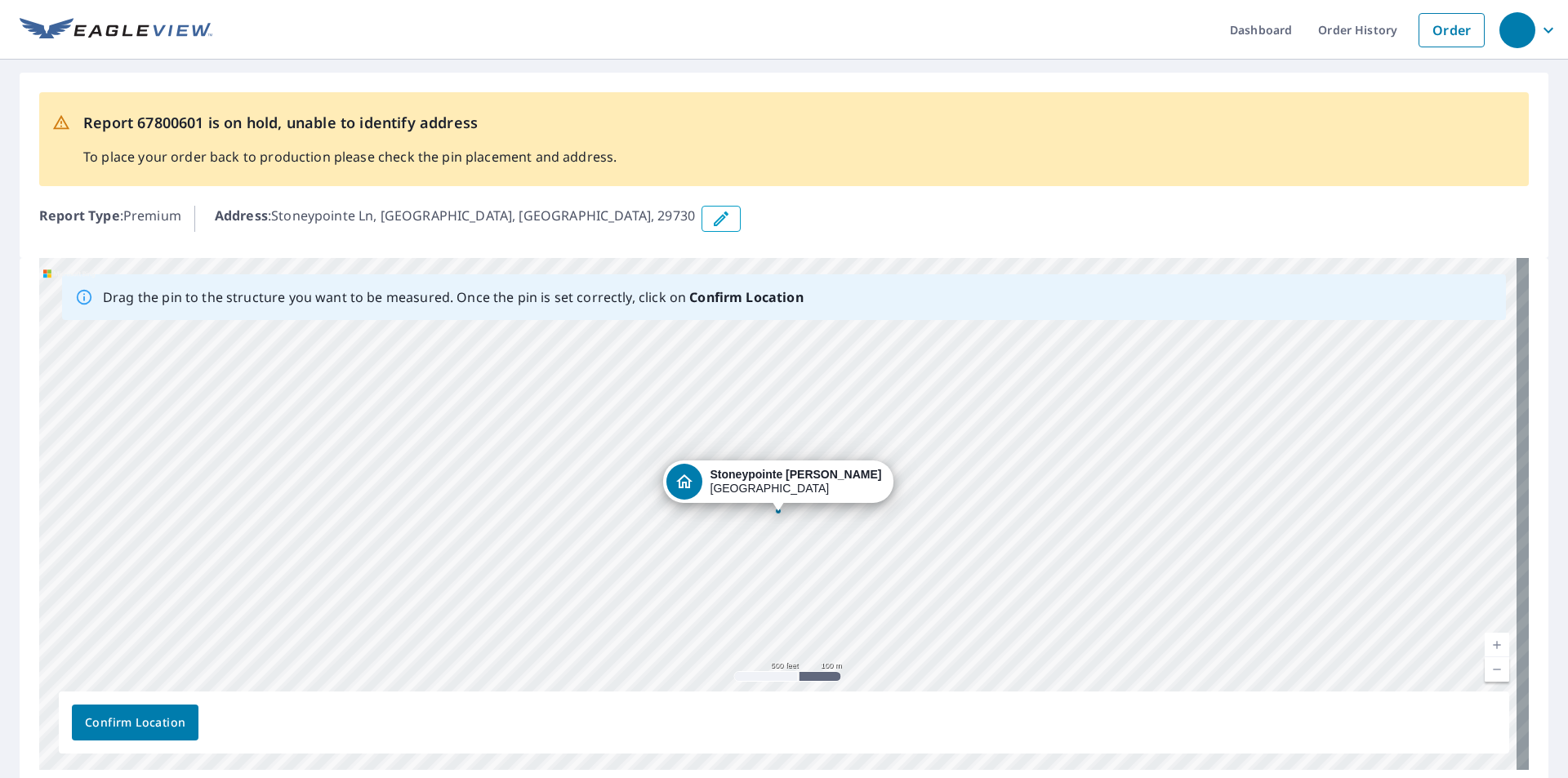
click at [711, 224] on icon "button" at bounding box center [721, 219] width 19 height 19
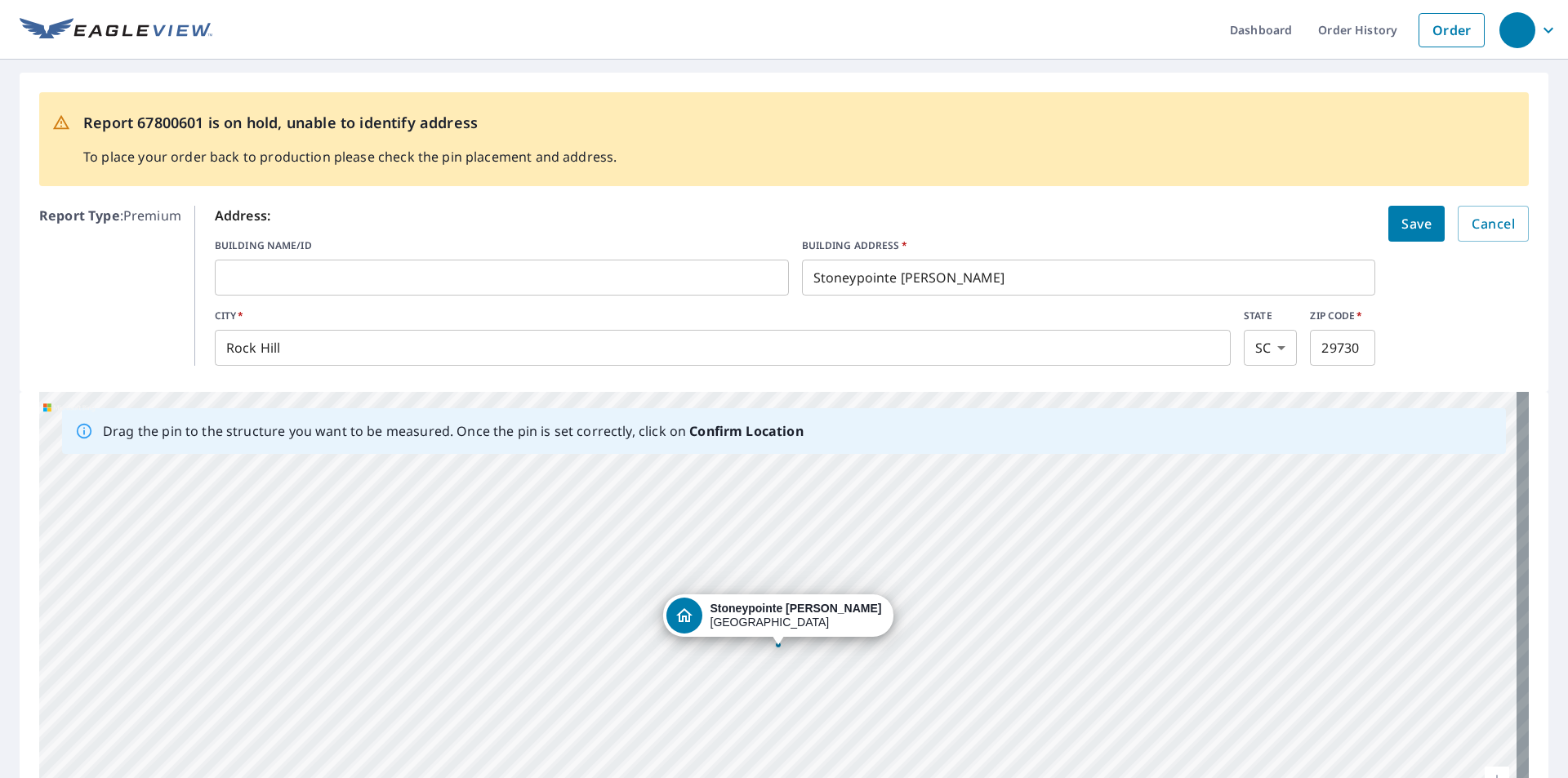
click at [1346, 344] on input "29730" at bounding box center [1342, 348] width 65 height 46
type input "29732"
click at [1402, 218] on span "Save" at bounding box center [1416, 224] width 30 height 23
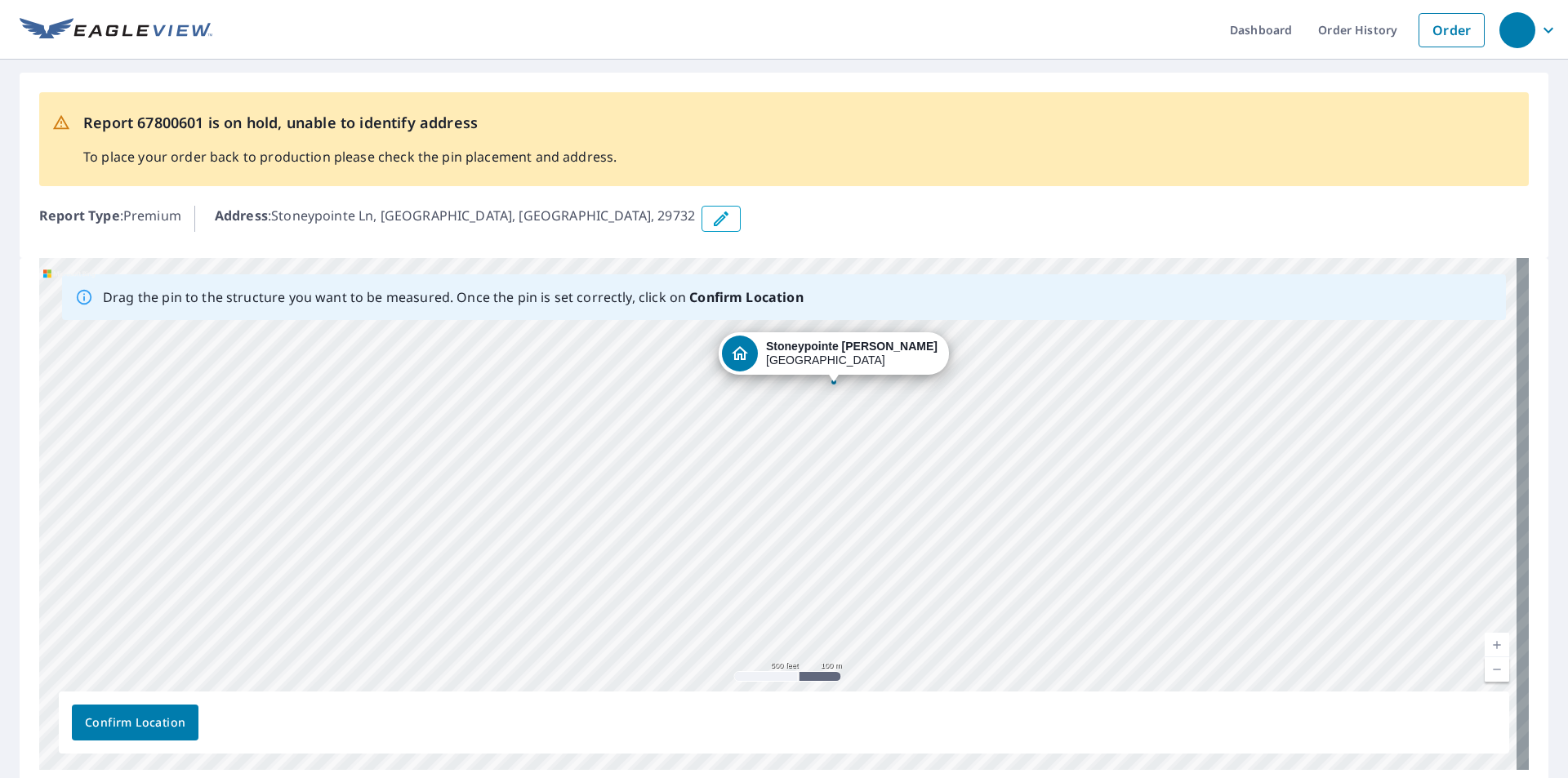
drag, startPoint x: 718, startPoint y: 478, endPoint x: 772, endPoint y: 348, distance: 140.8
click at [773, 348] on div "Stoneypointe Ln Rock Hill, SC 29732" at bounding box center [784, 514] width 1489 height 512
drag, startPoint x: 718, startPoint y: 482, endPoint x: 760, endPoint y: 324, distance: 163.5
click at [760, 324] on div "Stoneypointe Ln Rock Hill, SC 29732" at bounding box center [784, 514] width 1489 height 512
drag, startPoint x: 724, startPoint y: 476, endPoint x: 745, endPoint y: 302, distance: 175.3
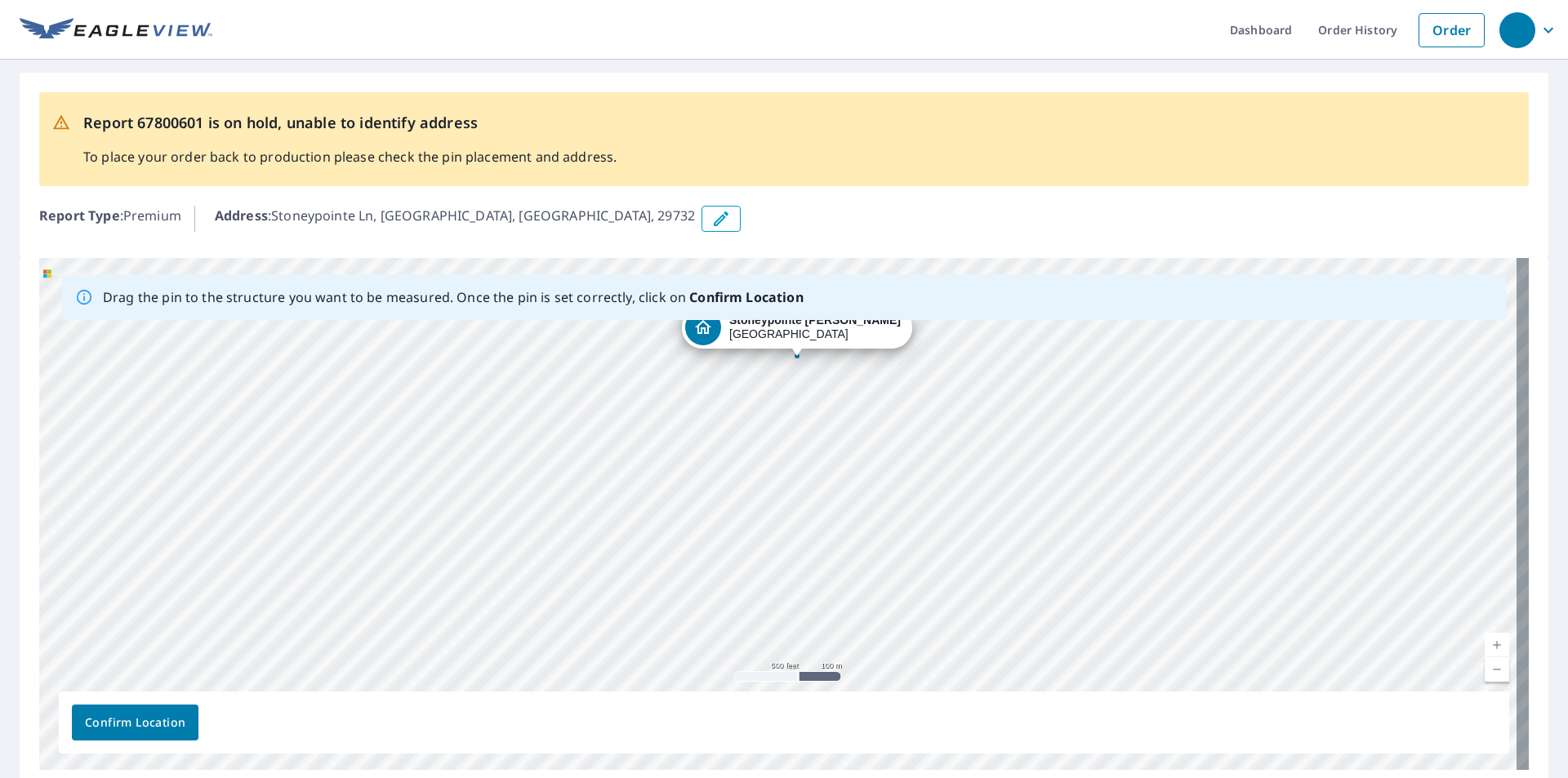
click at [745, 302] on div "Drag the pin to the structure you want to be measured. Once the pin is set corr…" at bounding box center [784, 514] width 1489 height 512
drag, startPoint x: 738, startPoint y: 284, endPoint x: 750, endPoint y: 282, distance: 12.2
click at [750, 282] on div "Drag the pin to the structure you want to be measured. Once the pin is set corr…" at bounding box center [453, 297] width 701 height 33
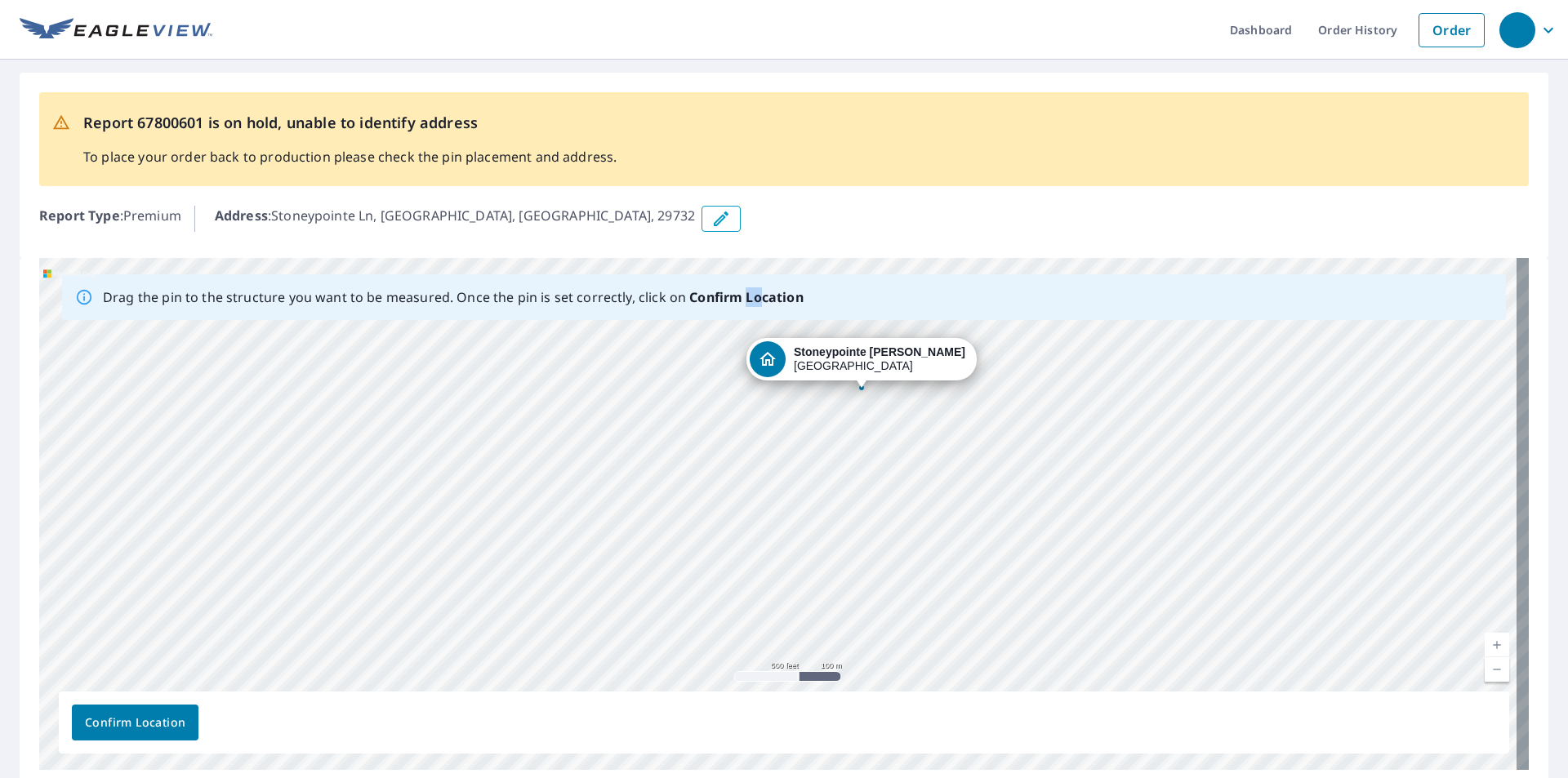
click at [807, 353] on div "Stoneypointe Ln Rock Hill, SC 29732" at bounding box center [784, 514] width 1489 height 512
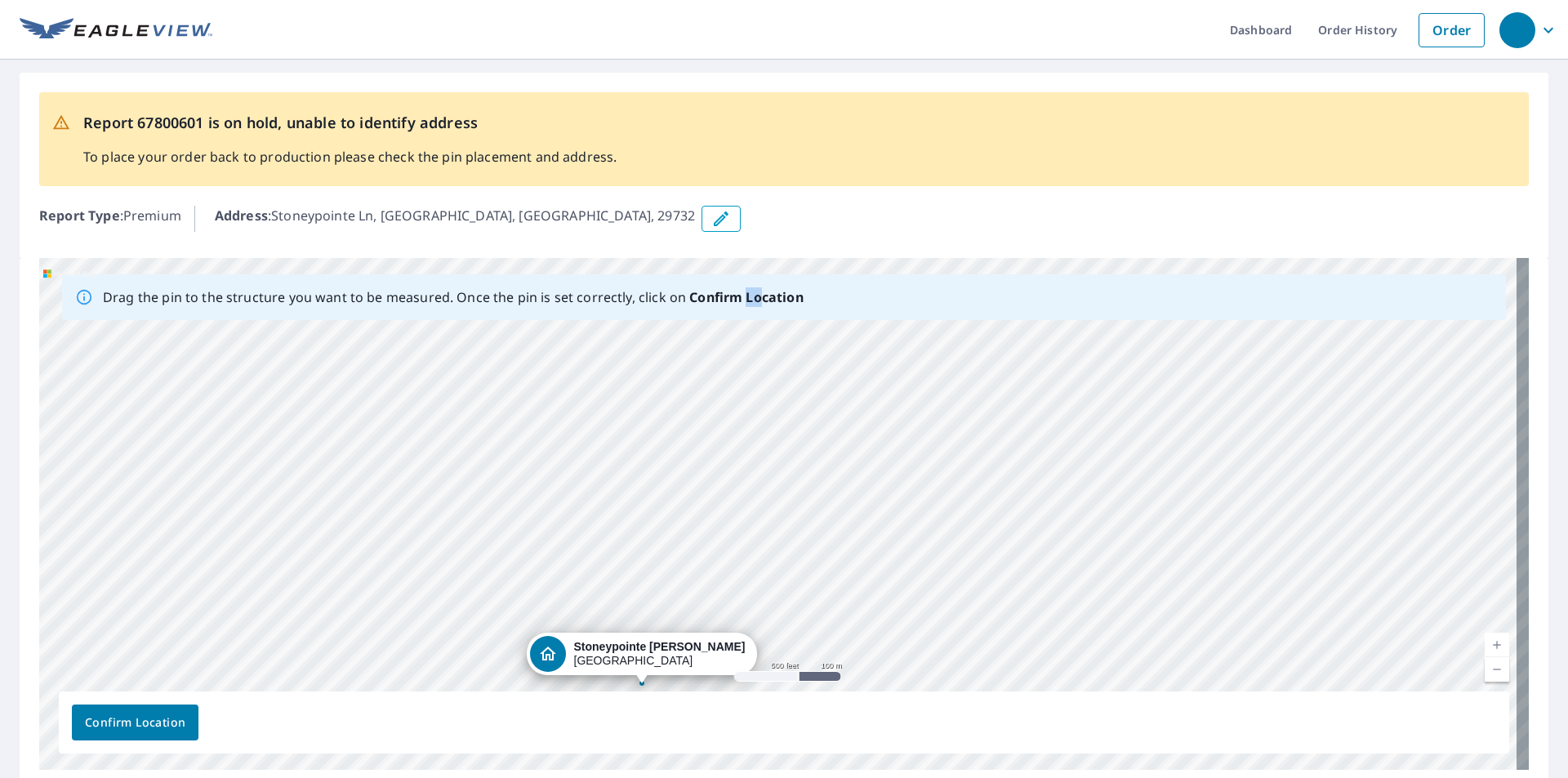
click at [670, 526] on div "Stoneypointe Ln Rock Hill, SC 29732" at bounding box center [784, 514] width 1489 height 512
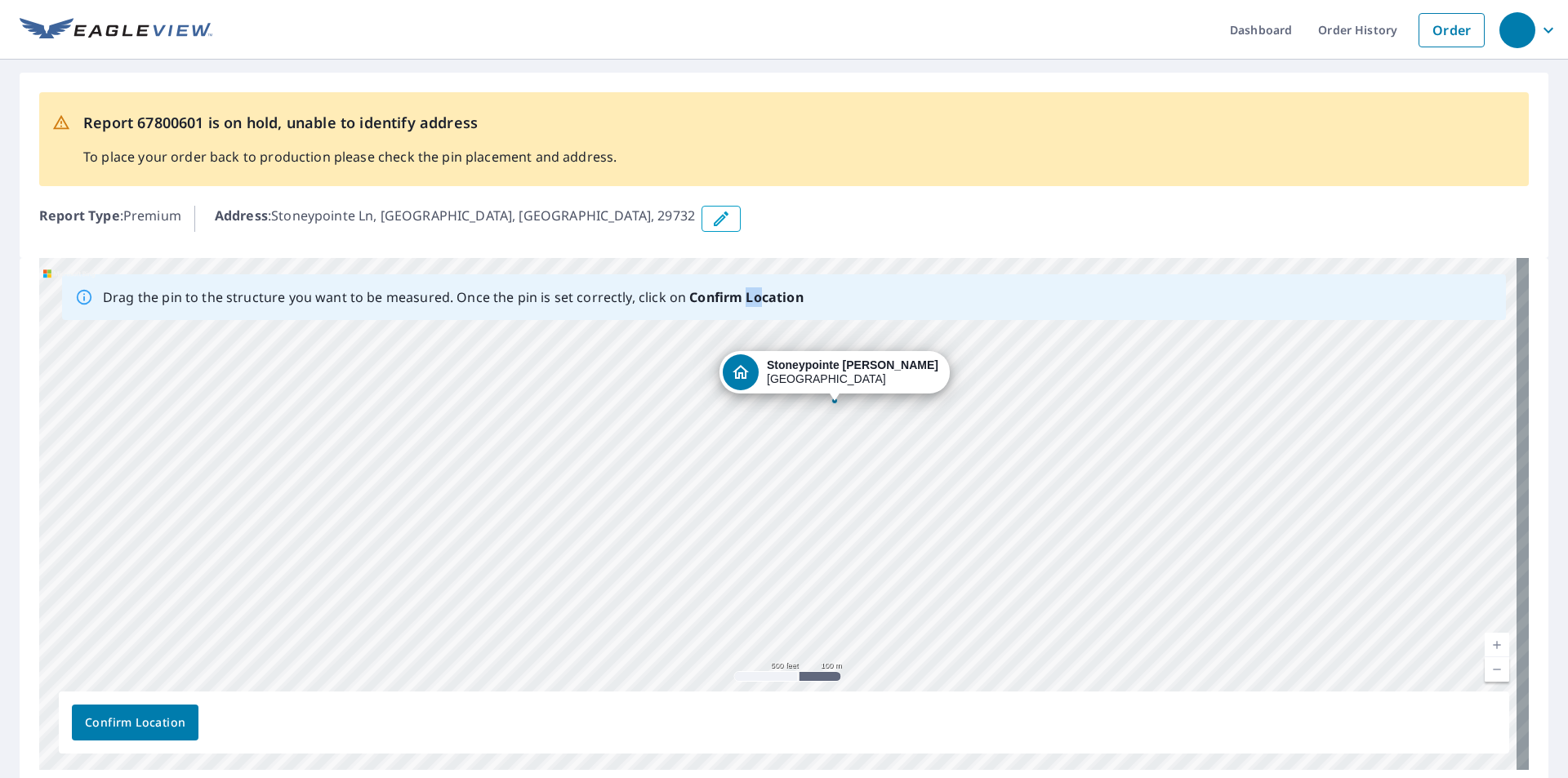
drag, startPoint x: 579, startPoint y: 649, endPoint x: 772, endPoint y: 359, distance: 348.4
click at [772, 359] on div "Stoneypointe Ln Rock Hill, SC 29732" at bounding box center [784, 514] width 1489 height 512
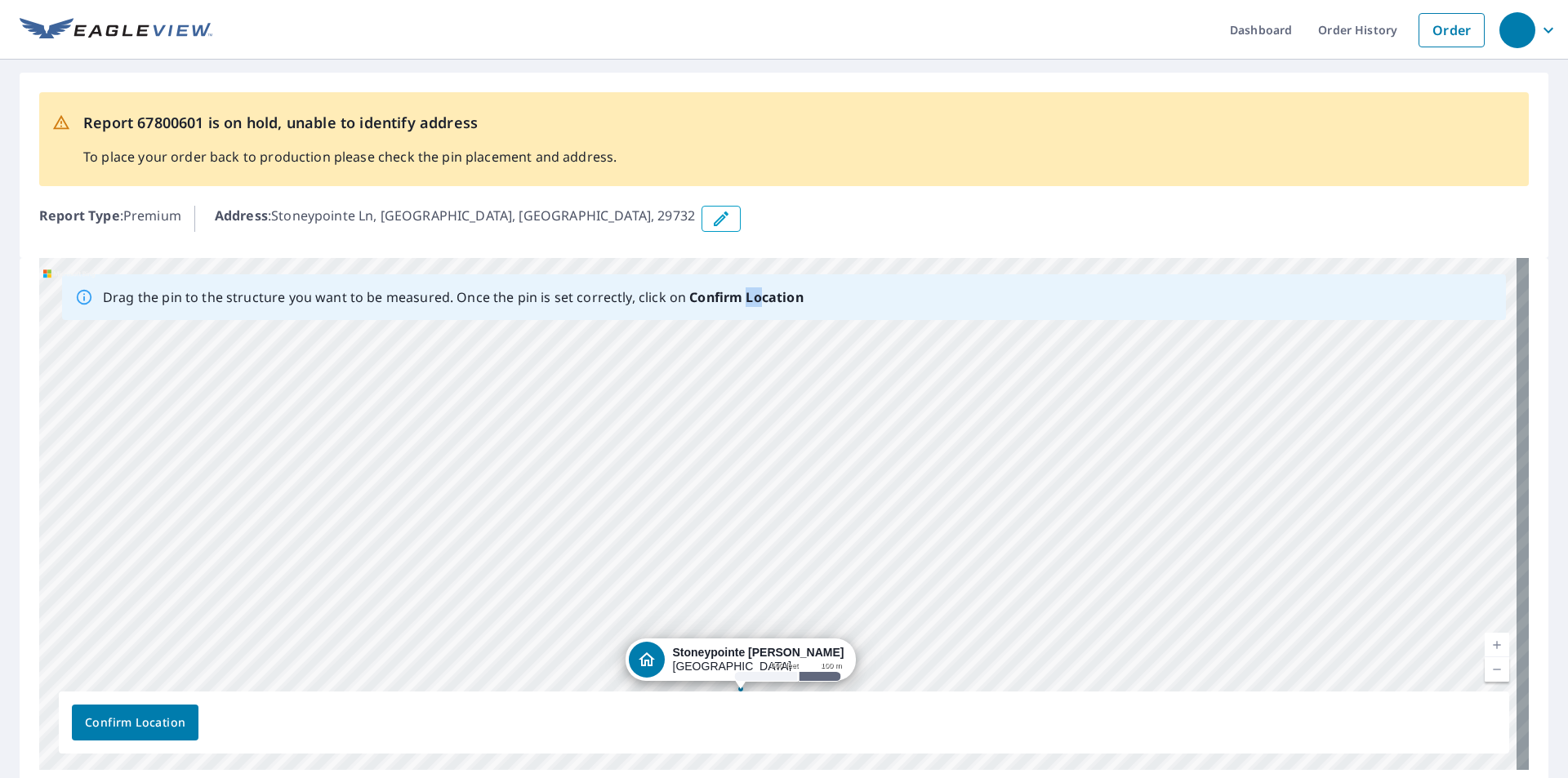
drag, startPoint x: 1034, startPoint y: 588, endPoint x: 996, endPoint y: 656, distance: 77.9
click at [996, 656] on div "Stoneypointe Ln Rock Hill, SC 29732" at bounding box center [784, 514] width 1489 height 512
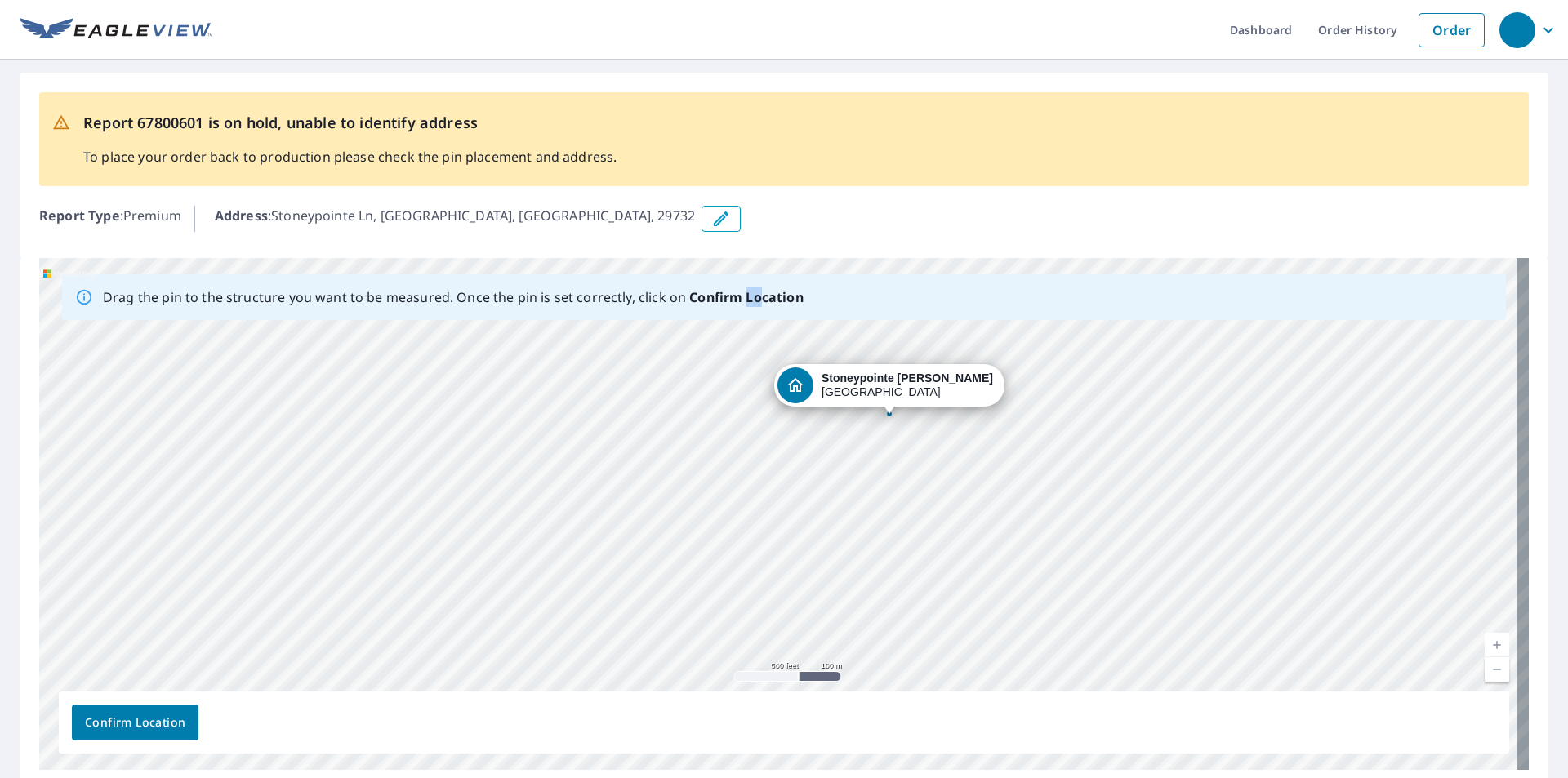
drag, startPoint x: 687, startPoint y: 655, endPoint x: 836, endPoint y: 381, distance: 311.9
click at [836, 381] on div "Stoneypointe Ln Rock Hill, SC 29732" at bounding box center [784, 514] width 1489 height 512
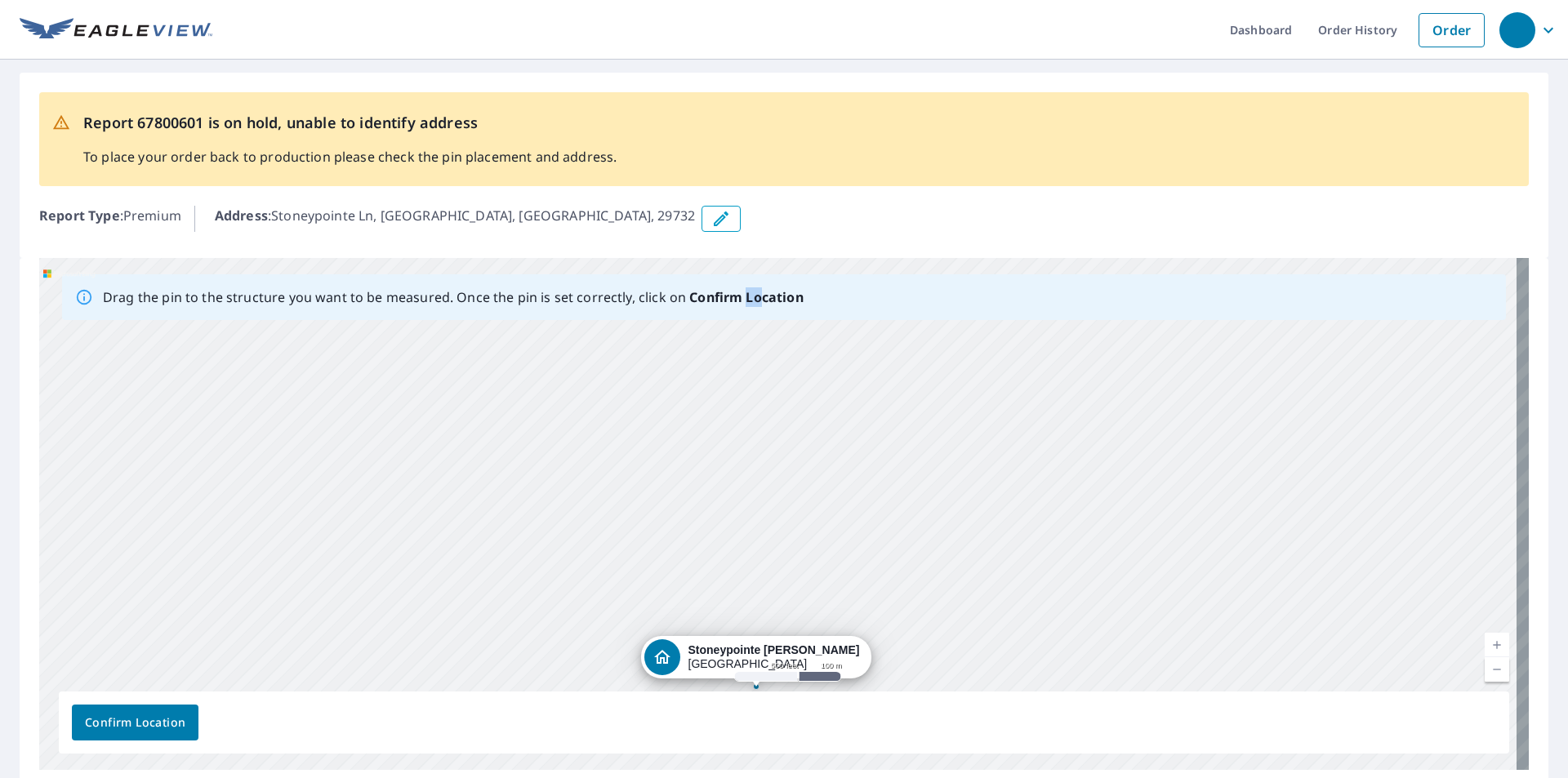
drag, startPoint x: 916, startPoint y: 518, endPoint x: 906, endPoint y: 616, distance: 98.5
click at [906, 616] on div "Stoneypointe Ln Rock Hill, SC 29732" at bounding box center [784, 514] width 1489 height 512
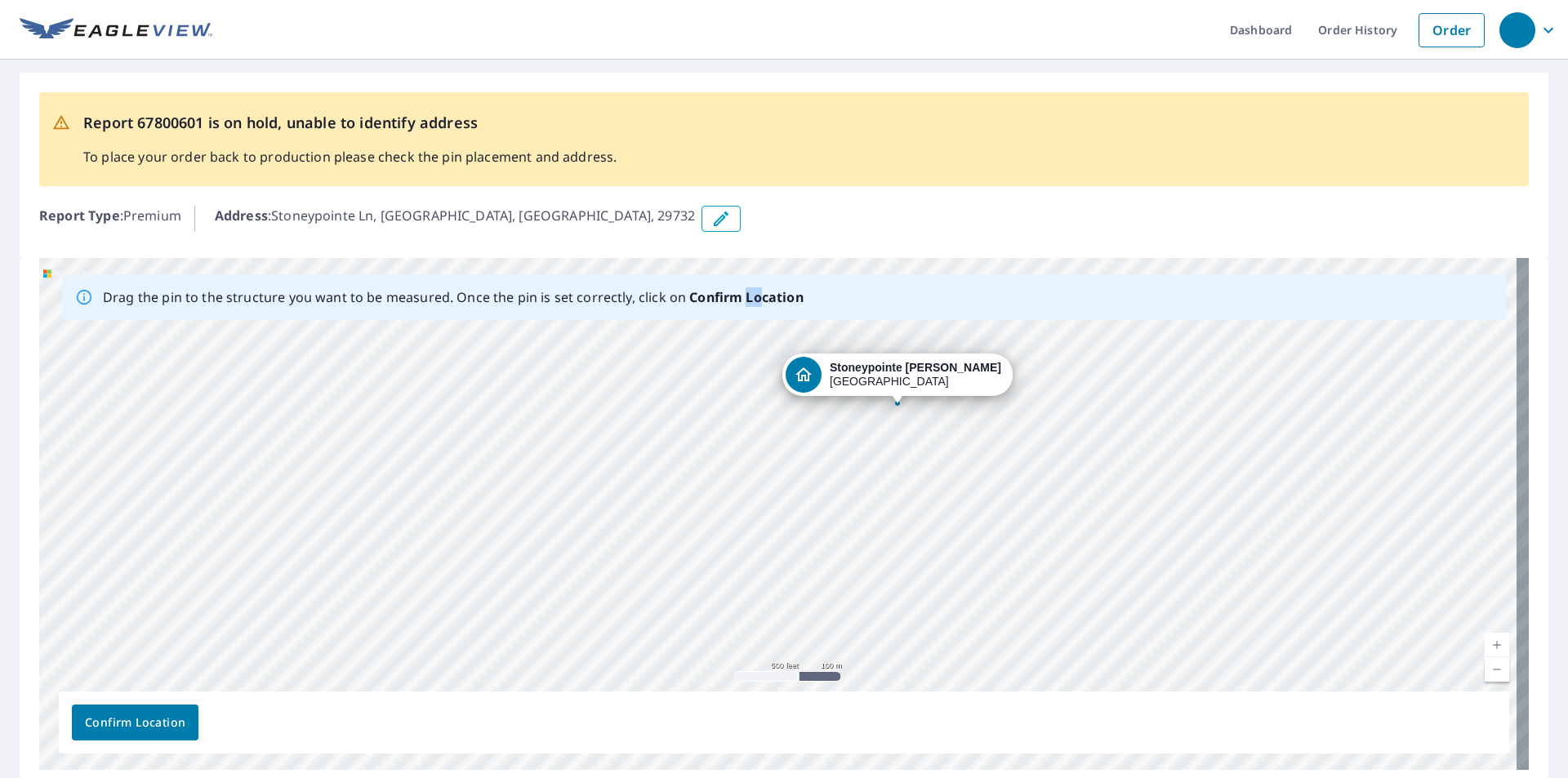
drag, startPoint x: 691, startPoint y: 657, endPoint x: 832, endPoint y: 374, distance: 316.2
click at [832, 374] on div "Stoneypointe Ln Rock Hill, SC 29732" at bounding box center [784, 514] width 1489 height 512
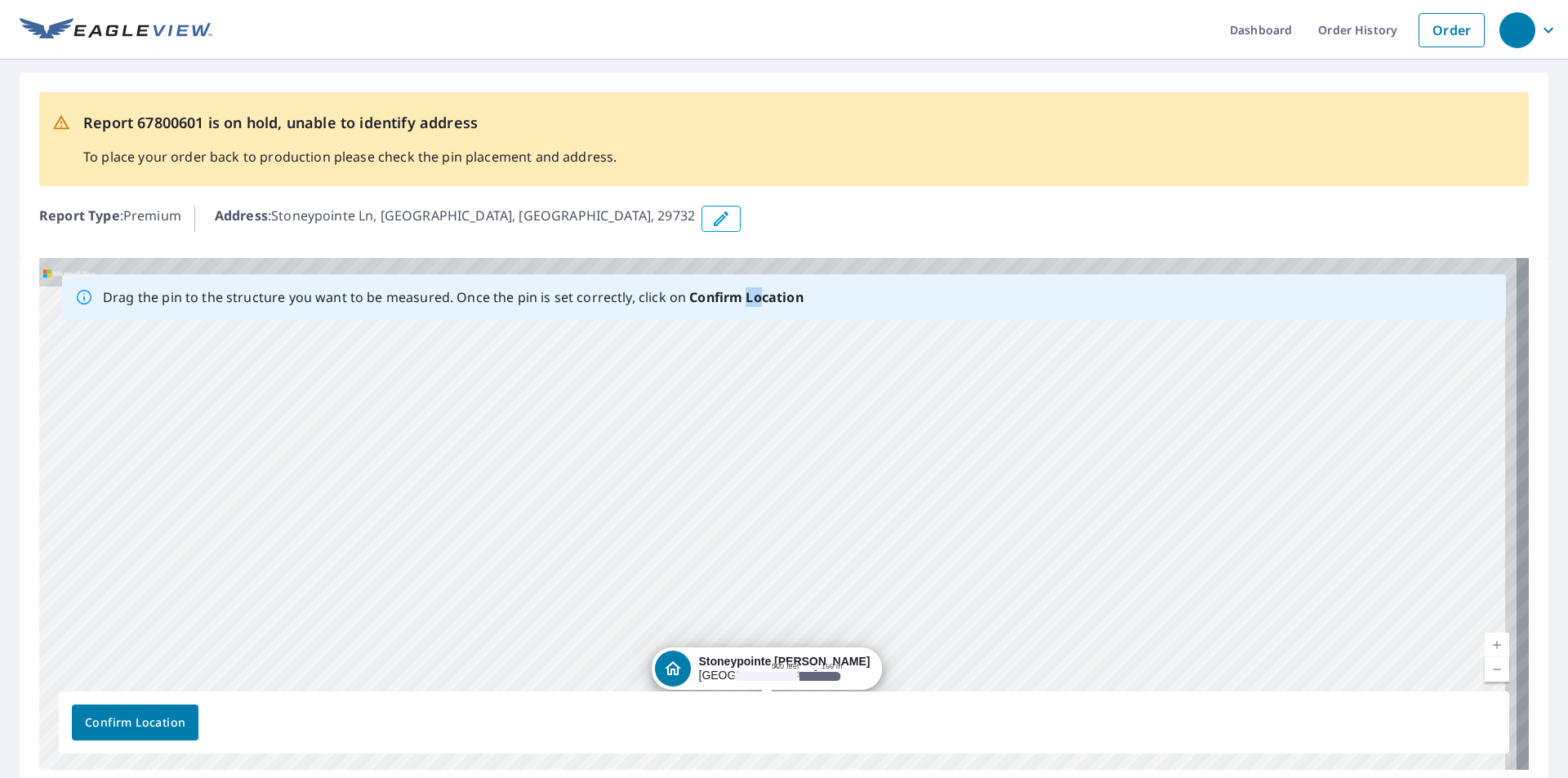
drag, startPoint x: 1001, startPoint y: 433, endPoint x: 990, endPoint y: 620, distance: 187.3
click at [990, 620] on div "Stoneypointe Ln Rock Hill, SC 29732" at bounding box center [784, 514] width 1489 height 512
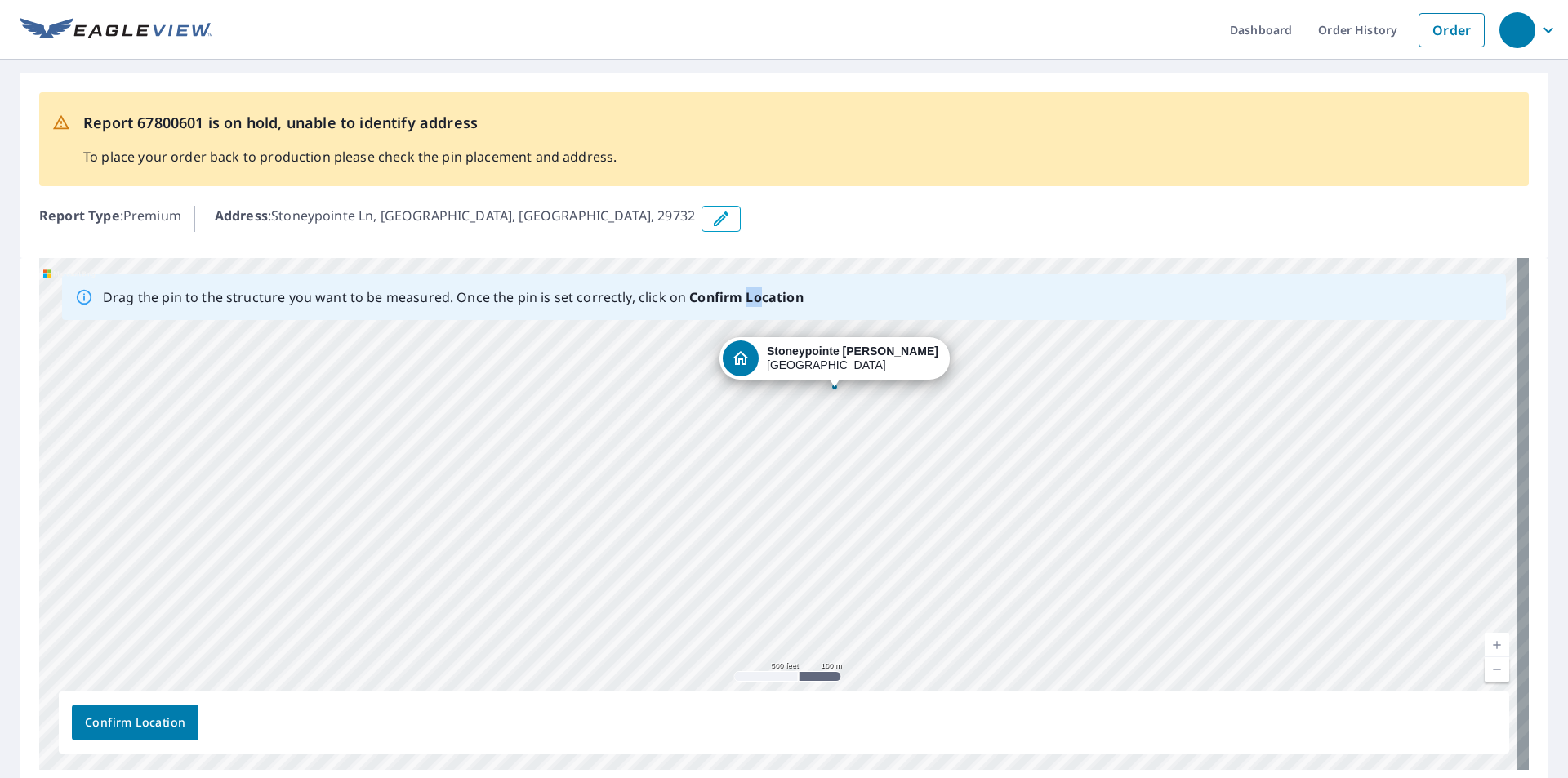
drag, startPoint x: 705, startPoint y: 661, endPoint x: 773, endPoint y: 349, distance: 319.3
click at [773, 349] on div "Stoneypointe Ln Rock Hill, SC 29732" at bounding box center [784, 514] width 1489 height 512
drag, startPoint x: 721, startPoint y: 483, endPoint x: 768, endPoint y: 358, distance: 133.5
click at [767, 361] on div "Stoneypointe Ln Rock Hill, SC 29732" at bounding box center [784, 514] width 1489 height 512
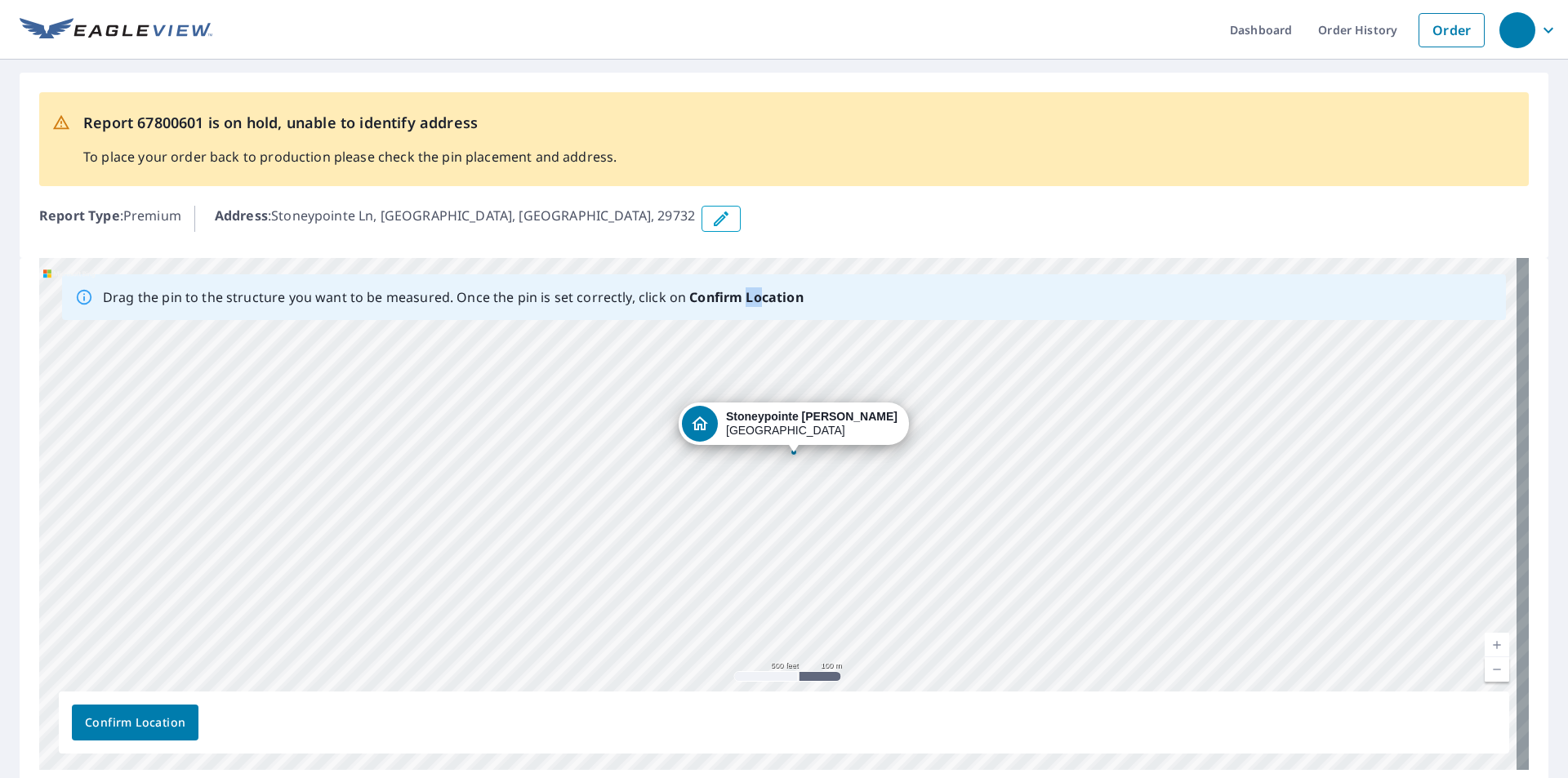
drag, startPoint x: 724, startPoint y: 478, endPoint x: 765, endPoint y: 346, distance: 138.2
click at [760, 364] on div "Stoneypointe Ln Rock Hill, SC 29732" at bounding box center [784, 514] width 1489 height 512
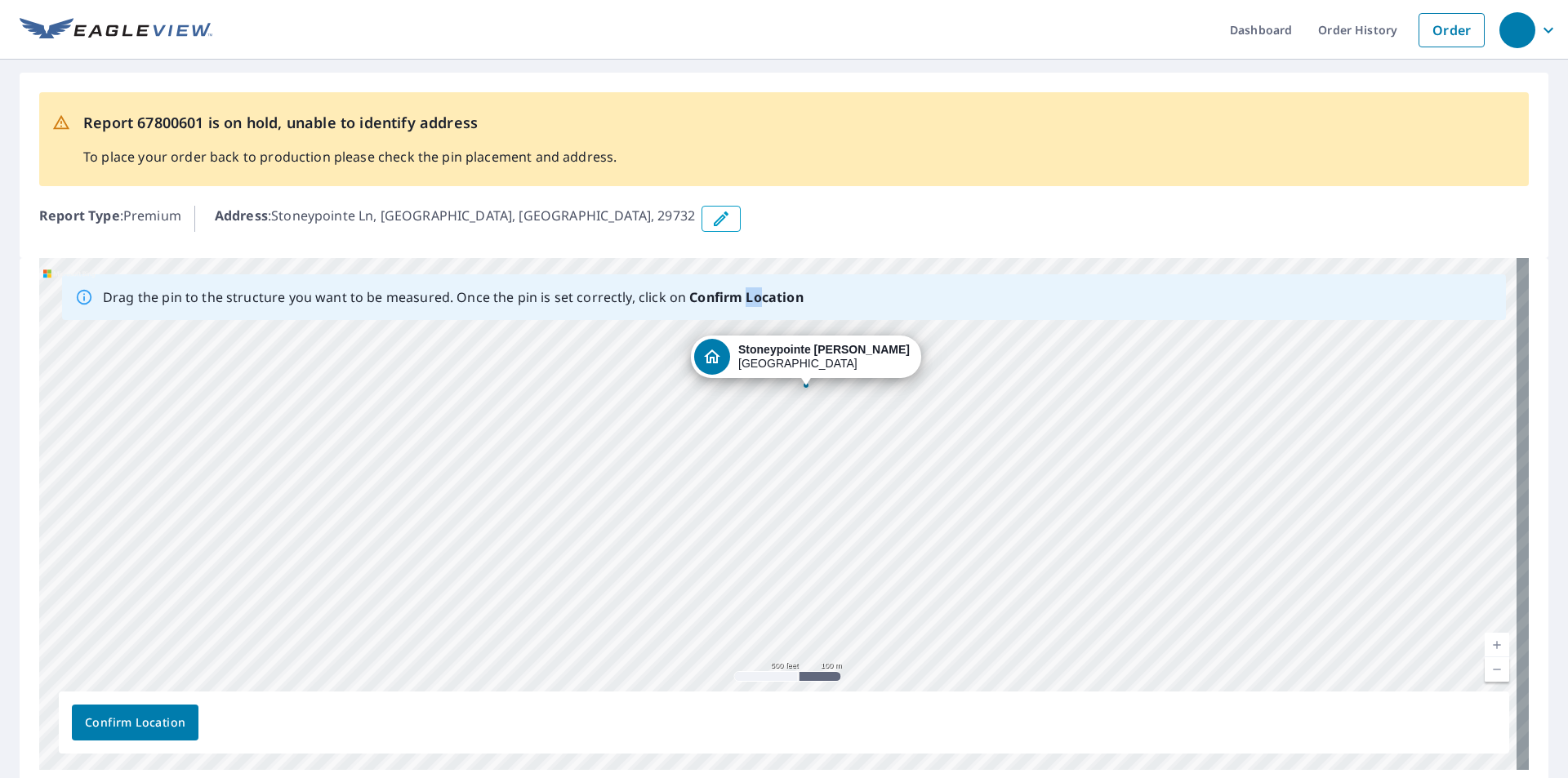
drag, startPoint x: 717, startPoint y: 484, endPoint x: 745, endPoint y: 359, distance: 128.1
click at [745, 359] on div "Stoneypointe Ln Rock Hill, SC 29732" at bounding box center [784, 514] width 1489 height 512
drag, startPoint x: 711, startPoint y: 489, endPoint x: 747, endPoint y: 345, distance: 148.4
click at [747, 345] on div "Stoneypointe Ln Rock Hill, SC 29732" at bounding box center [784, 514] width 1489 height 512
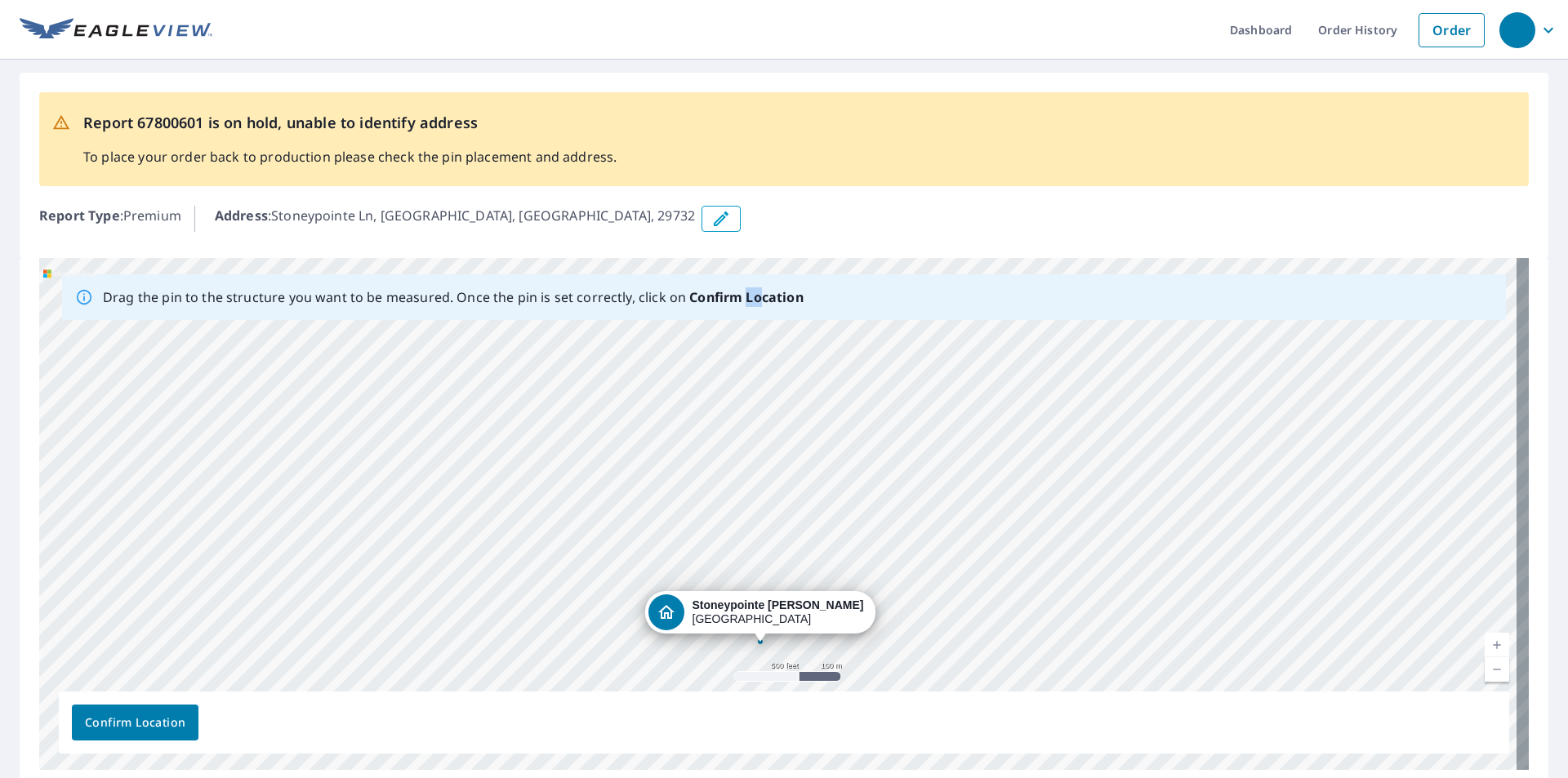
drag, startPoint x: 937, startPoint y: 417, endPoint x: 901, endPoint y: 584, distance: 170.8
click at [901, 584] on div "Stoneypointe Ln Rock Hill, SC 29732" at bounding box center [784, 514] width 1489 height 512
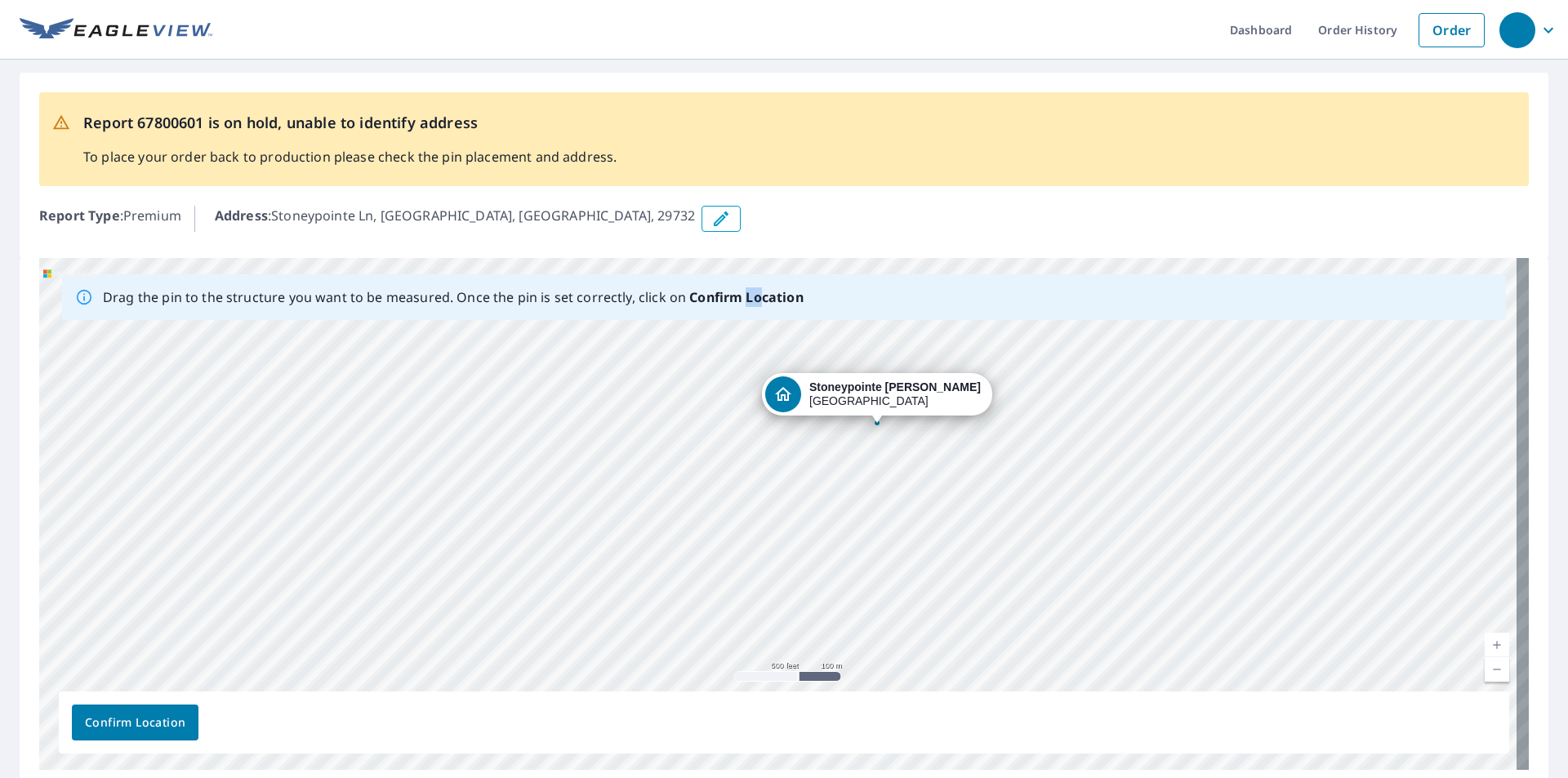
drag, startPoint x: 688, startPoint y: 643, endPoint x: 833, endPoint y: 365, distance: 313.5
click at [833, 365] on div "Stoneypointe Ln Rock Hill, SC 29732" at bounding box center [784, 514] width 1489 height 512
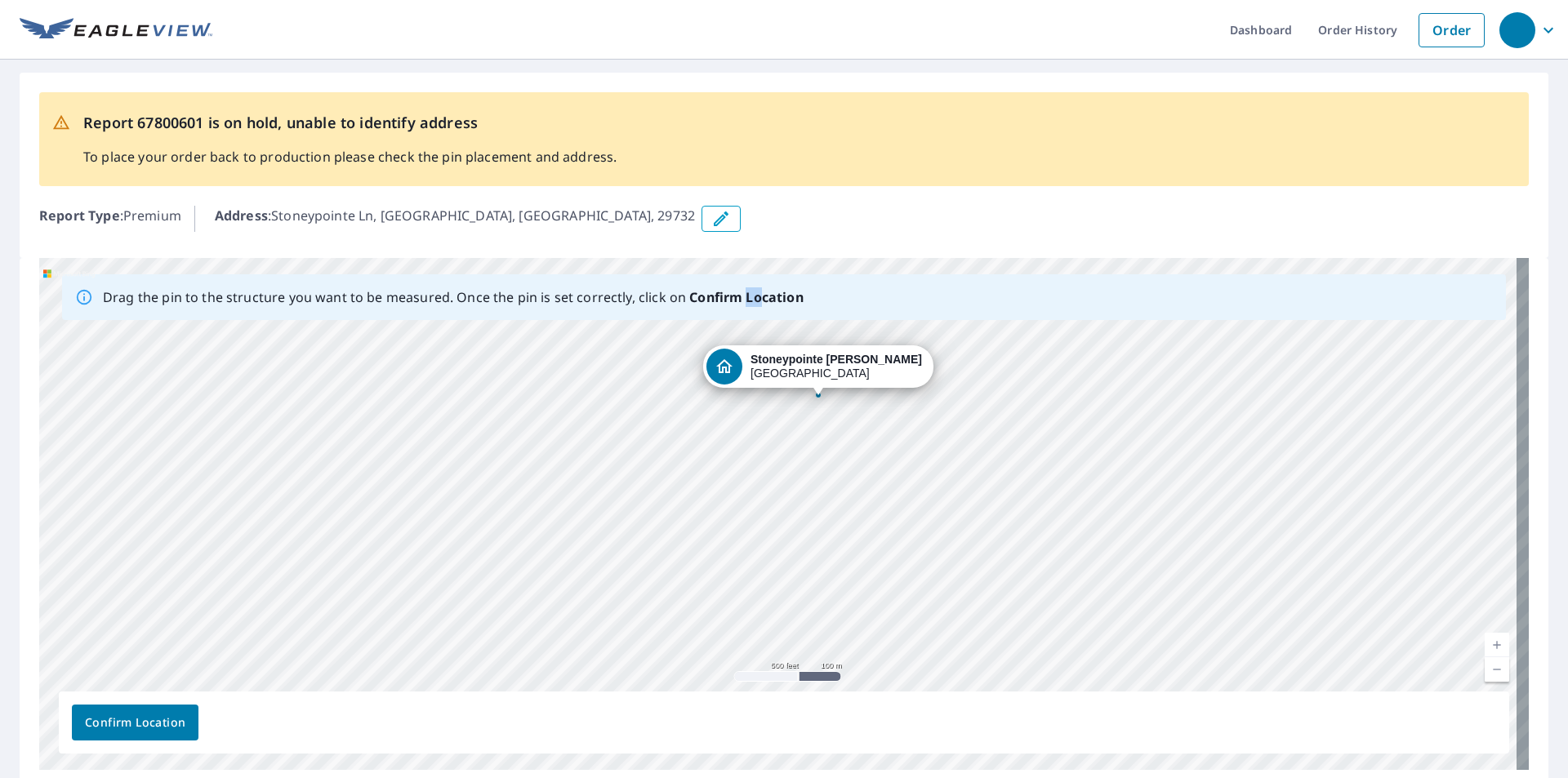
drag, startPoint x: 719, startPoint y: 480, endPoint x: 768, endPoint y: 347, distance: 141.7
click at [768, 347] on div "Stoneypointe Ln Rock Hill, SC 29732" at bounding box center [784, 514] width 1489 height 512
drag, startPoint x: 719, startPoint y: 472, endPoint x: 771, endPoint y: 319, distance: 161.6
click at [771, 319] on div "Drag the pin to the structure you want to be measured. Once the pin is set corr…" at bounding box center [784, 514] width 1489 height 512
drag, startPoint x: 748, startPoint y: 327, endPoint x: 756, endPoint y: 332, distance: 9.4
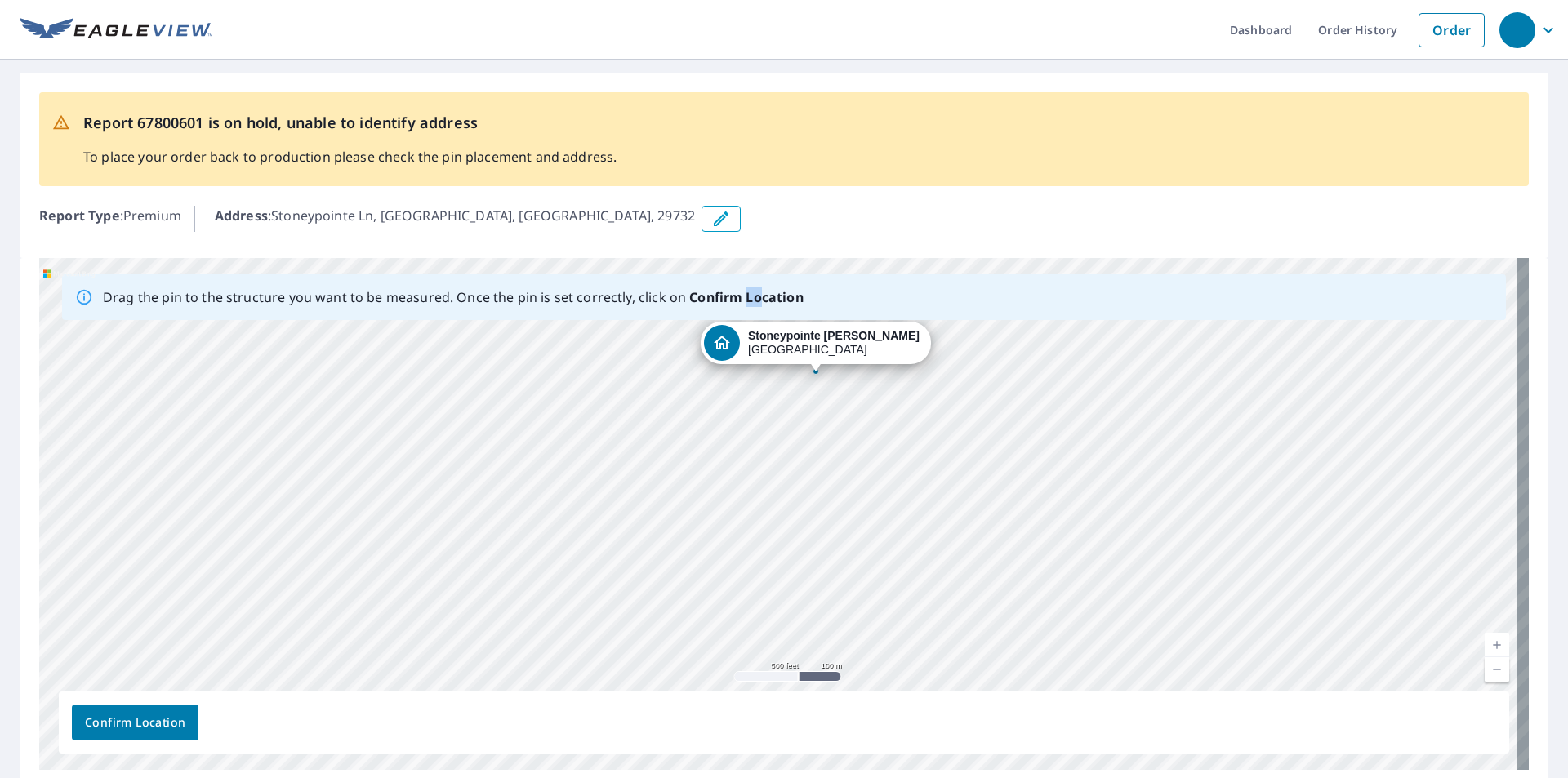
click at [756, 332] on div "Stoneypointe Ln Rock Hill, SC 29732" at bounding box center [784, 514] width 1489 height 512
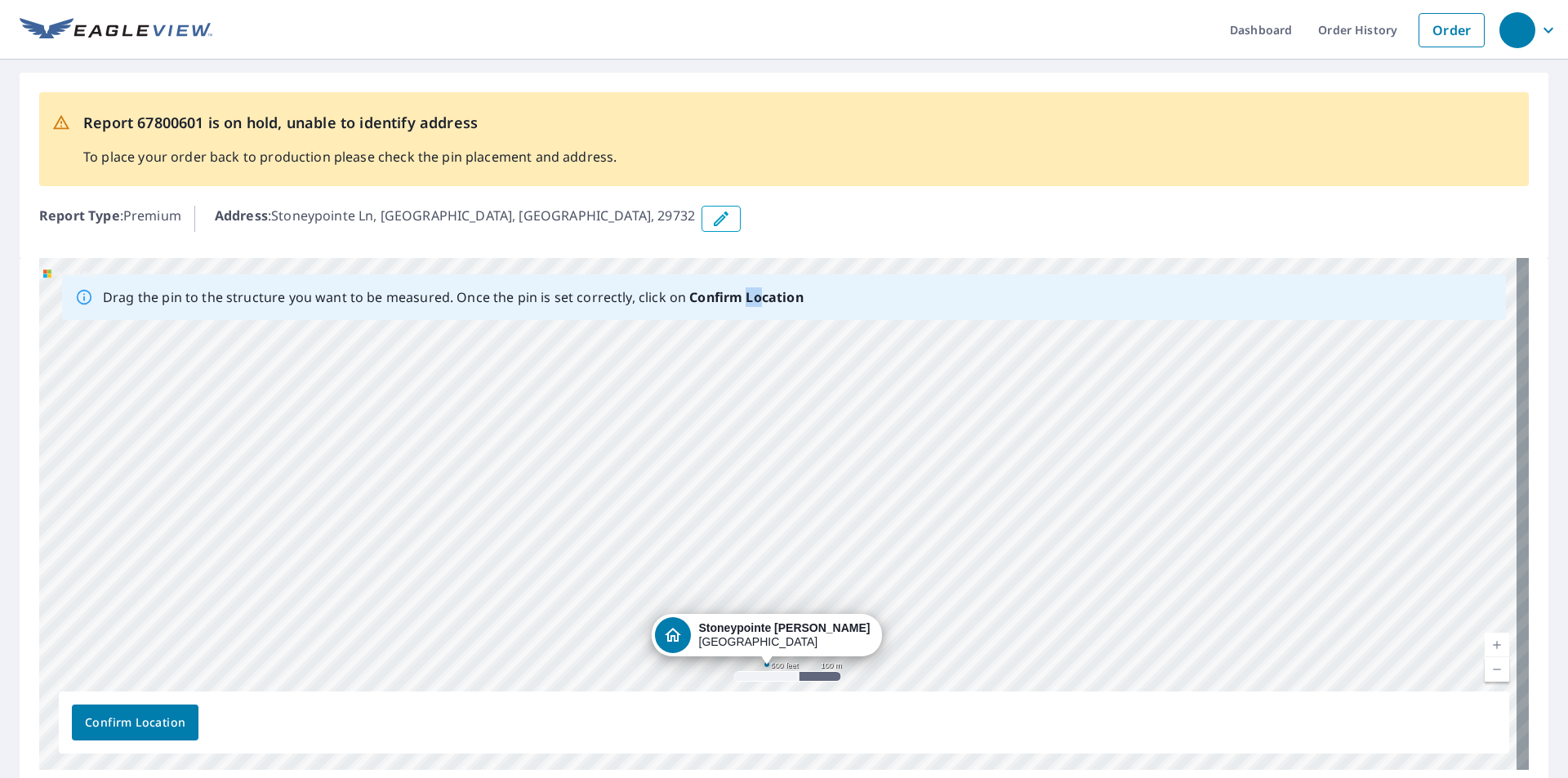
click at [738, 481] on div "Stoneypointe Ln Rock Hill, SC 29732" at bounding box center [784, 514] width 1489 height 512
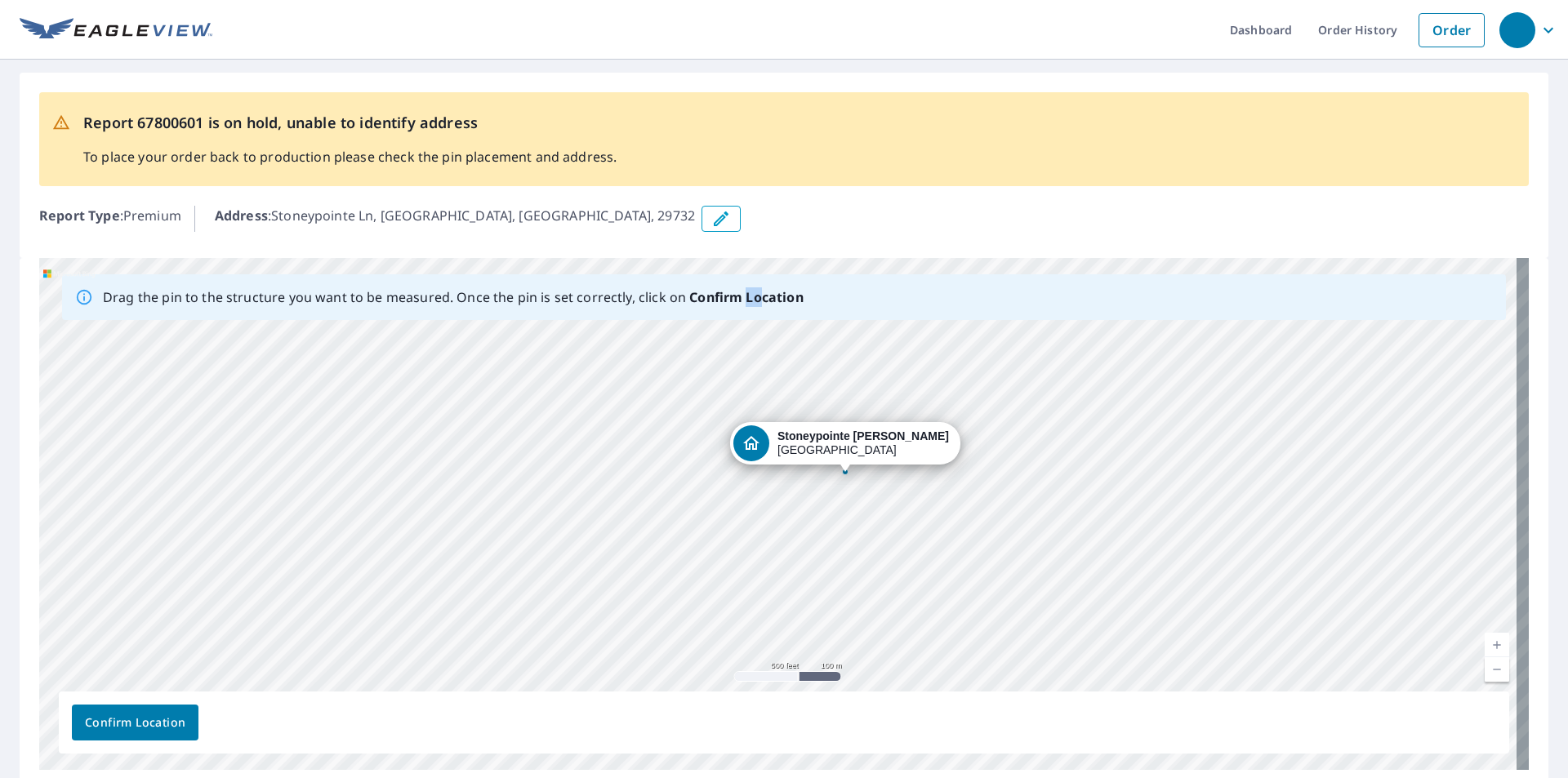
drag, startPoint x: 700, startPoint y: 636, endPoint x: 812, endPoint y: 332, distance: 324.0
click at [809, 338] on div "Stoneypointe Ln Rock Hill, SC 29732" at bounding box center [784, 514] width 1489 height 512
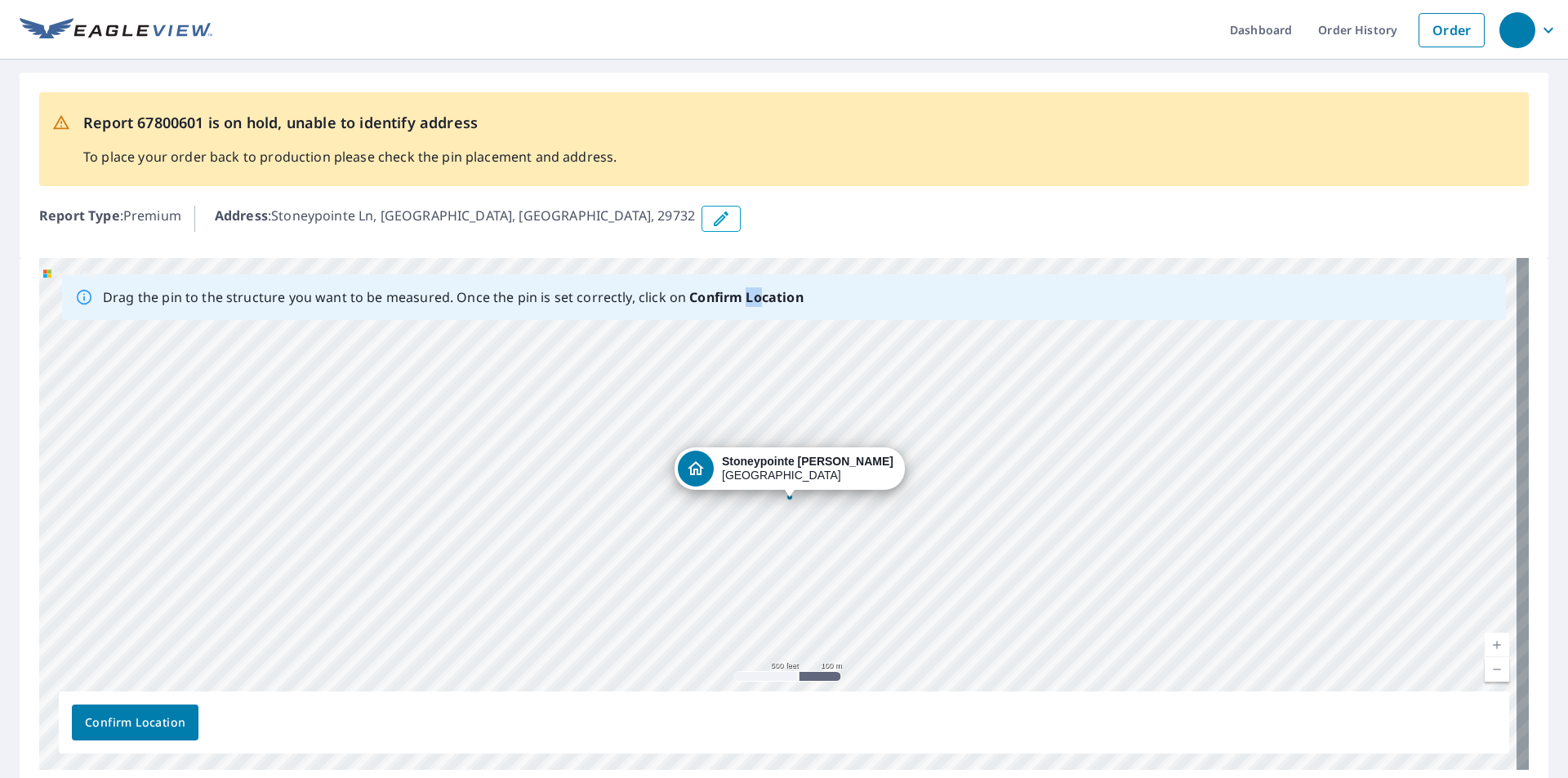
drag, startPoint x: 721, startPoint y: 487, endPoint x: 782, endPoint y: 359, distance: 141.8
click at [772, 383] on div "Stoneypointe Ln Rock Hill, SC 29732" at bounding box center [784, 514] width 1489 height 512
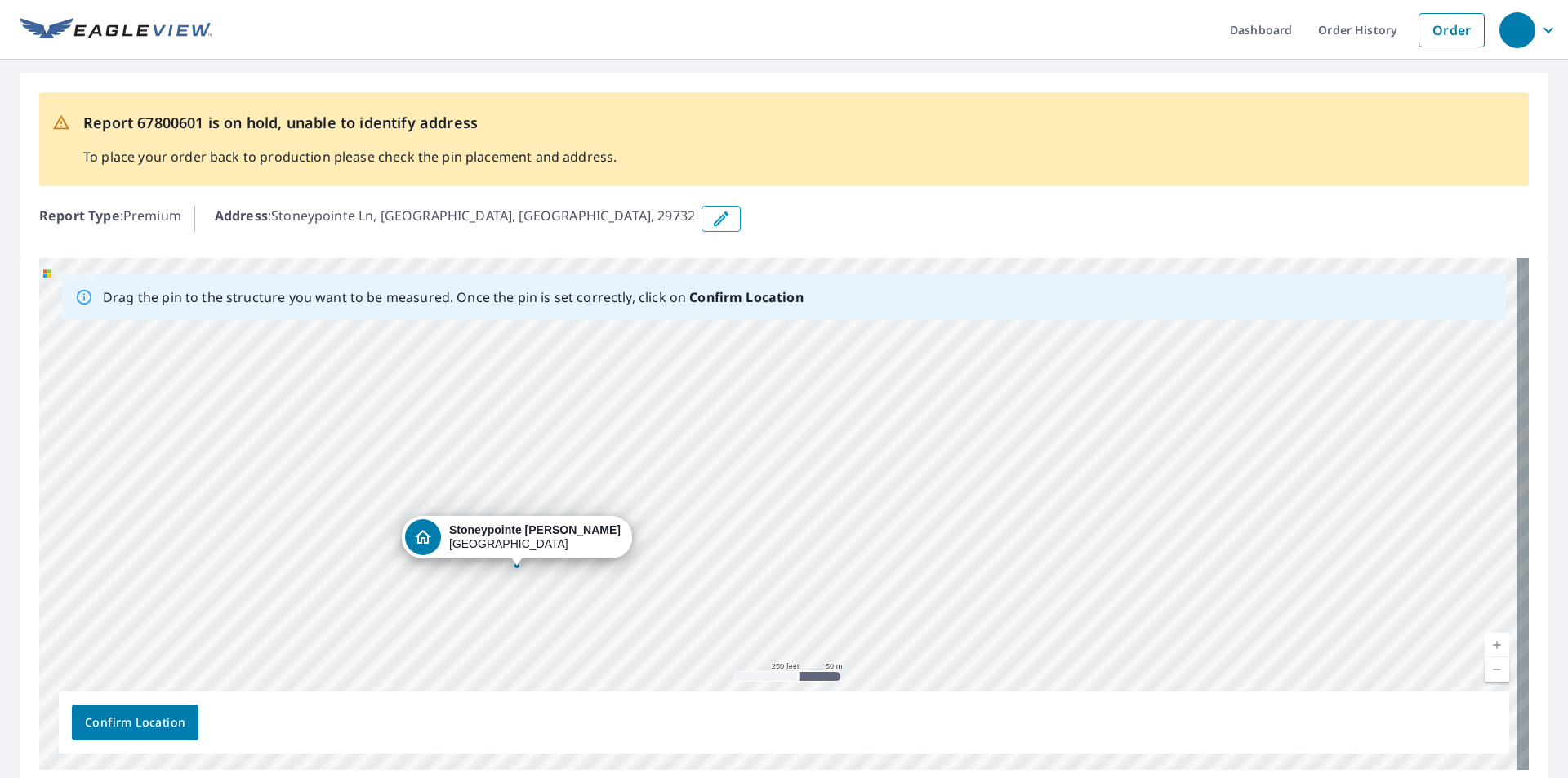
drag, startPoint x: 1010, startPoint y: 567, endPoint x: 469, endPoint y: 536, distance: 541.9
click at [469, 536] on div "Stoneypointe Ln Rock Hill, SC 29732" at bounding box center [784, 514] width 1489 height 512
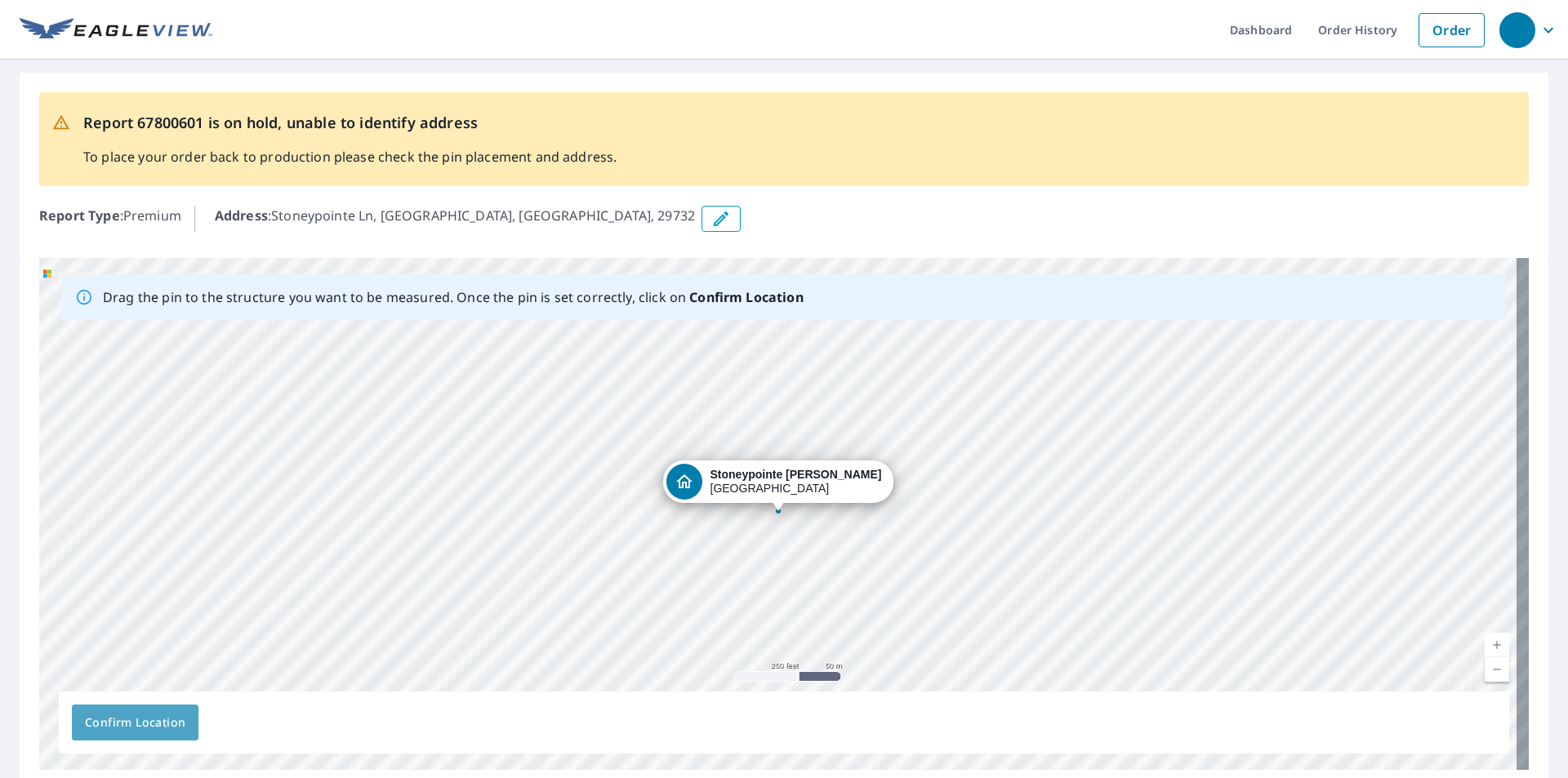
click at [134, 705] on button "Confirm Location" at bounding box center [135, 722] width 127 height 35
